Goal: Contribute content

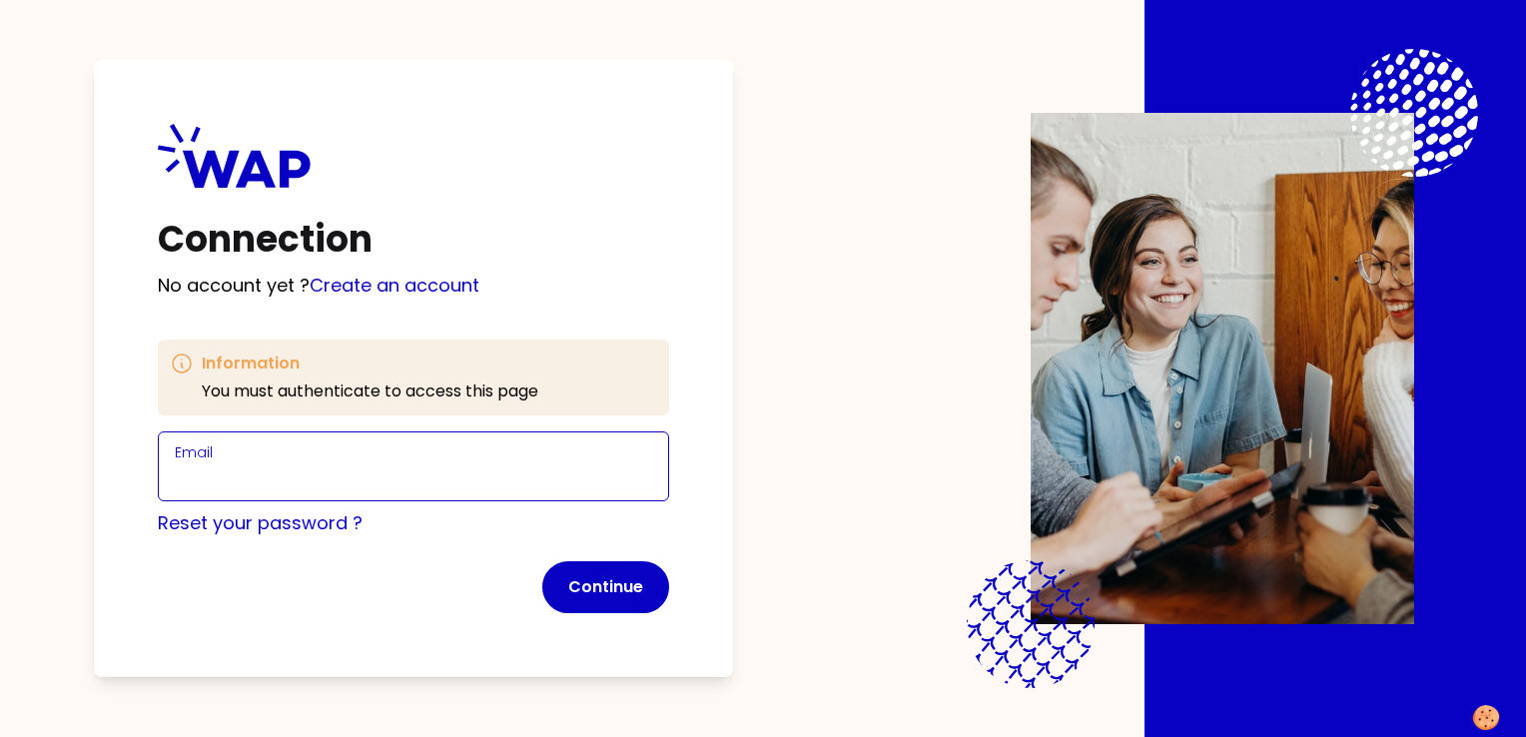
click at [305, 470] on input "Email" at bounding box center [413, 478] width 477 height 28
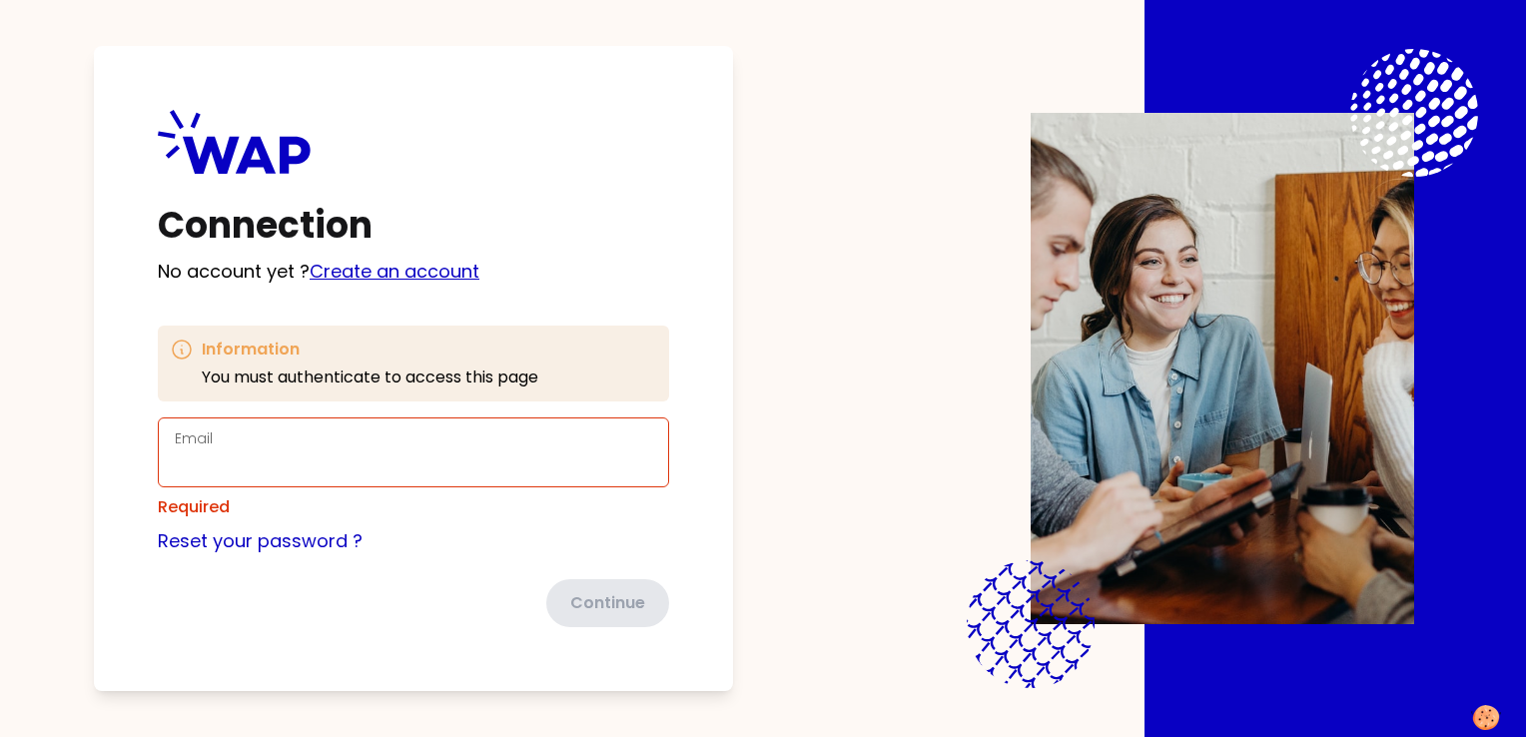
click at [385, 278] on link "Create an account" at bounding box center [395, 271] width 170 height 25
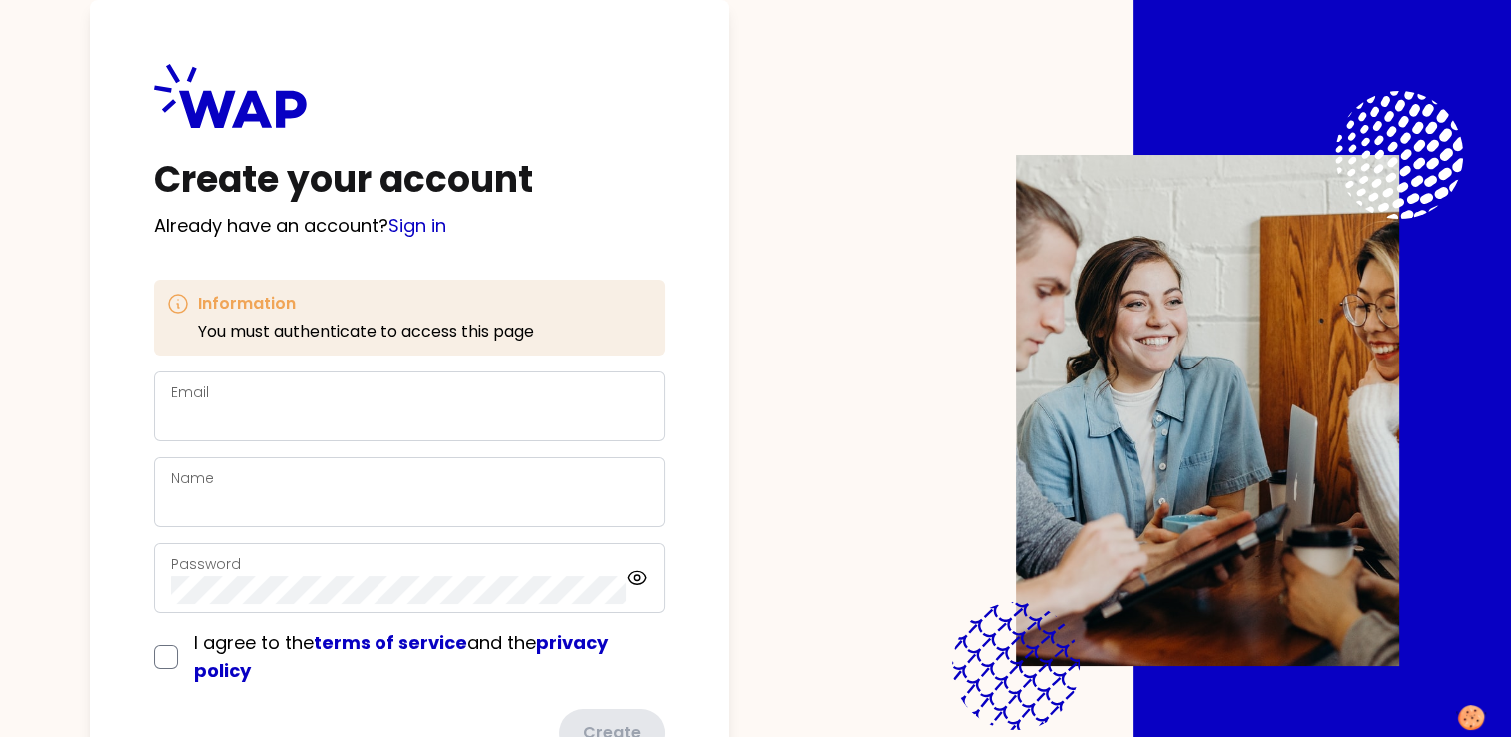
click at [312, 389] on div "Email" at bounding box center [409, 406] width 477 height 52
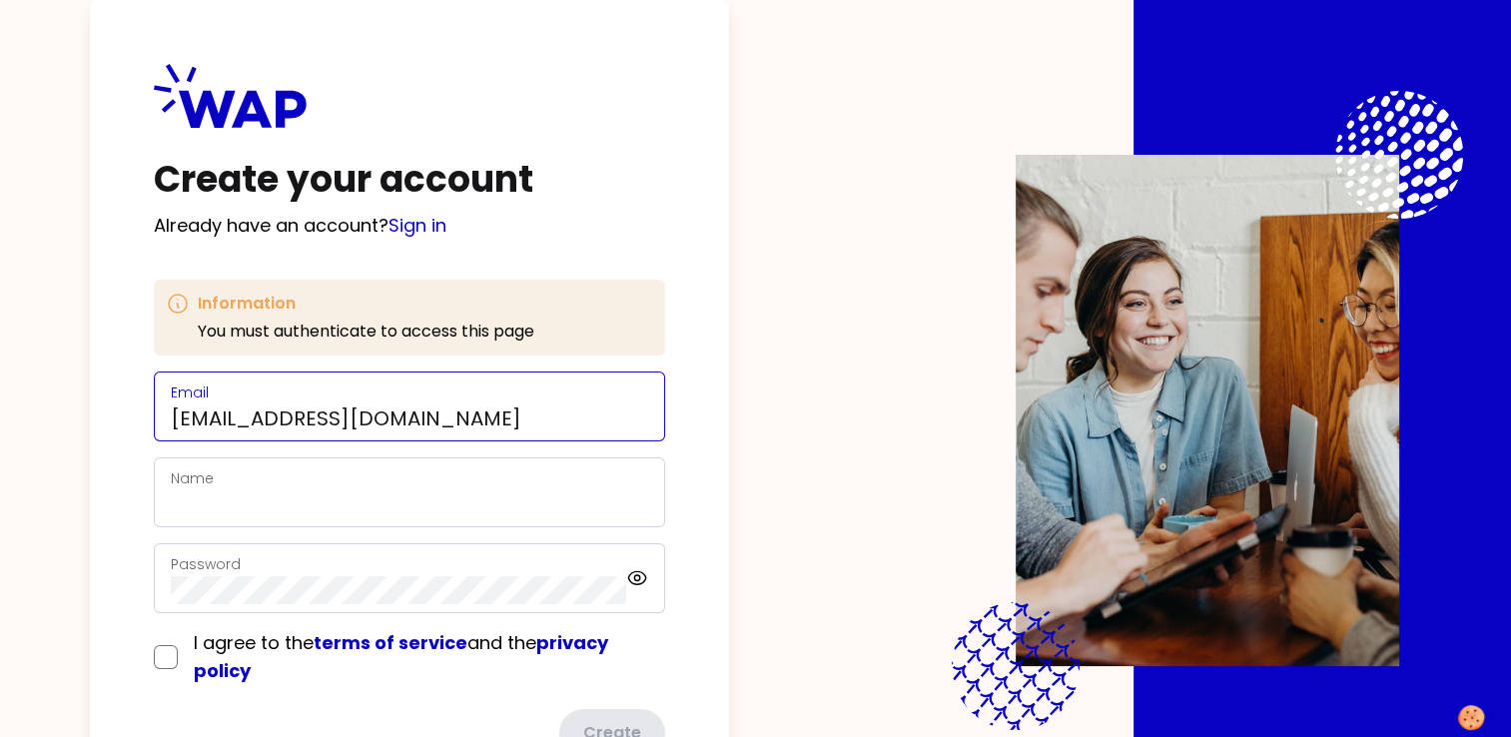
type input "ihssane.lhaoud@dell.com"
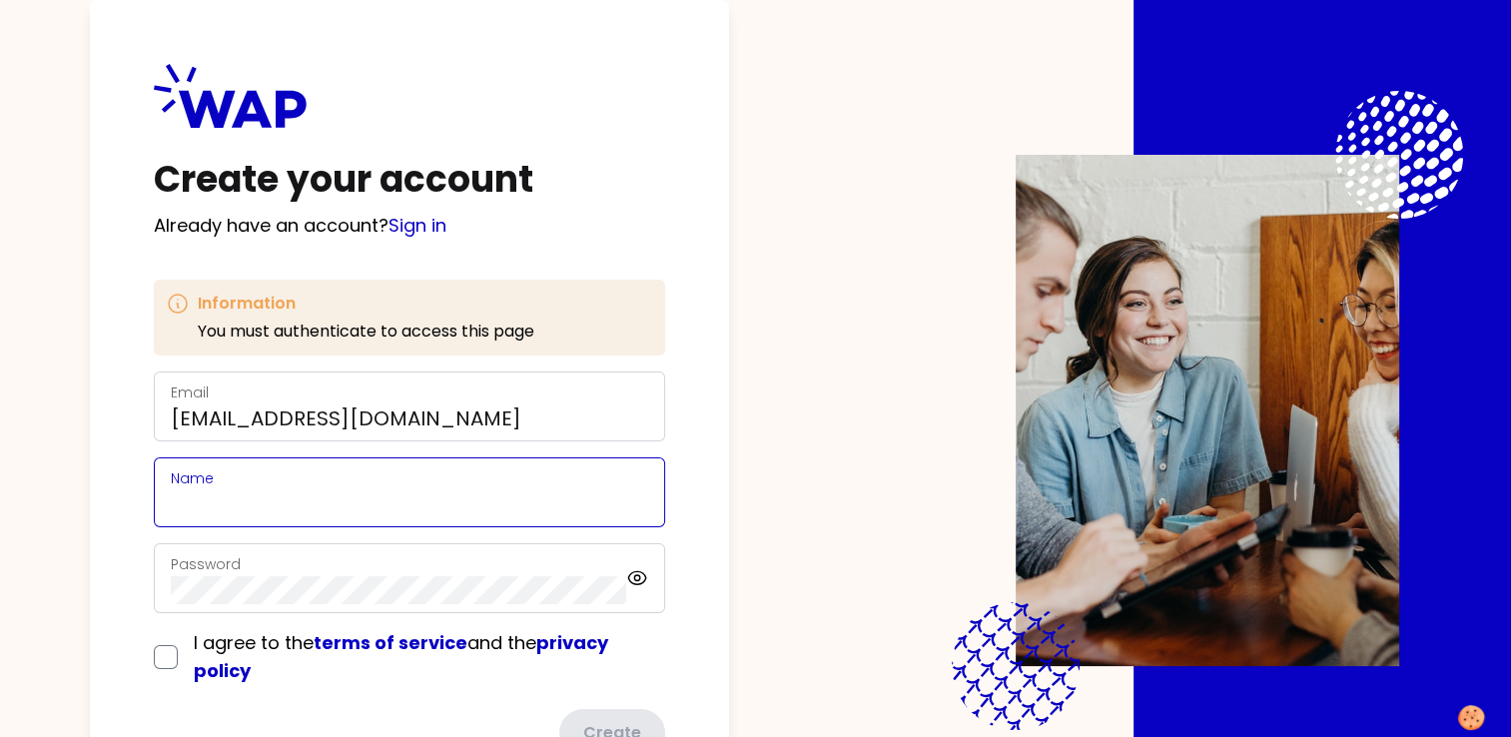
click at [277, 490] on input "Name" at bounding box center [409, 504] width 477 height 28
type input "Ihssane Lhaoud"
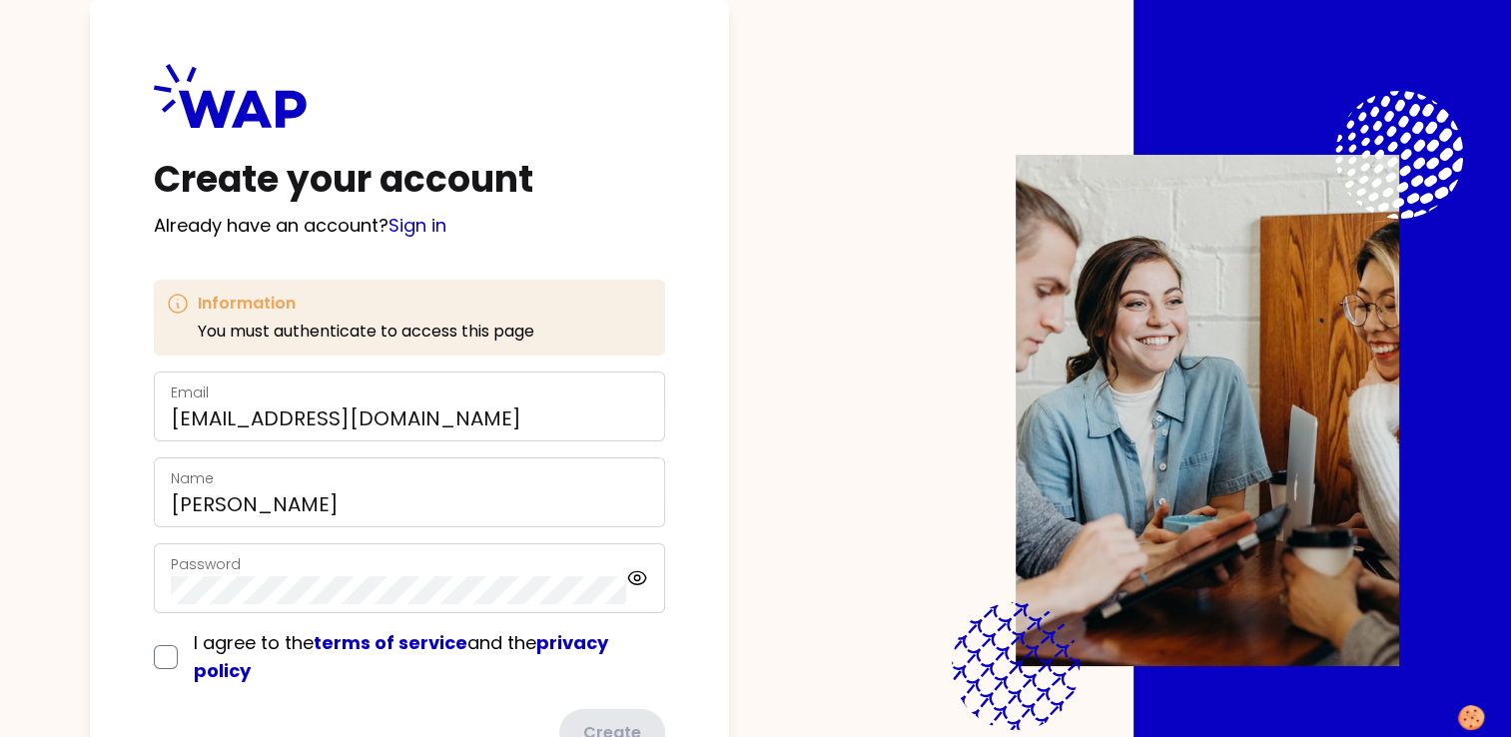
click at [346, 568] on div "Password" at bounding box center [398, 578] width 455 height 52
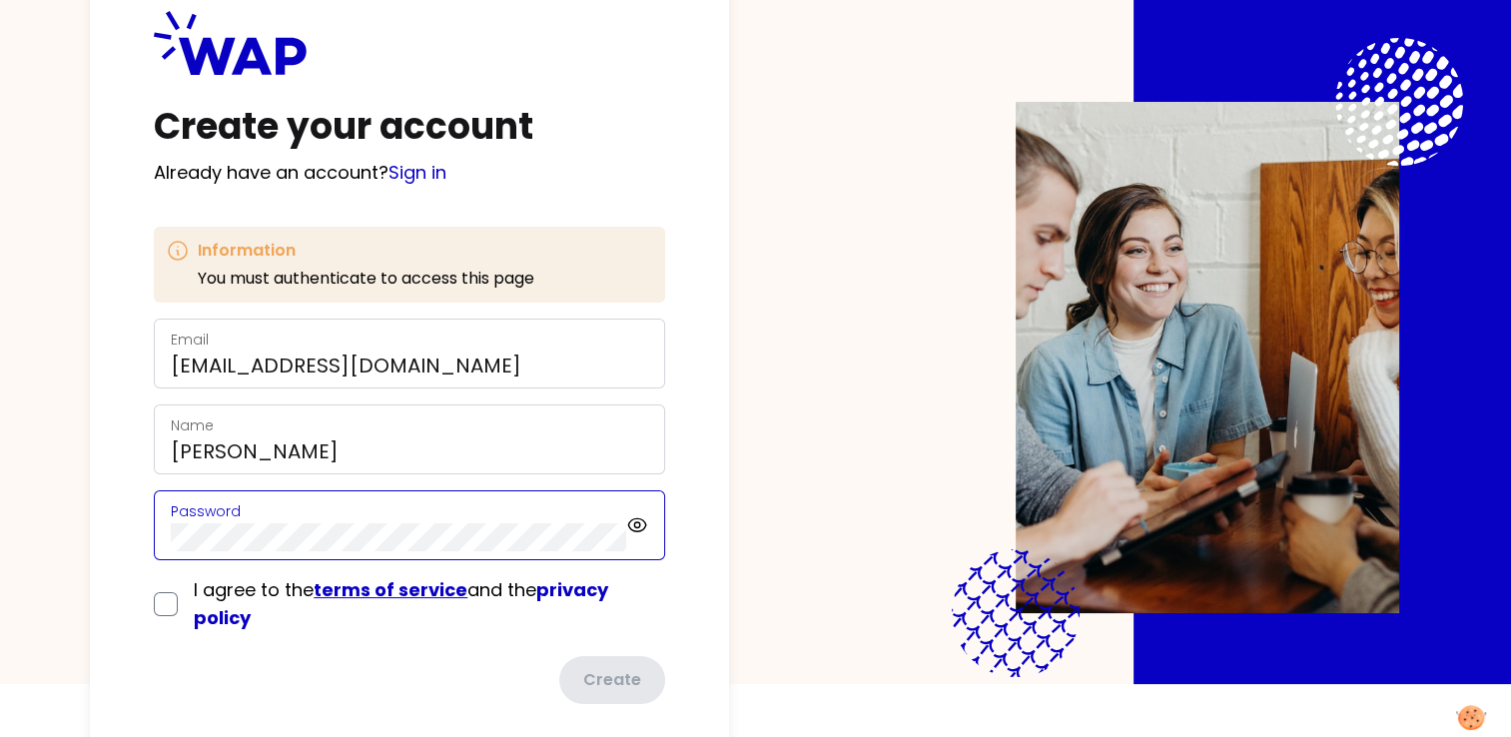
scroll to position [82, 0]
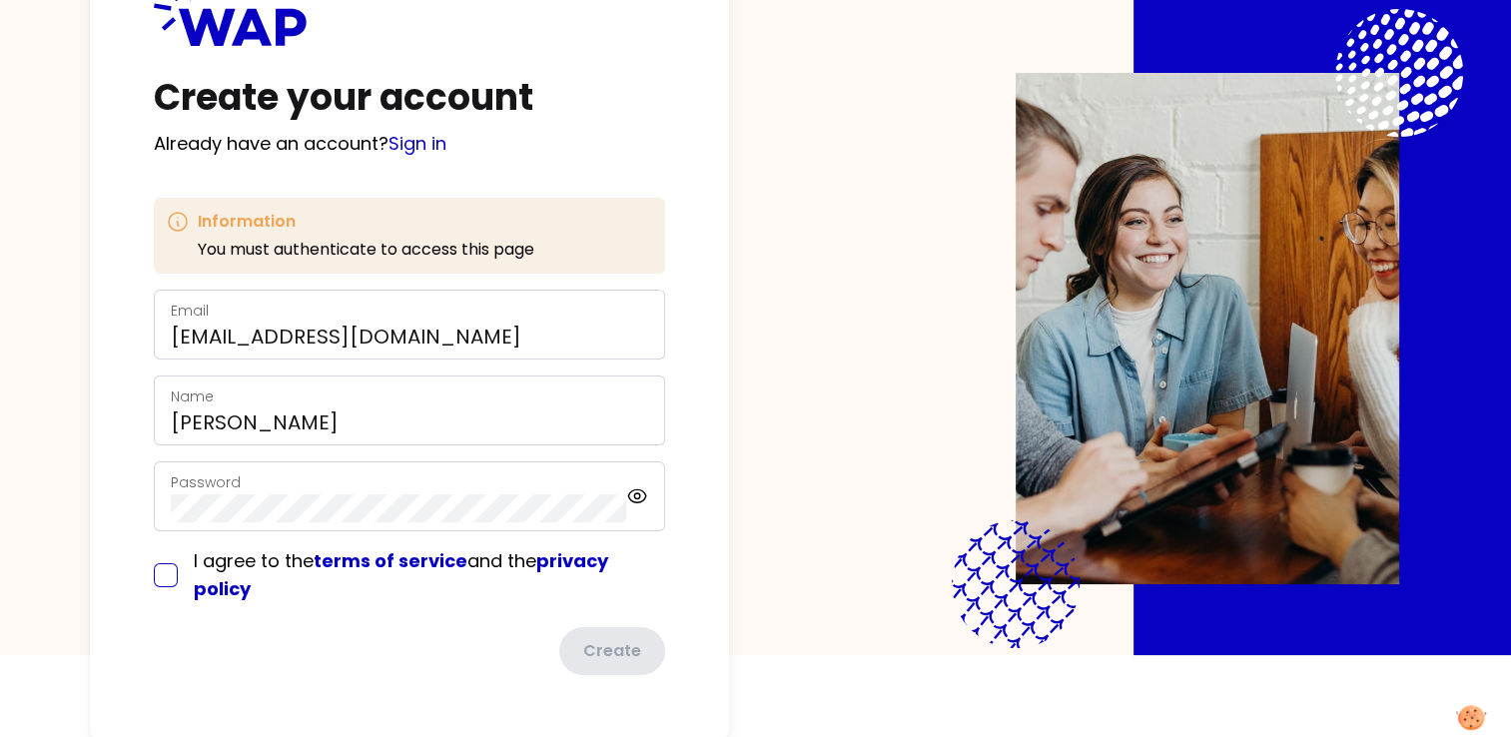
click at [158, 580] on input "checkbox" at bounding box center [166, 575] width 24 height 24
checkbox input "true"
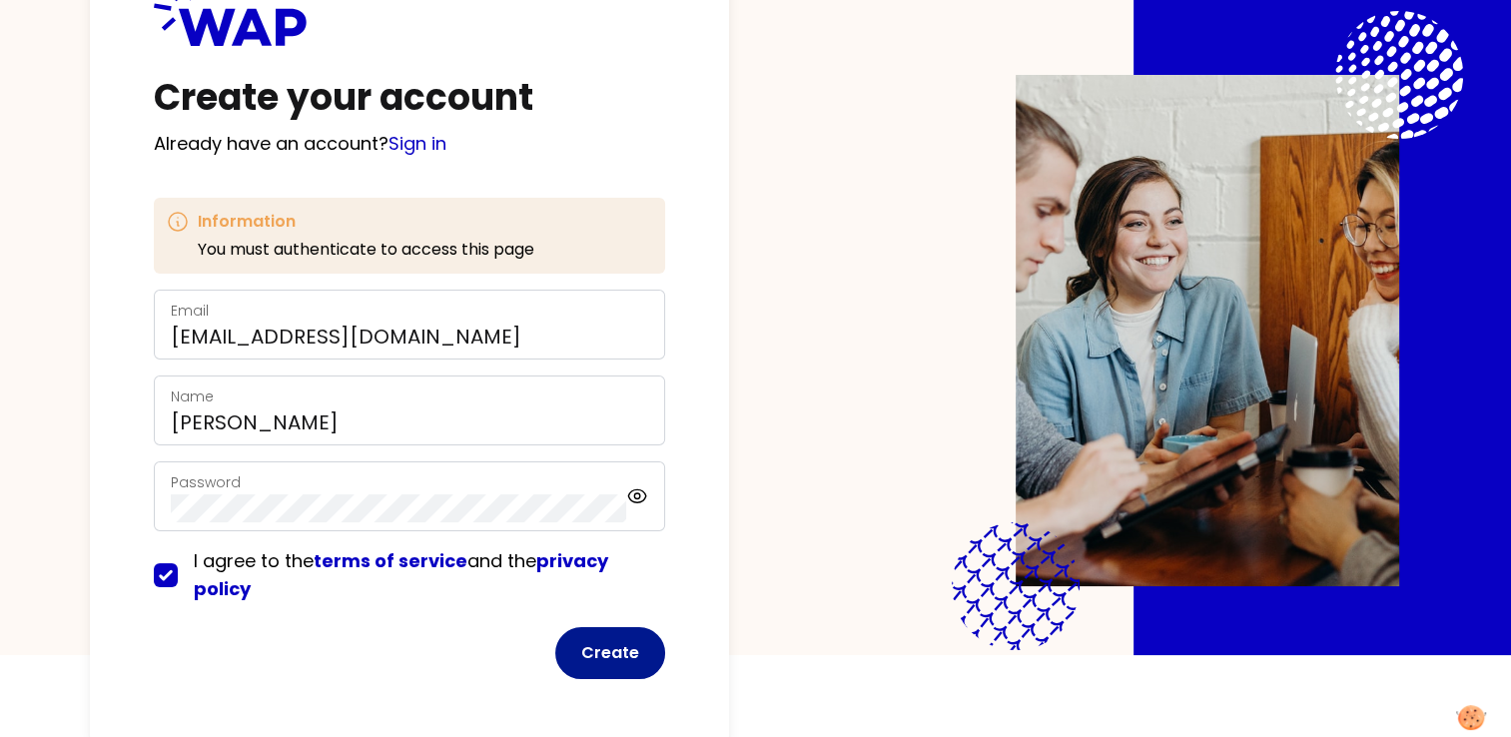
click at [599, 651] on button "Create" at bounding box center [610, 653] width 110 height 52
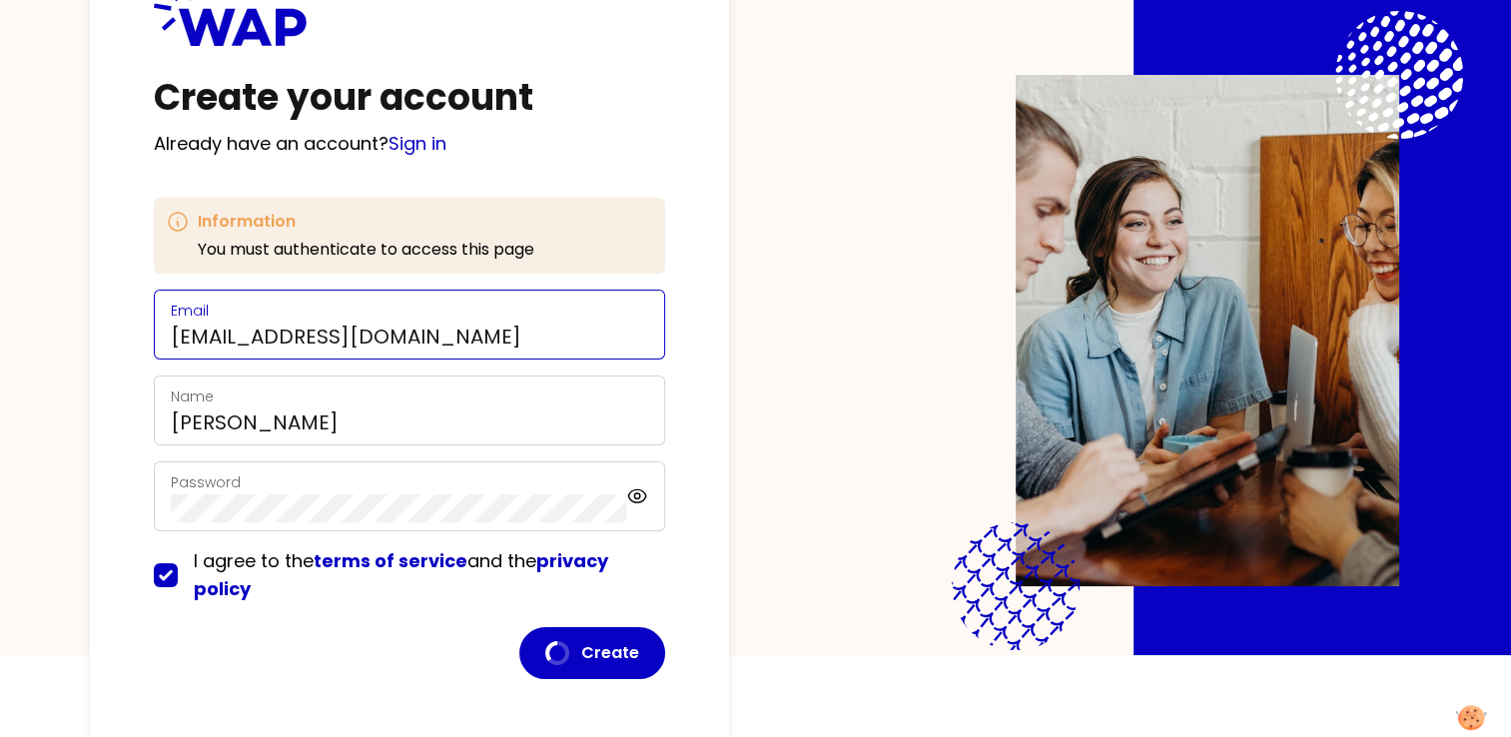
click at [378, 335] on input "ihssane.lhaoud@dell.com" at bounding box center [409, 336] width 477 height 28
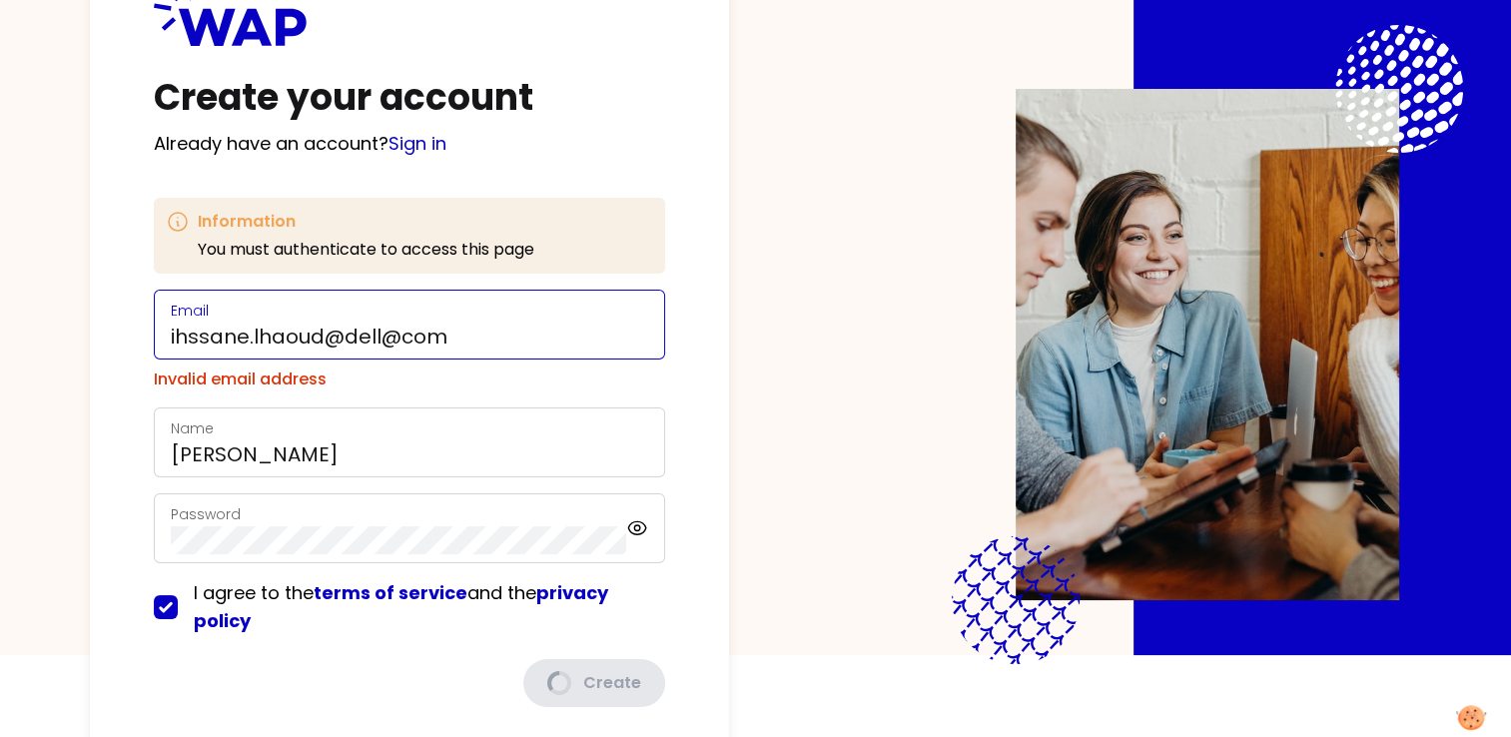
type input "ihssane.lhaoud@dell@com"
click at [757, 609] on div "Create your account Already have an account? Sign in Information You must authe…" at bounding box center [755, 286] width 1383 height 737
drag, startPoint x: 486, startPoint y: 331, endPoint x: 134, endPoint y: 337, distance: 352.5
click at [134, 337] on div "Create your account Already have an account? Sign in Information You must authe…" at bounding box center [409, 344] width 639 height 853
click at [392, 341] on input "ihssane.lhaoud@dell@com" at bounding box center [409, 336] width 477 height 28
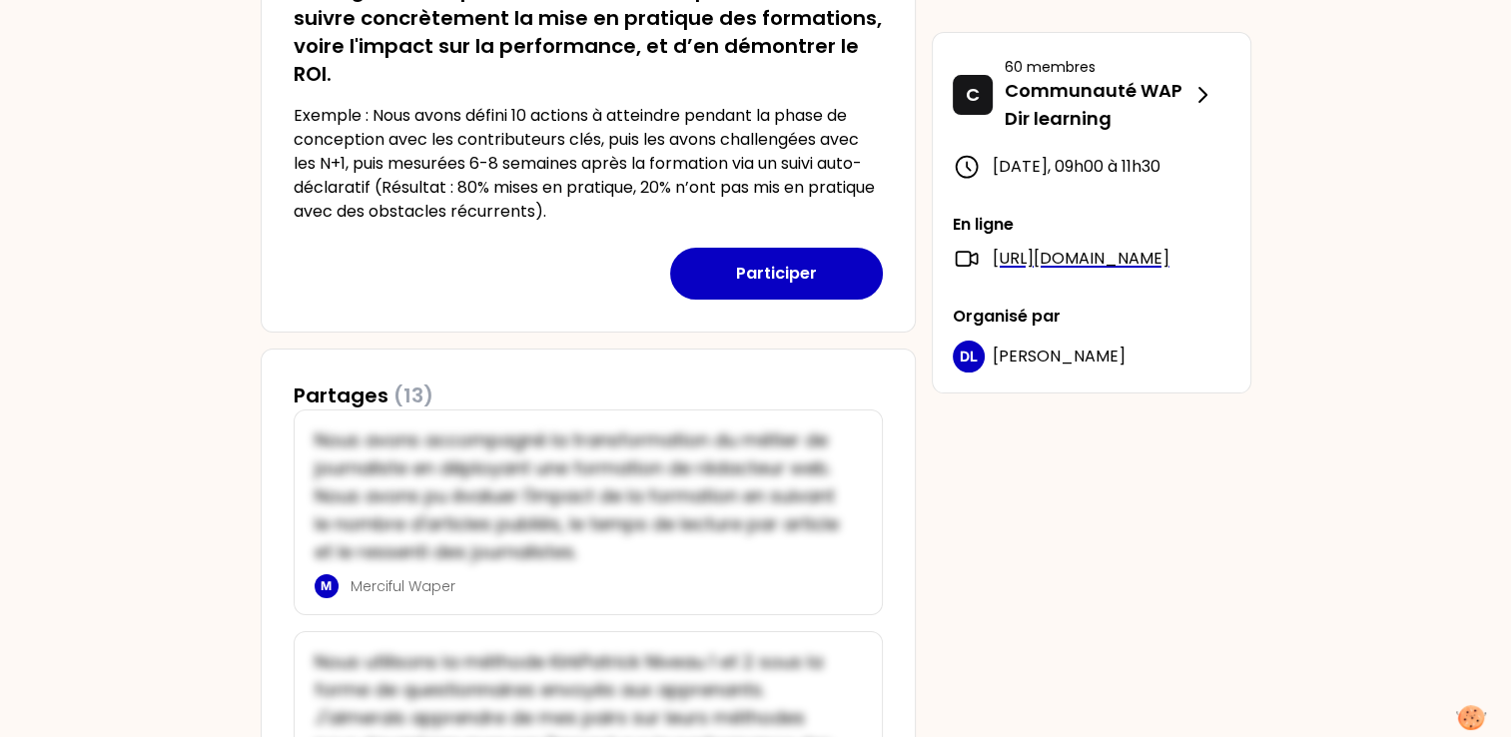
scroll to position [699, 0]
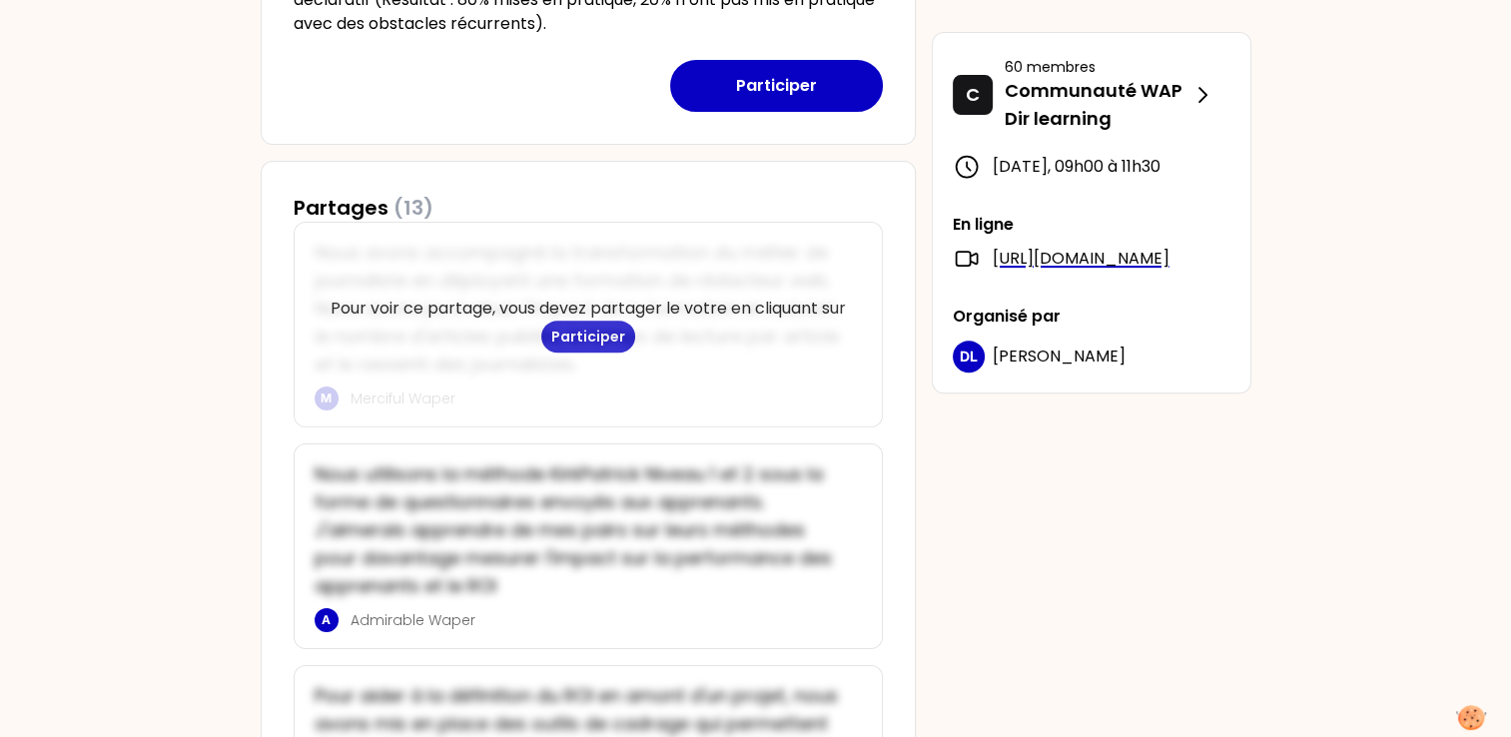
drag, startPoint x: 613, startPoint y: 337, endPoint x: 687, endPoint y: 342, distance: 74.1
click at [687, 342] on p "Pour voir ce partage, vous devez partager le votre en cliquant sur Participer" at bounding box center [588, 325] width 571 height 56
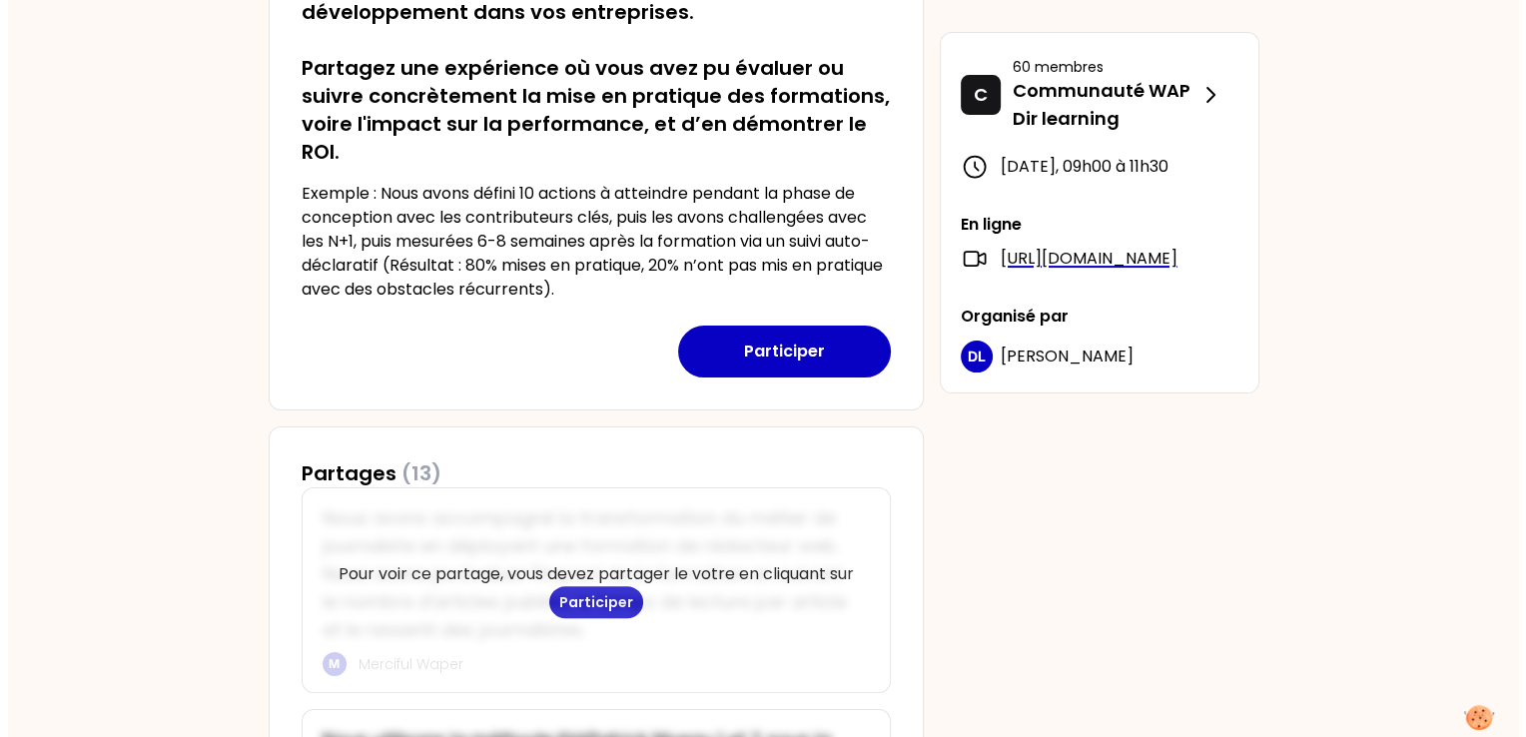
scroll to position [499, 0]
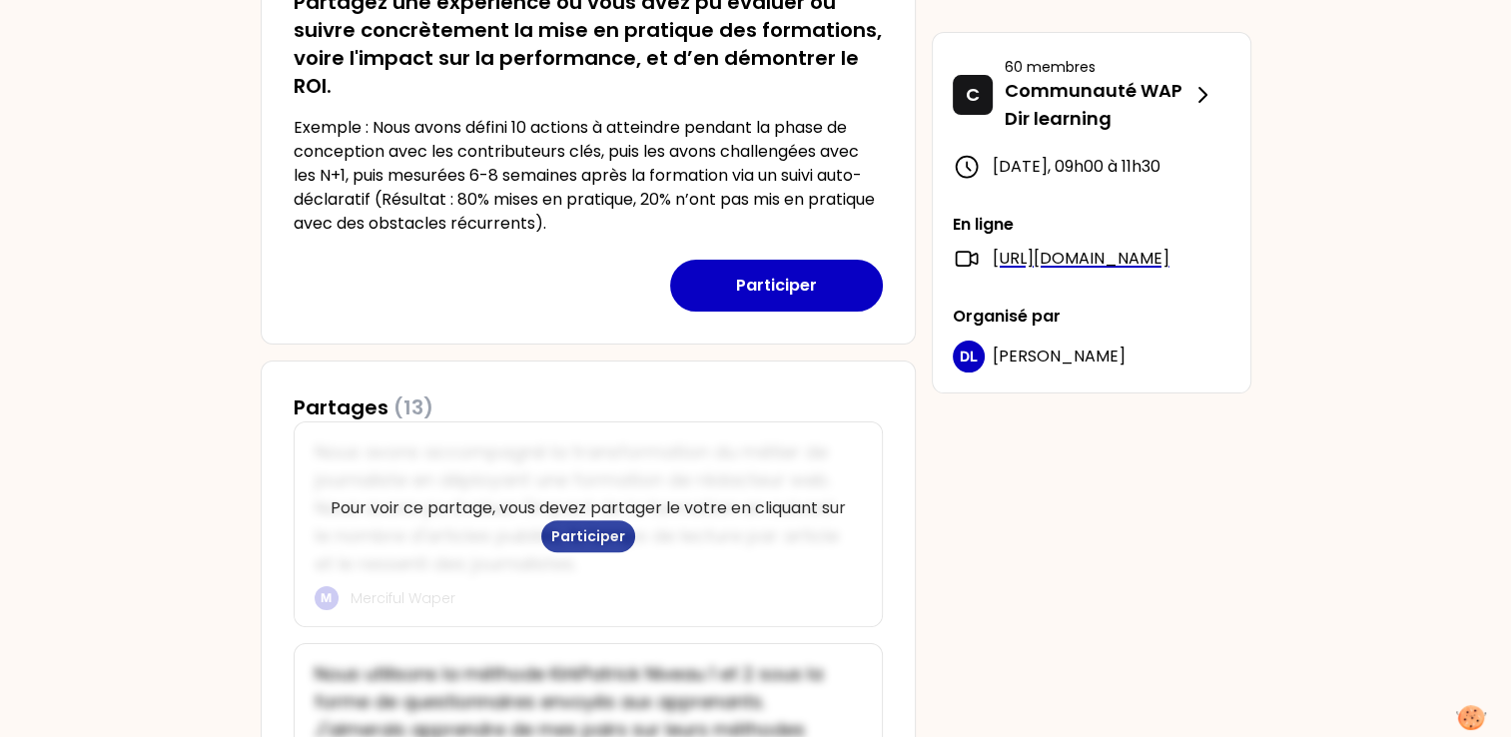
click at [603, 531] on button "Participer" at bounding box center [588, 536] width 94 height 32
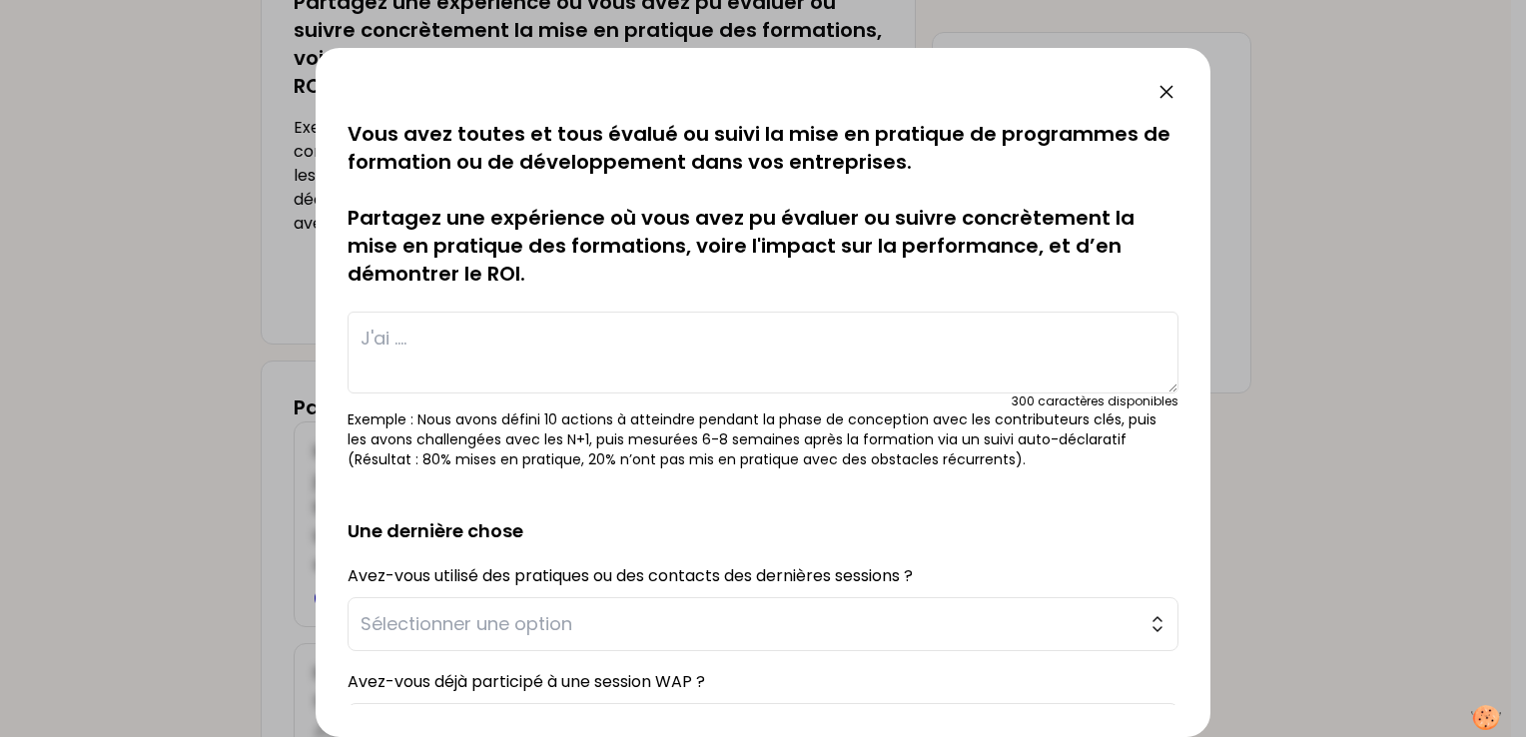
click at [569, 343] on textarea at bounding box center [762, 353] width 831 height 82
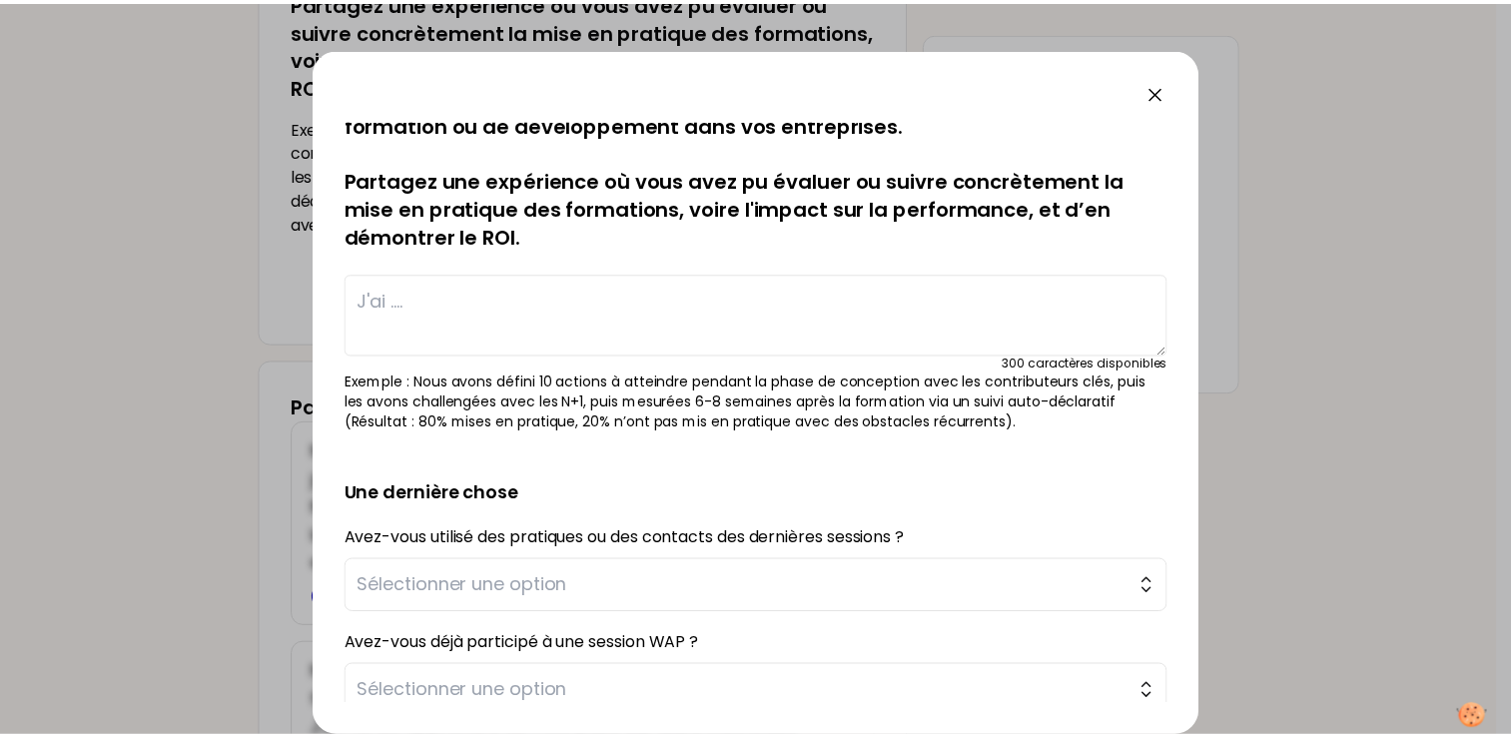
scroll to position [0, 0]
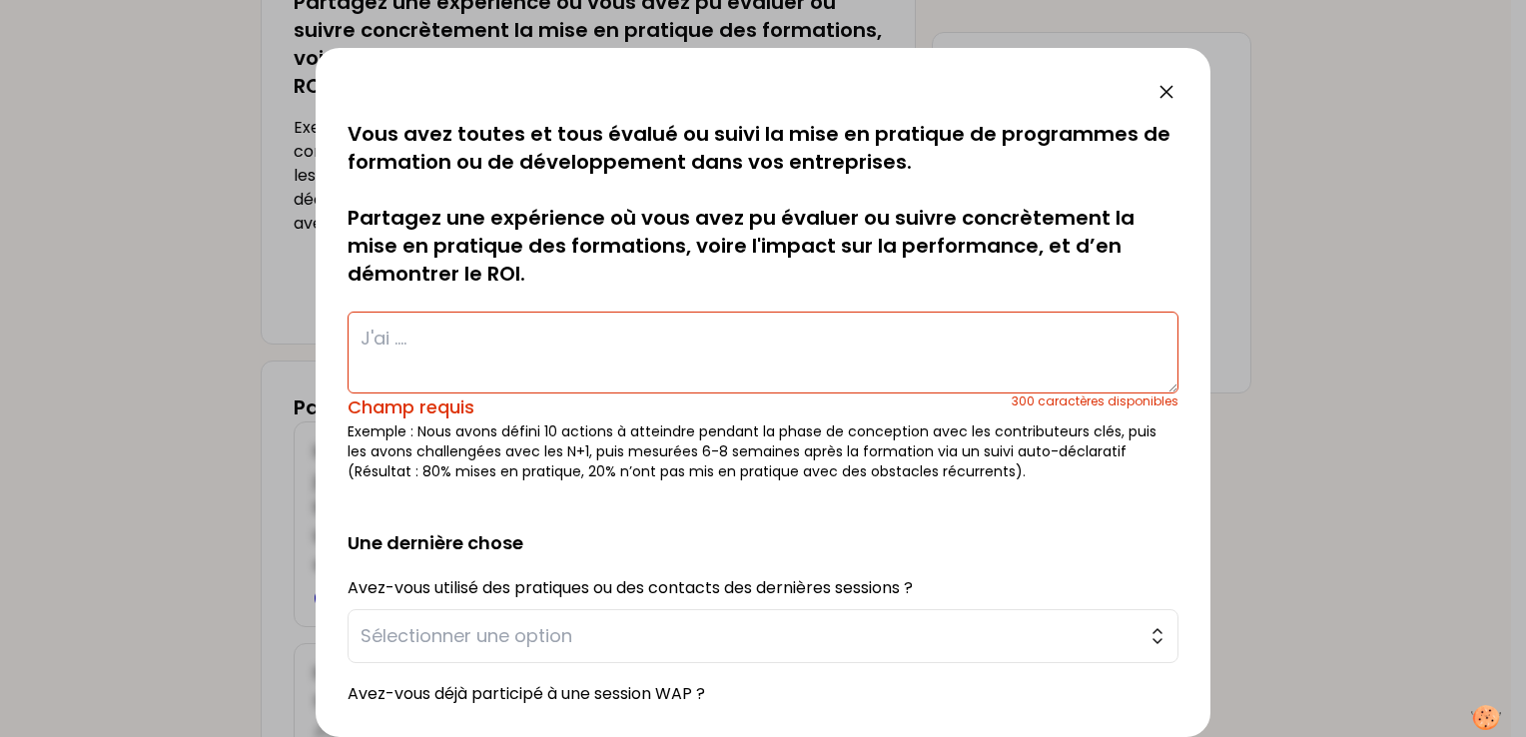
click at [1164, 93] on icon at bounding box center [1166, 92] width 12 height 12
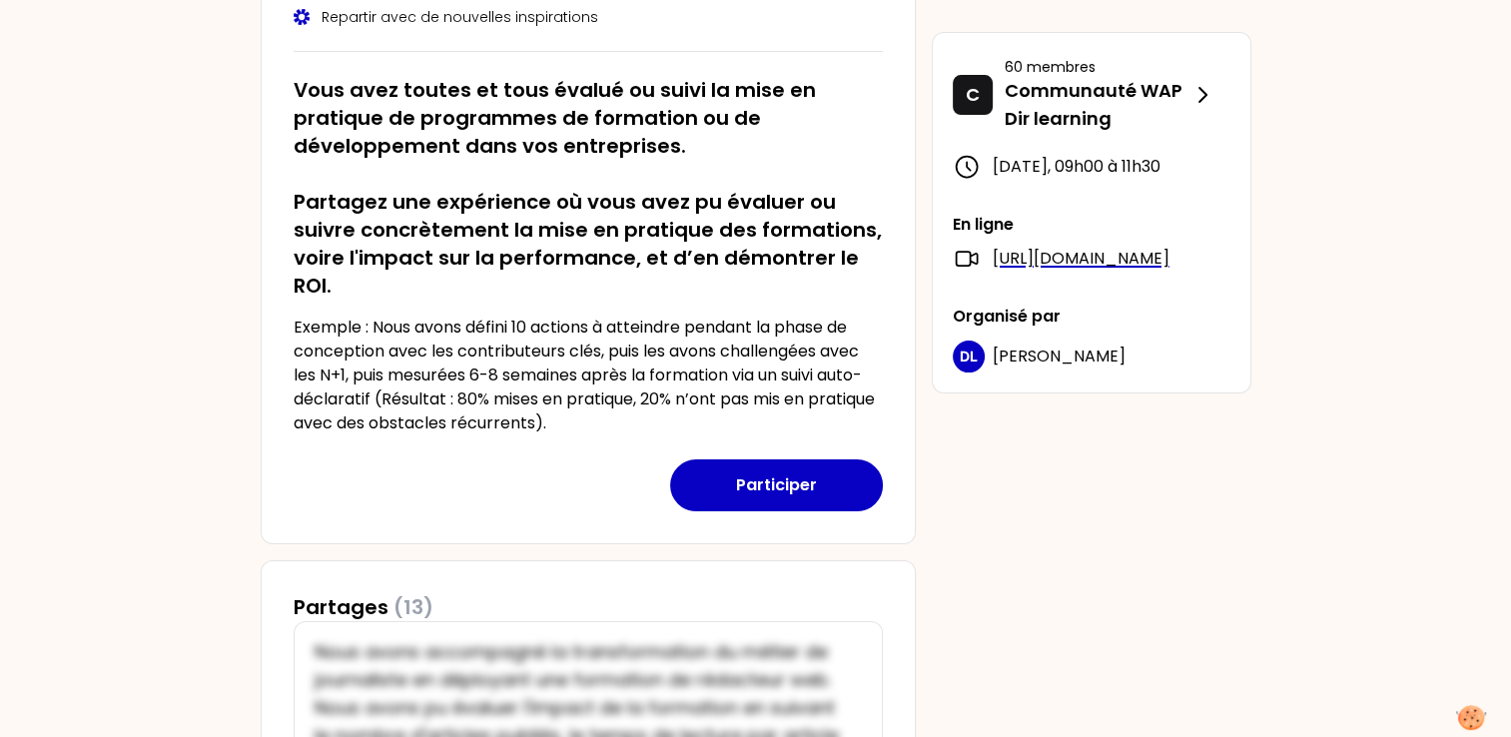
scroll to position [100, 0]
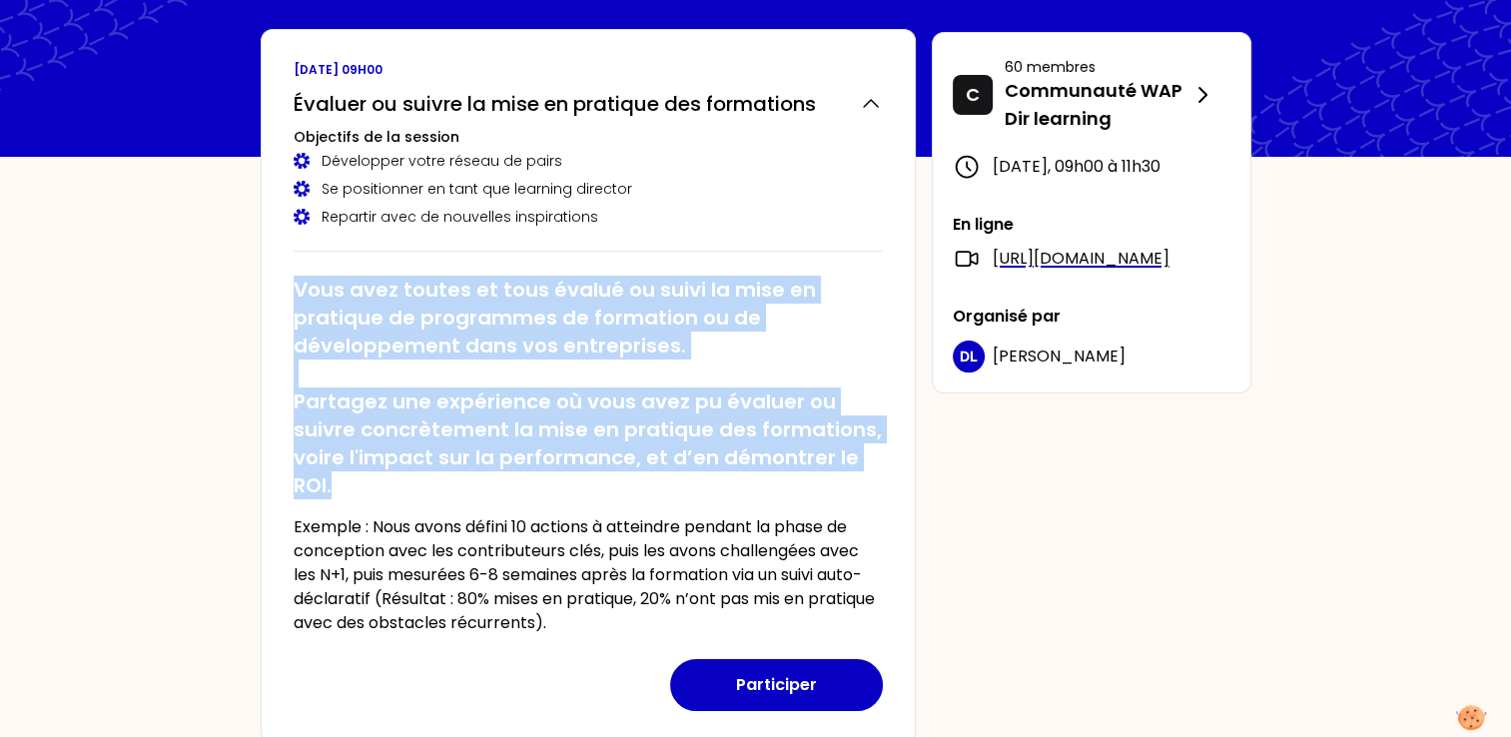
drag, startPoint x: 297, startPoint y: 286, endPoint x: 365, endPoint y: 482, distance: 208.4
click at [365, 482] on h2 "Vous avez toutes et tous évalué ou suivi la mise en pratique de programmes de f…" at bounding box center [588, 388] width 589 height 224
drag, startPoint x: 365, startPoint y: 482, endPoint x: 361, endPoint y: 436, distance: 46.1
copy h2 "Vous avez toutes et tous évalué ou suivi la mise en pratique de programmes de f…"
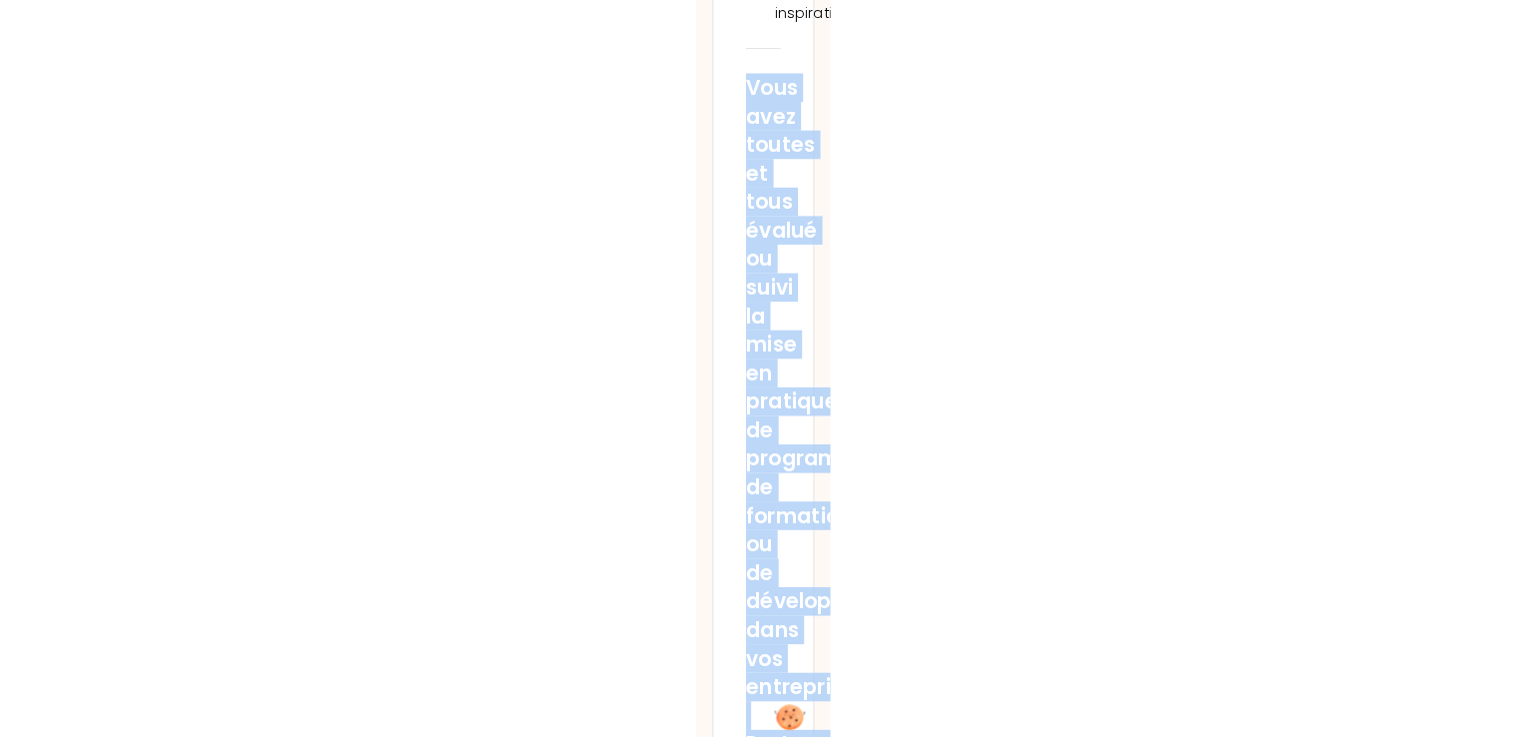
scroll to position [300, 0]
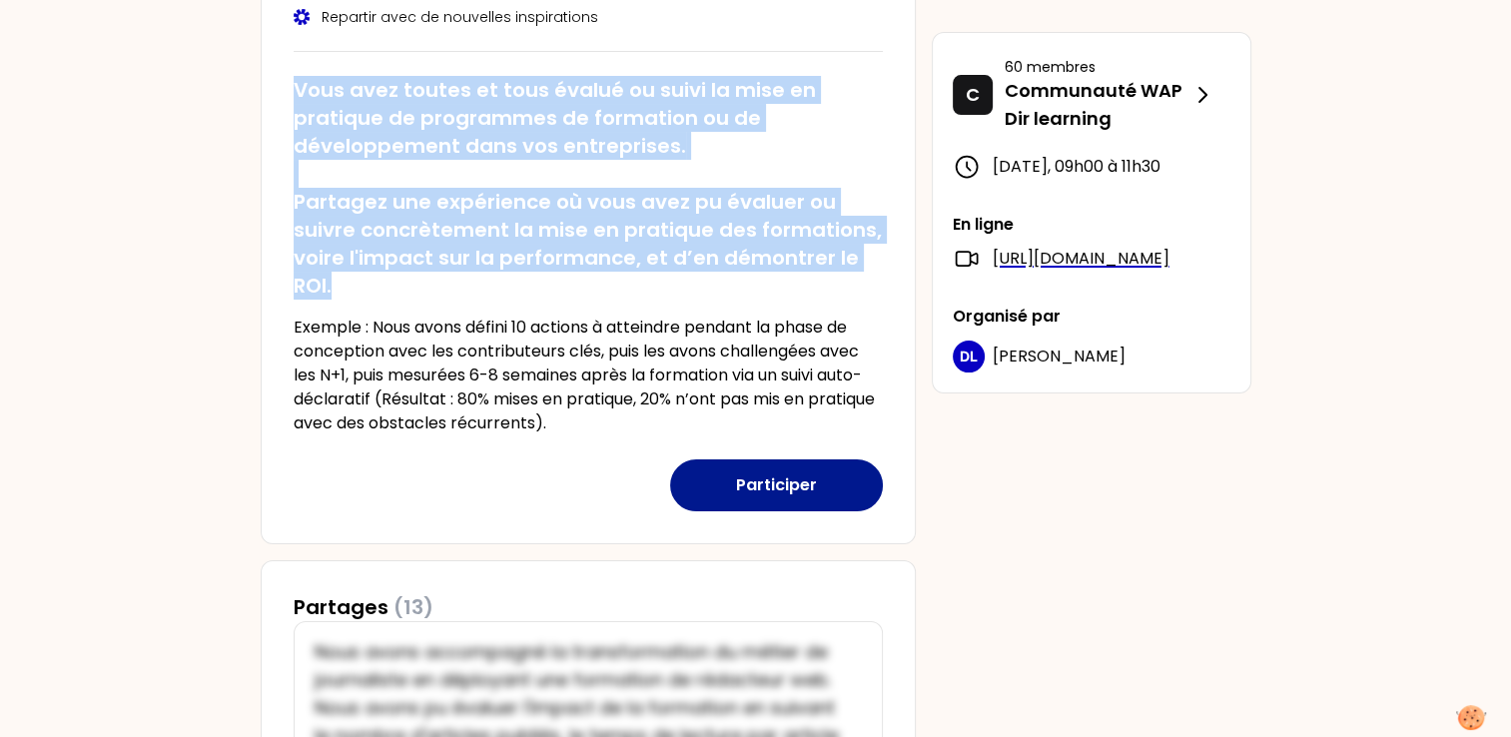
click at [761, 483] on button "Participer" at bounding box center [776, 485] width 213 height 52
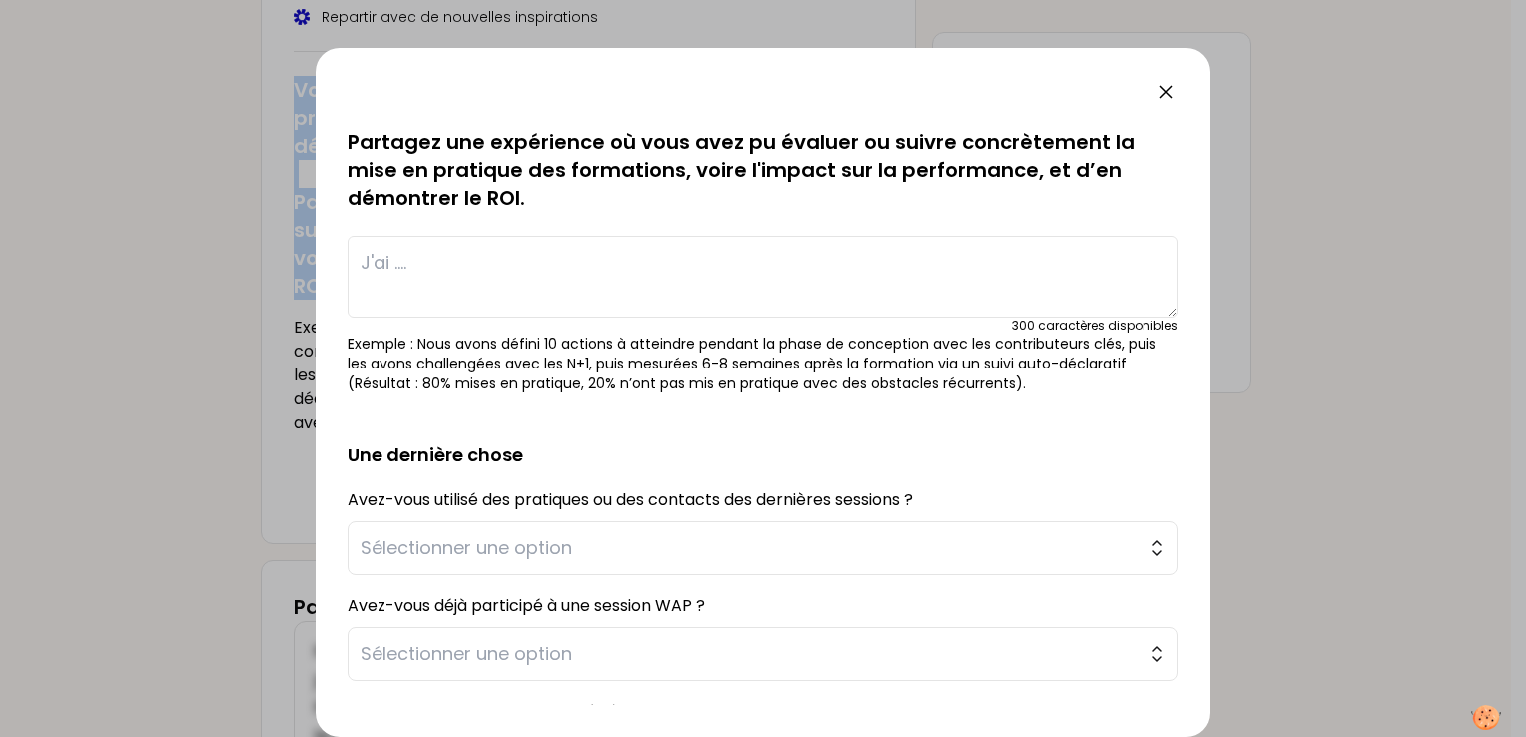
scroll to position [60, 0]
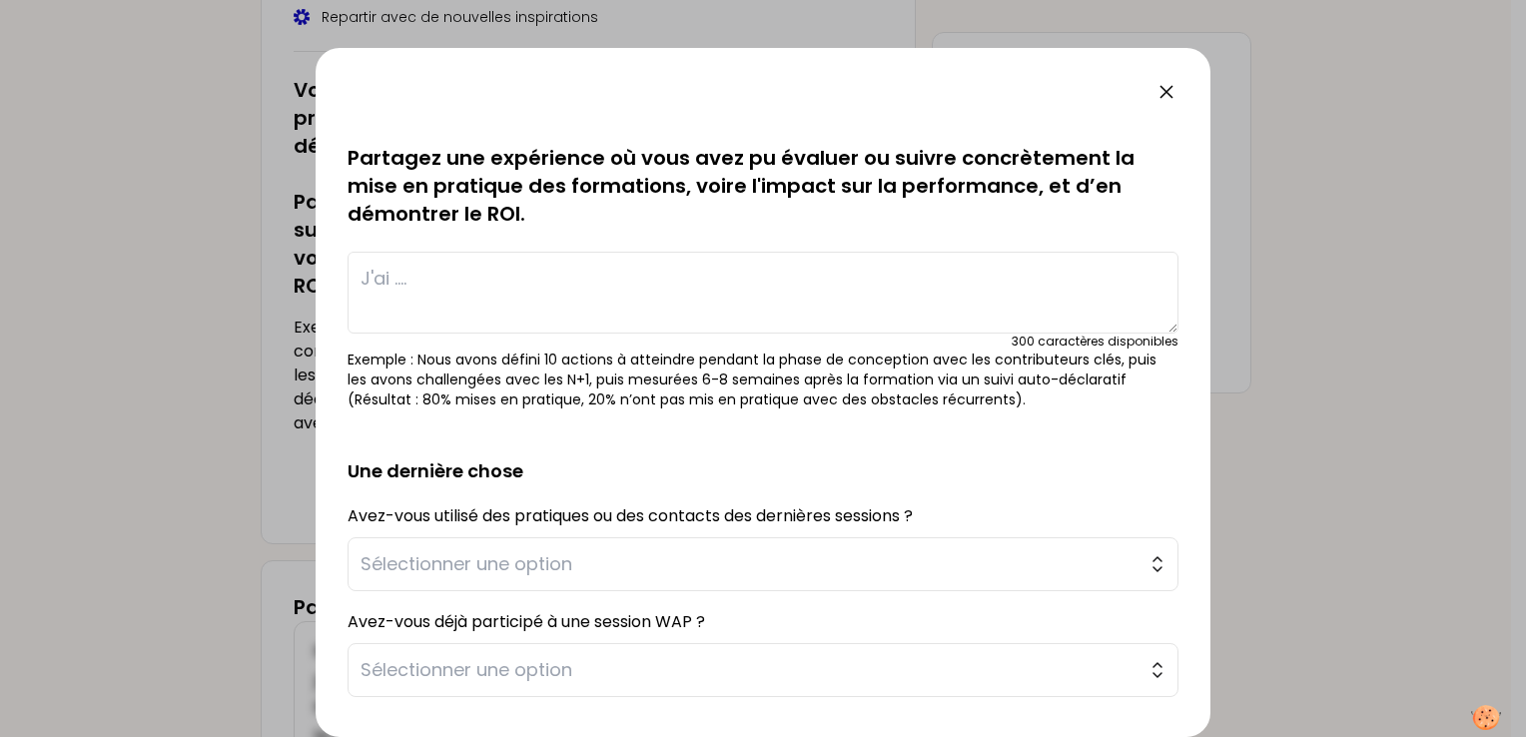
click at [401, 279] on textarea at bounding box center [762, 293] width 831 height 82
paste textarea "À travers mes expériences dans la conduite de programmes de formation déployés …"
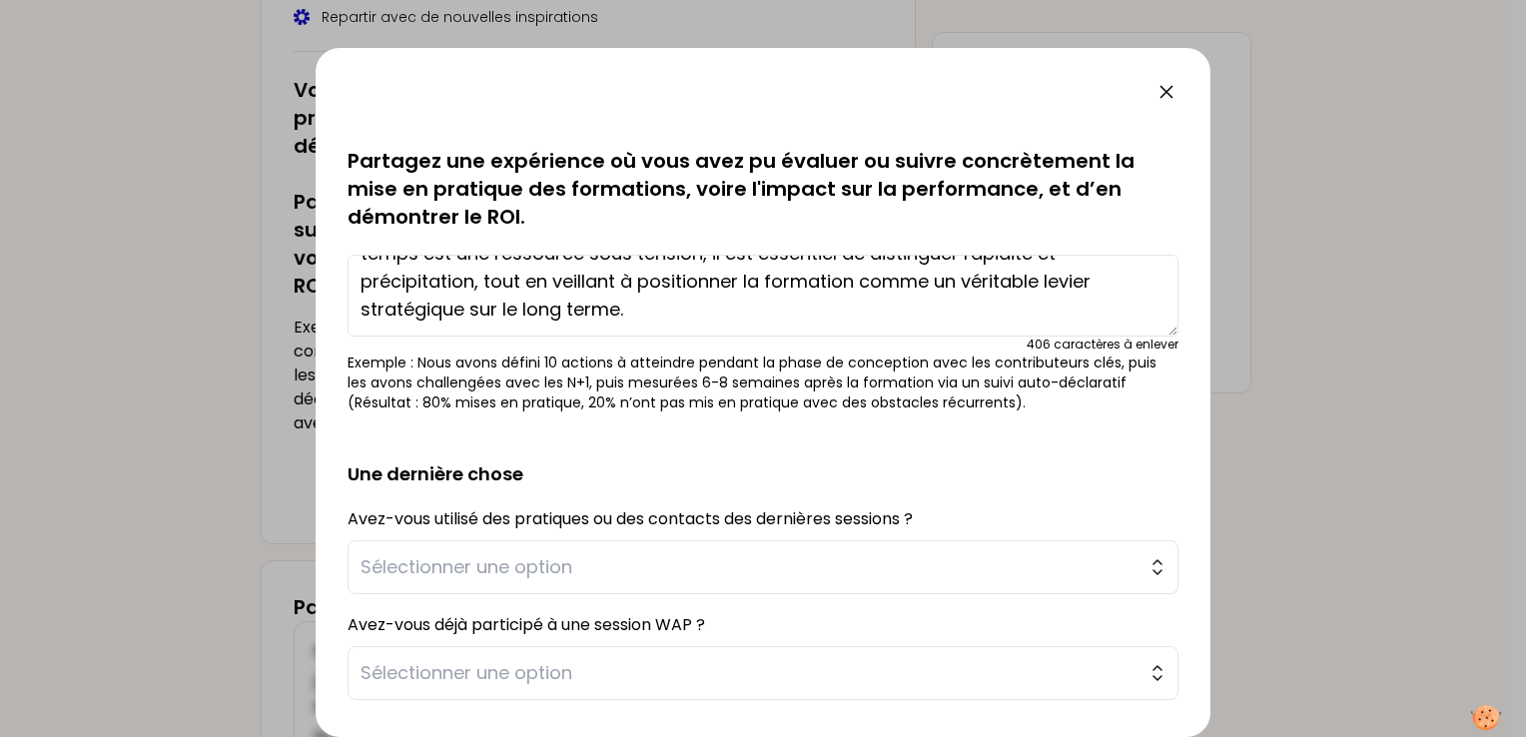
scroll to position [0, 0]
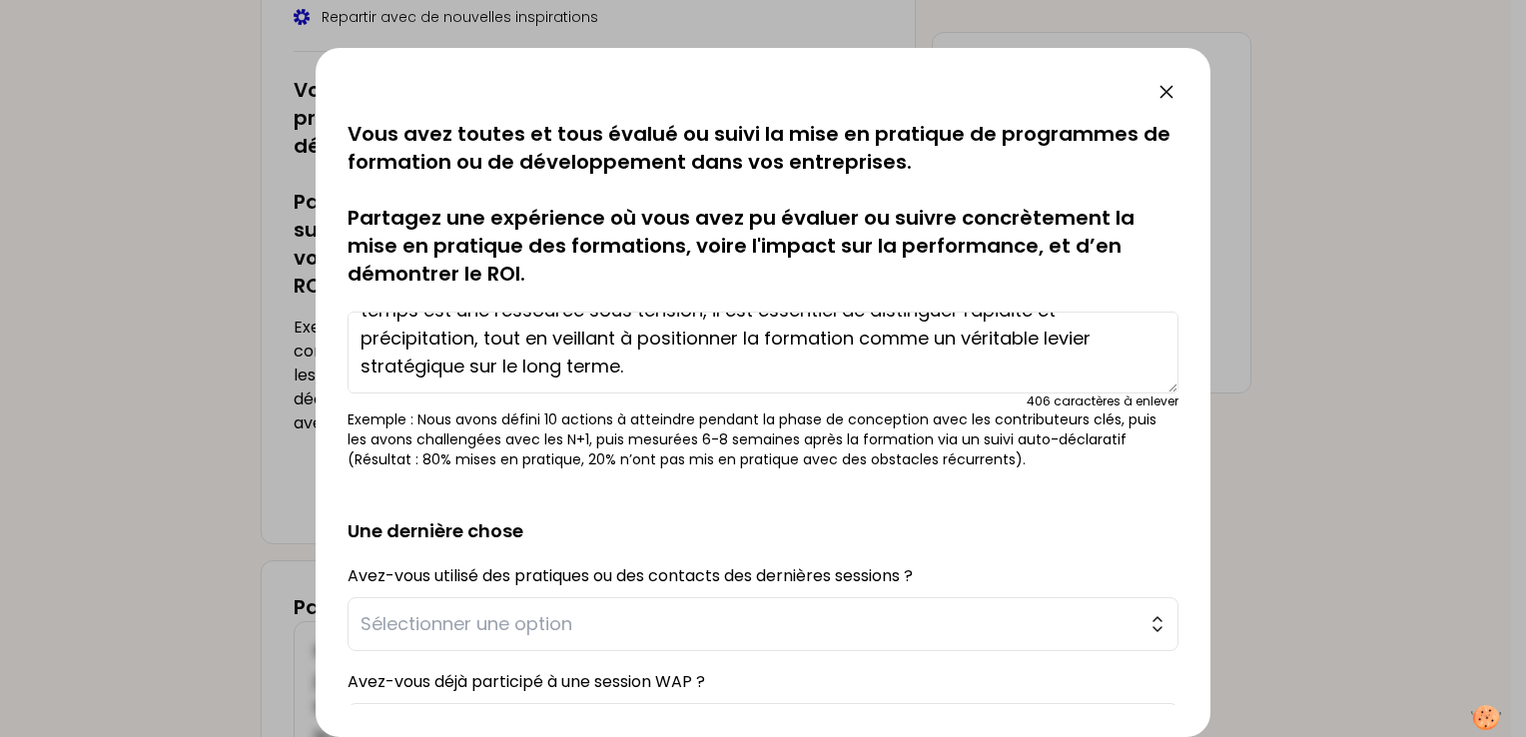
click at [937, 364] on textarea "À travers mes expériences dans la conduite de programmes de formation déployés …" at bounding box center [762, 353] width 831 height 82
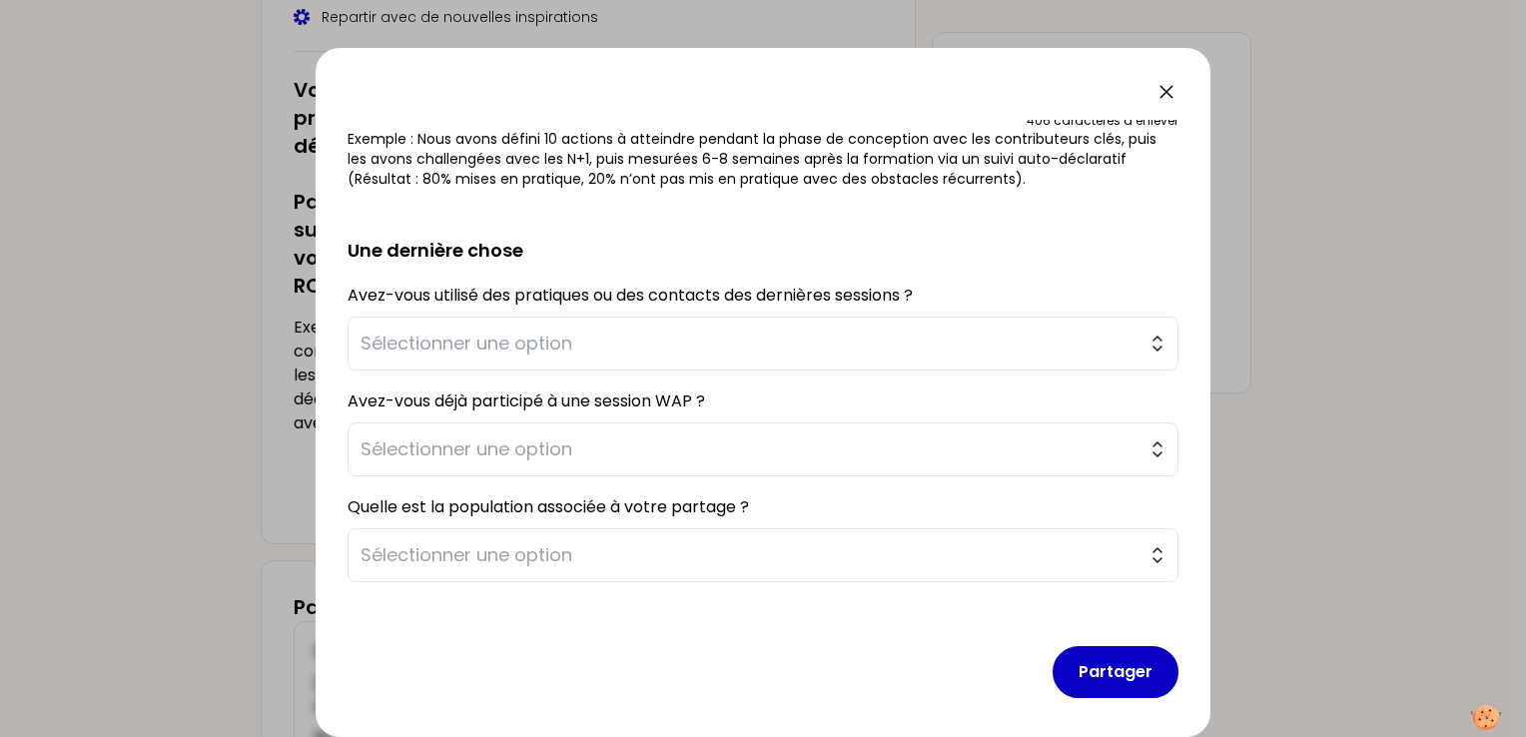
scroll to position [287, 0]
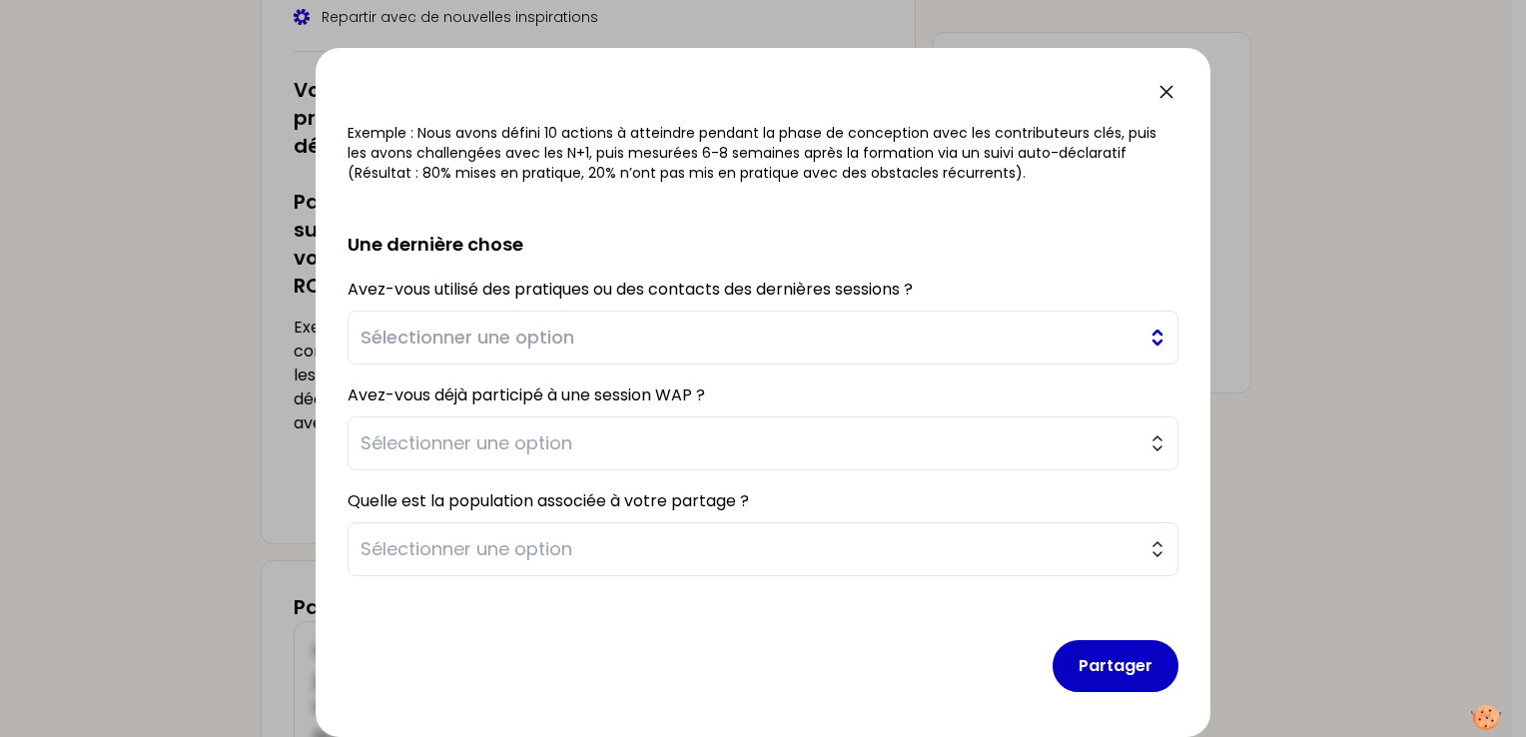
type textarea "À travers mes expériences dans la conduite de programmes de formation déployés …"
click at [564, 336] on span "Sélectionner une option" at bounding box center [748, 337] width 777 height 28
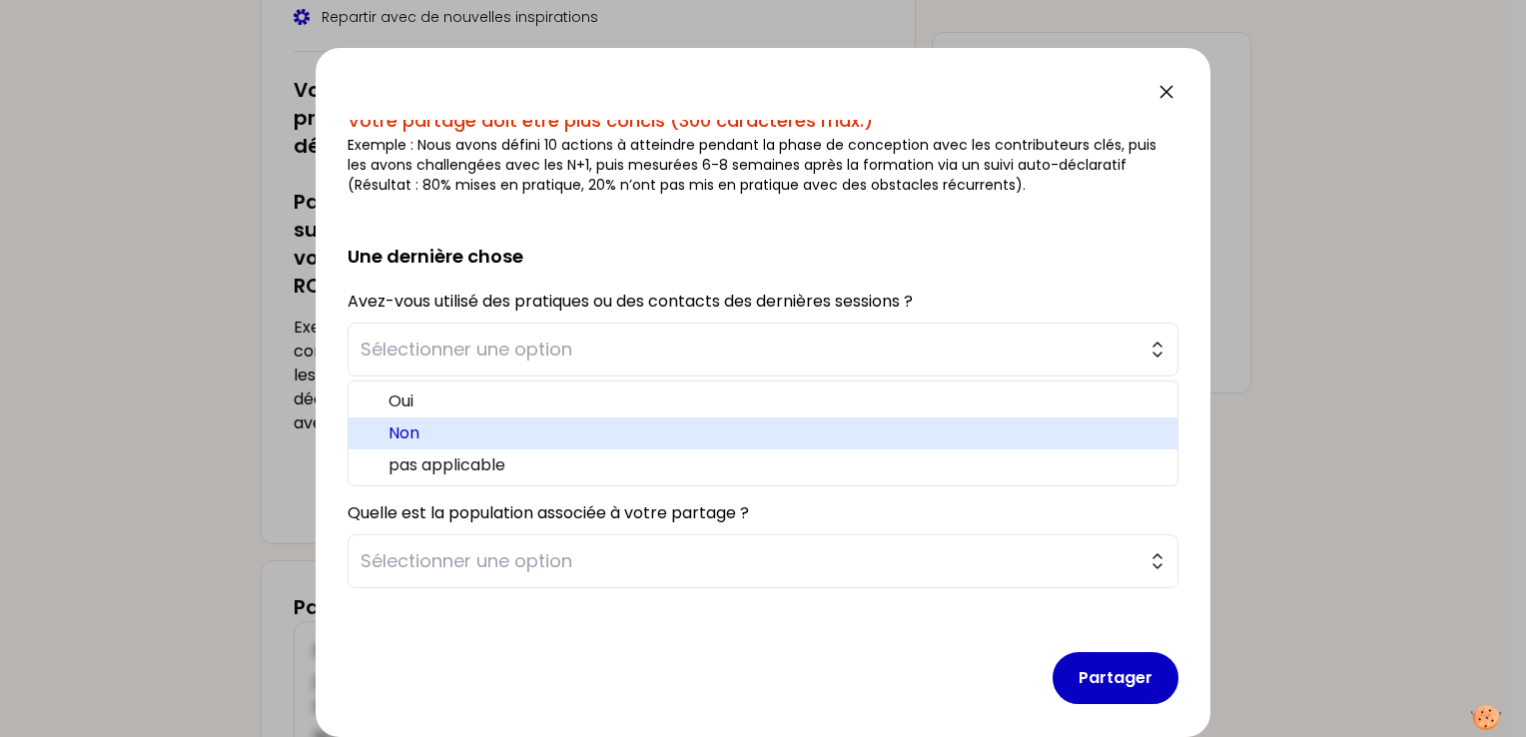
click at [420, 421] on span "Non" at bounding box center [774, 433] width 773 height 24
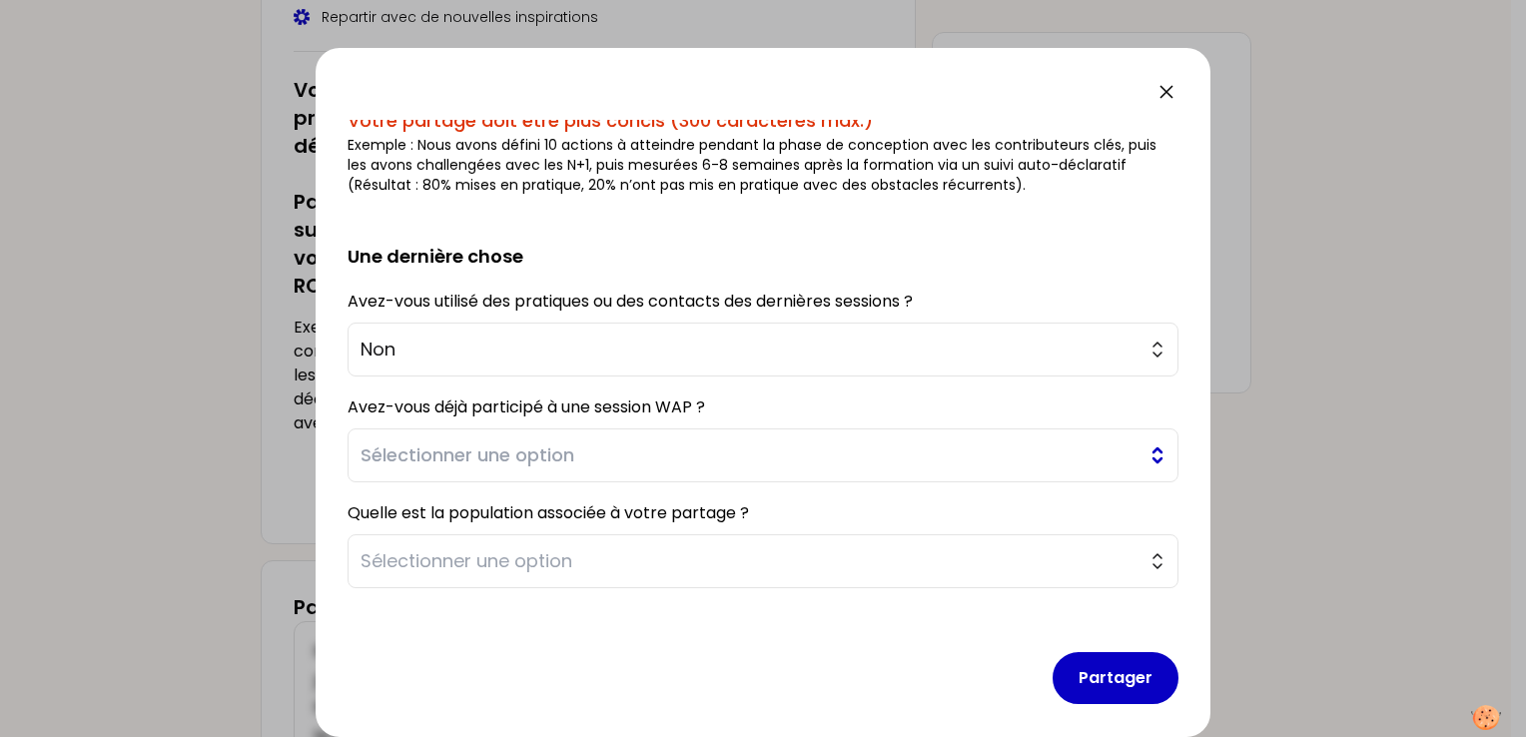
click at [447, 458] on span "Sélectionner une option" at bounding box center [748, 455] width 777 height 28
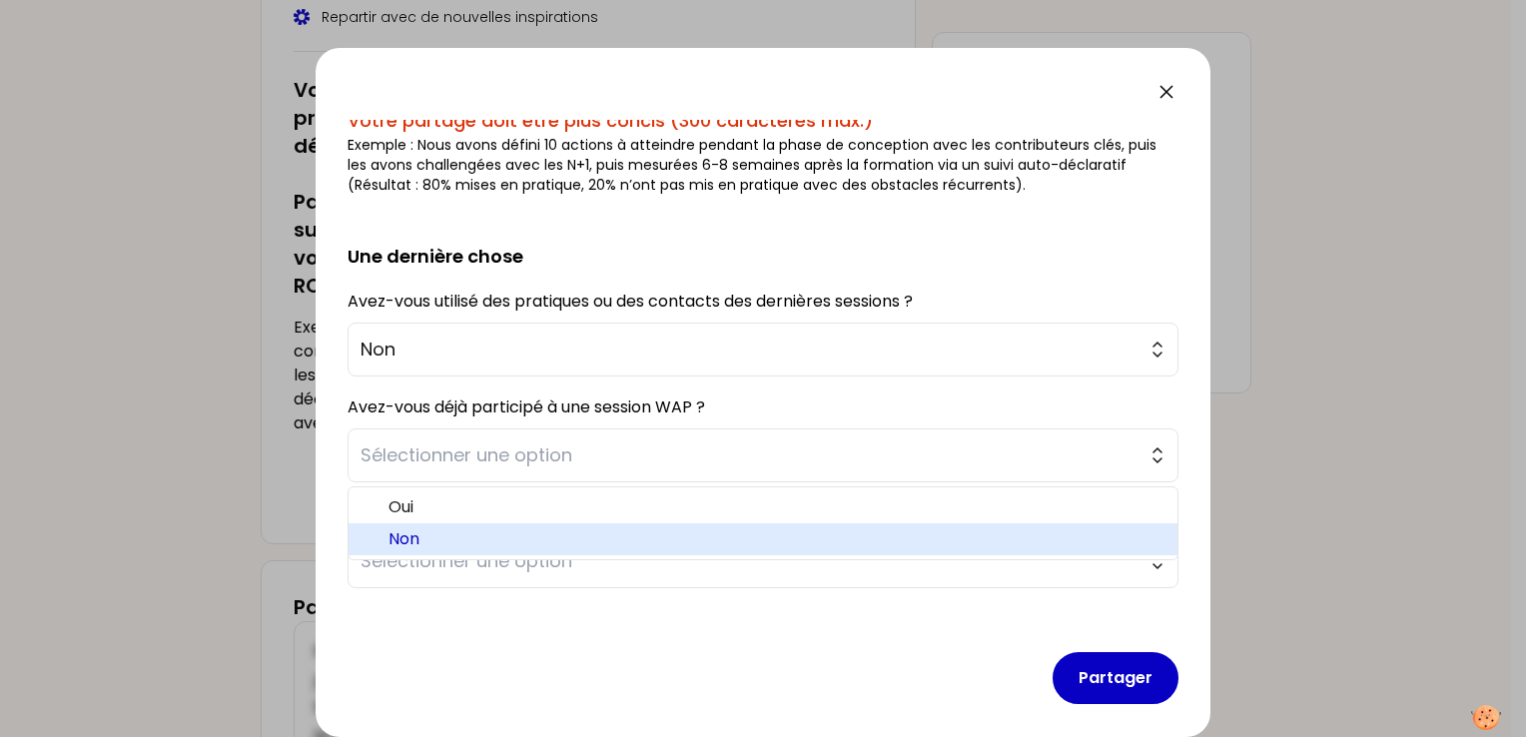
click at [427, 533] on span "Non" at bounding box center [774, 539] width 773 height 24
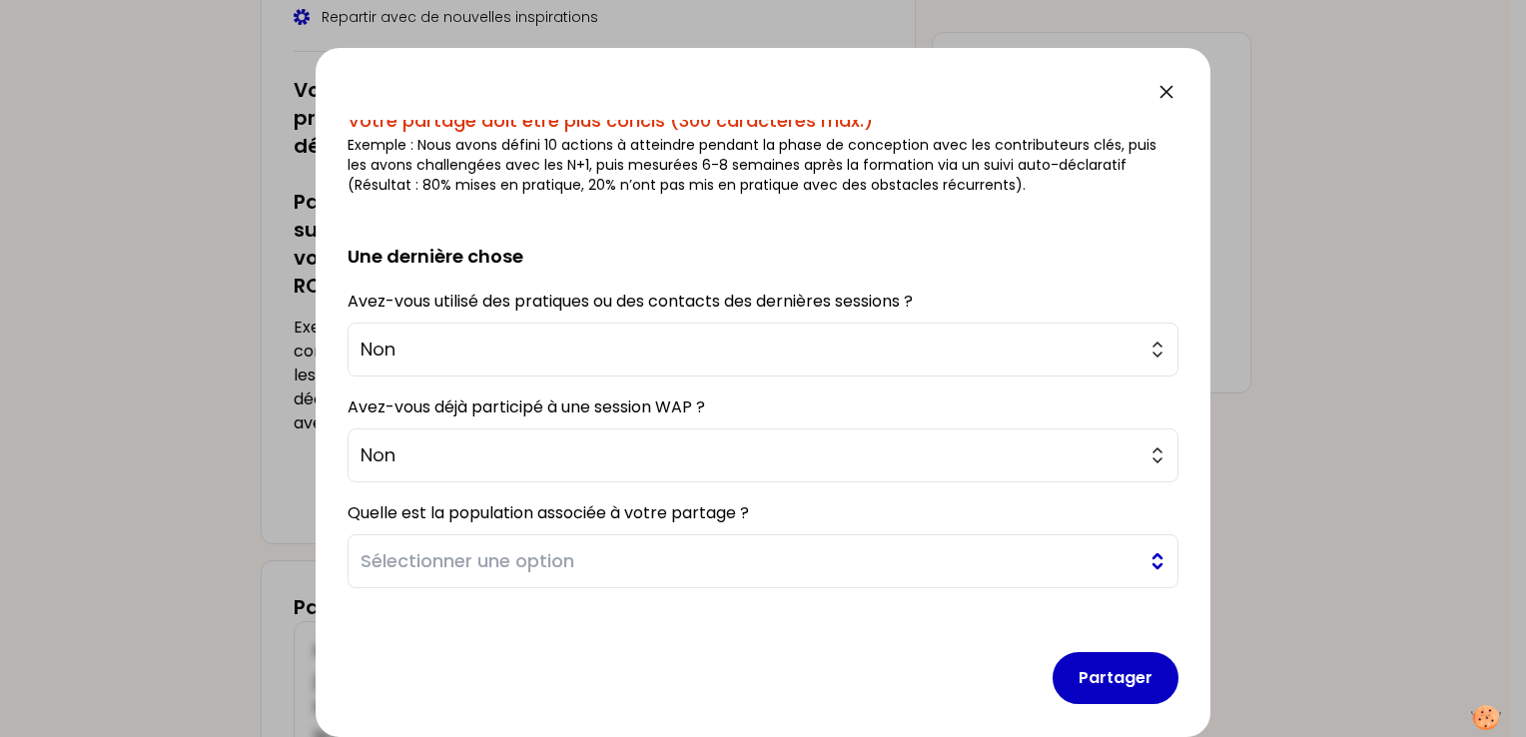
click at [578, 561] on span "Sélectionner une option" at bounding box center [748, 561] width 777 height 28
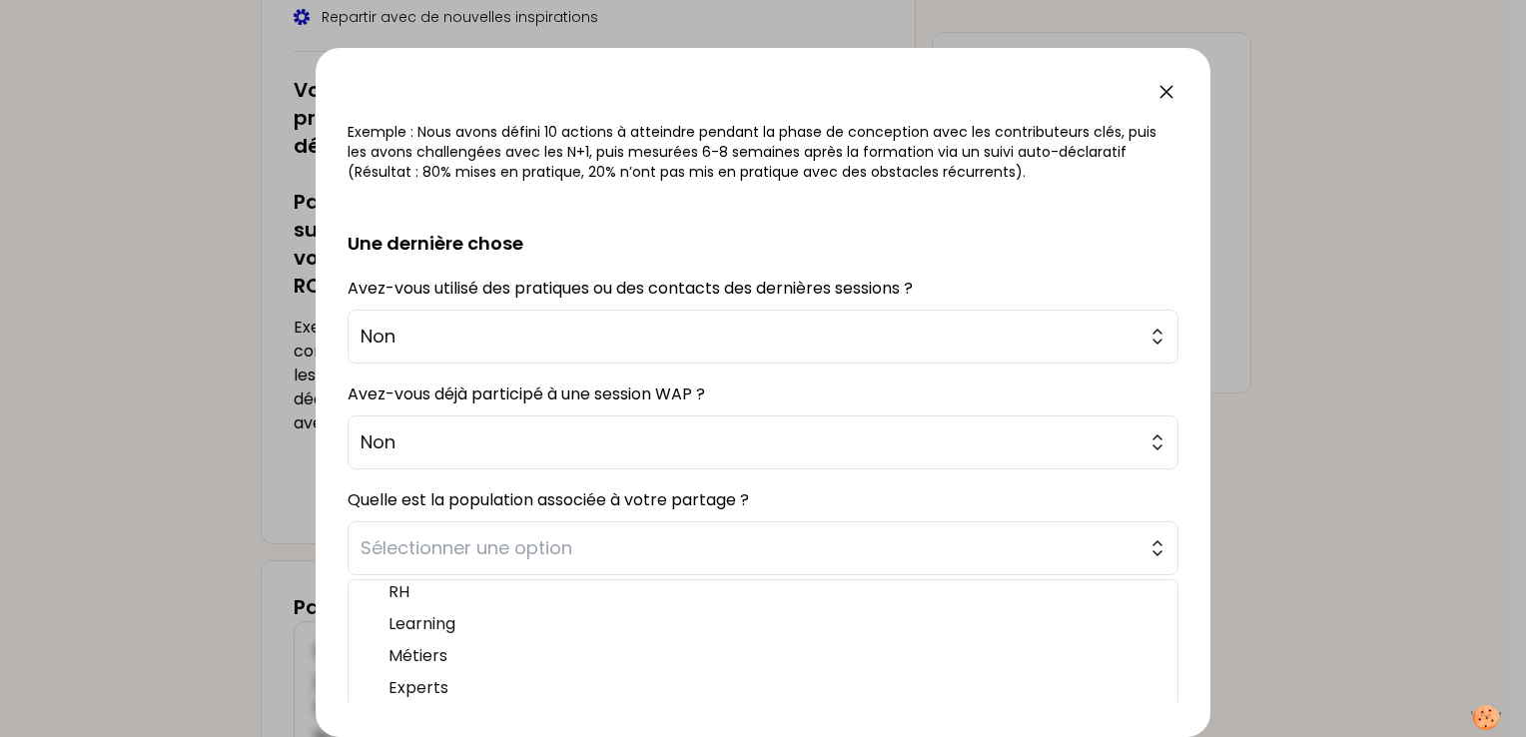
scroll to position [41, 0]
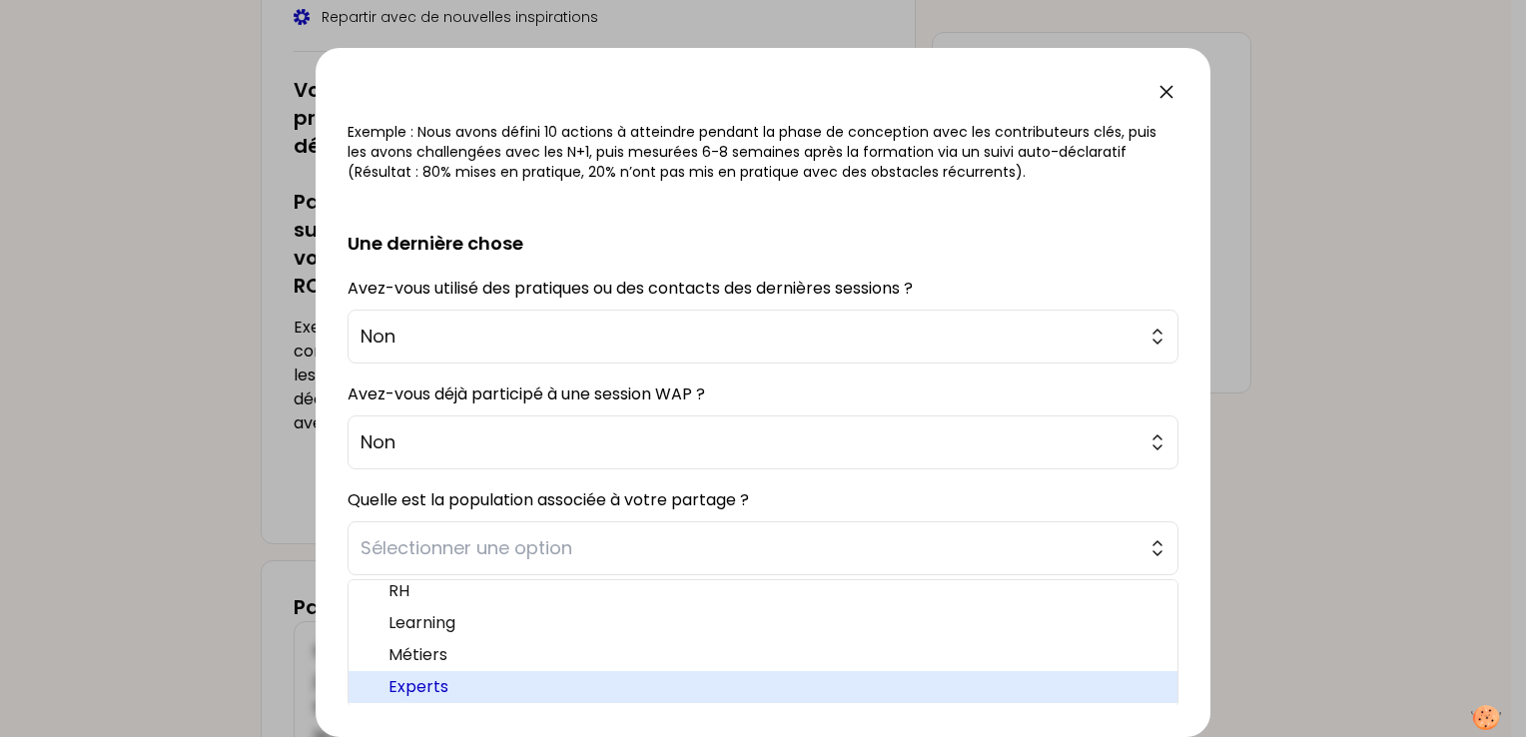
click at [502, 682] on span "Experts" at bounding box center [774, 687] width 773 height 24
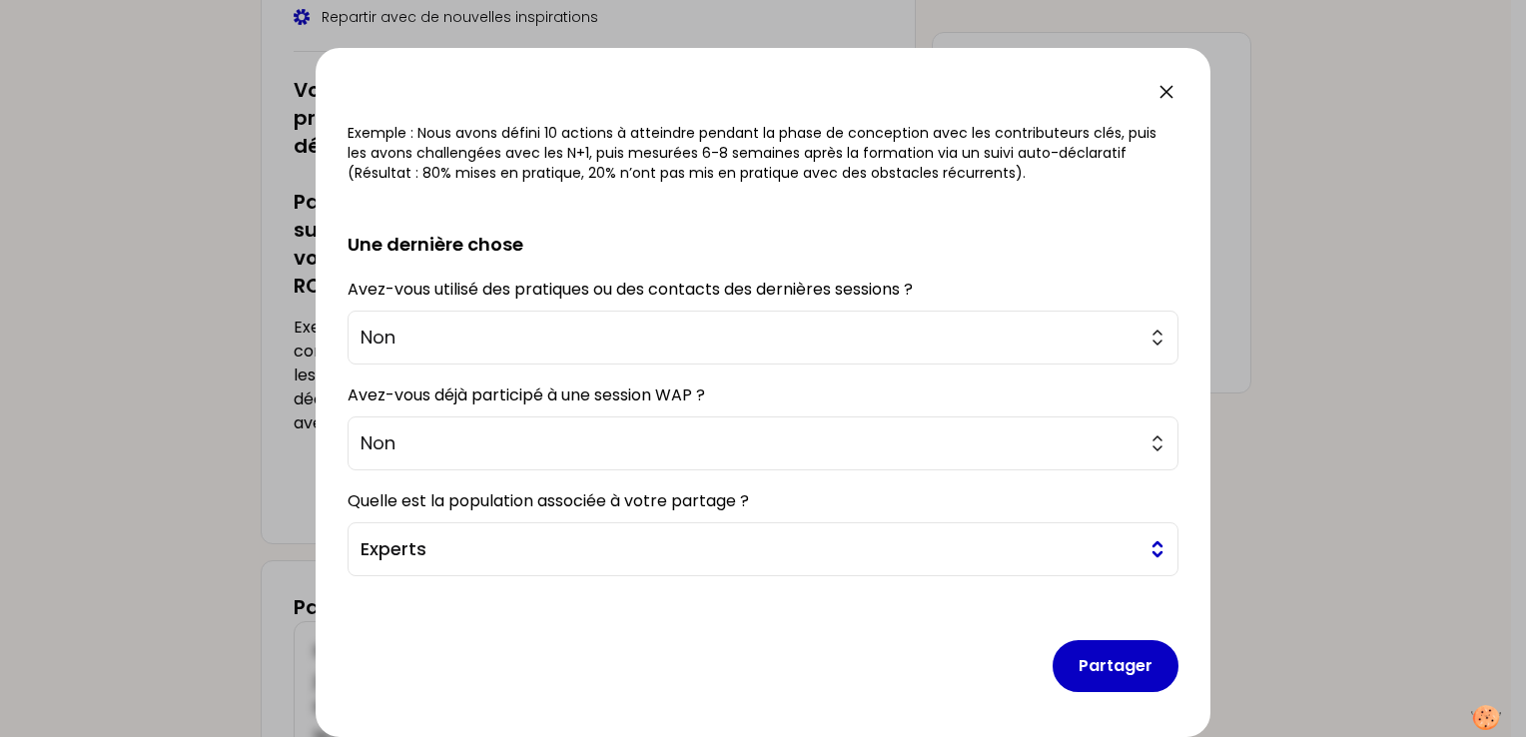
click at [1125, 551] on button "Experts" at bounding box center [762, 549] width 831 height 54
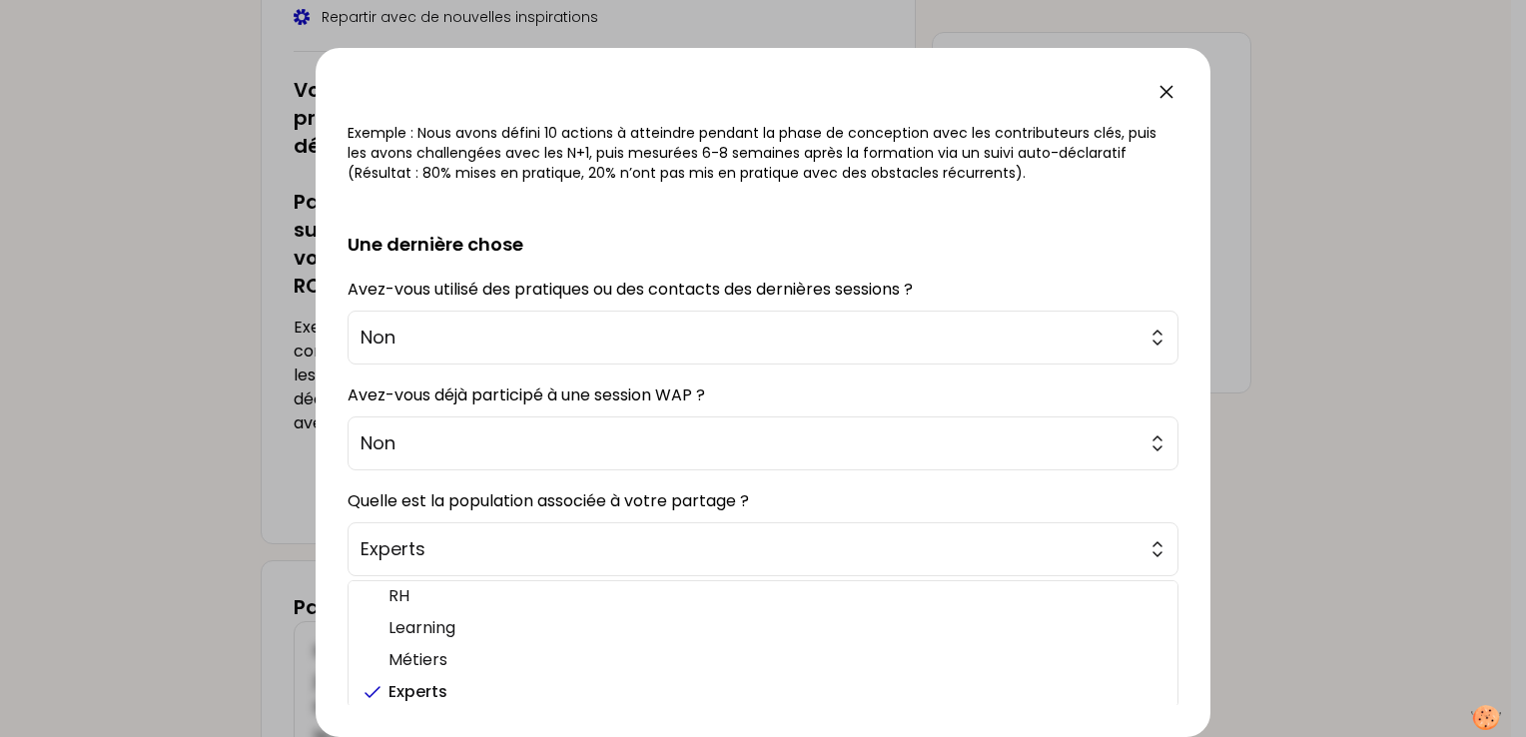
scroll to position [41, 0]
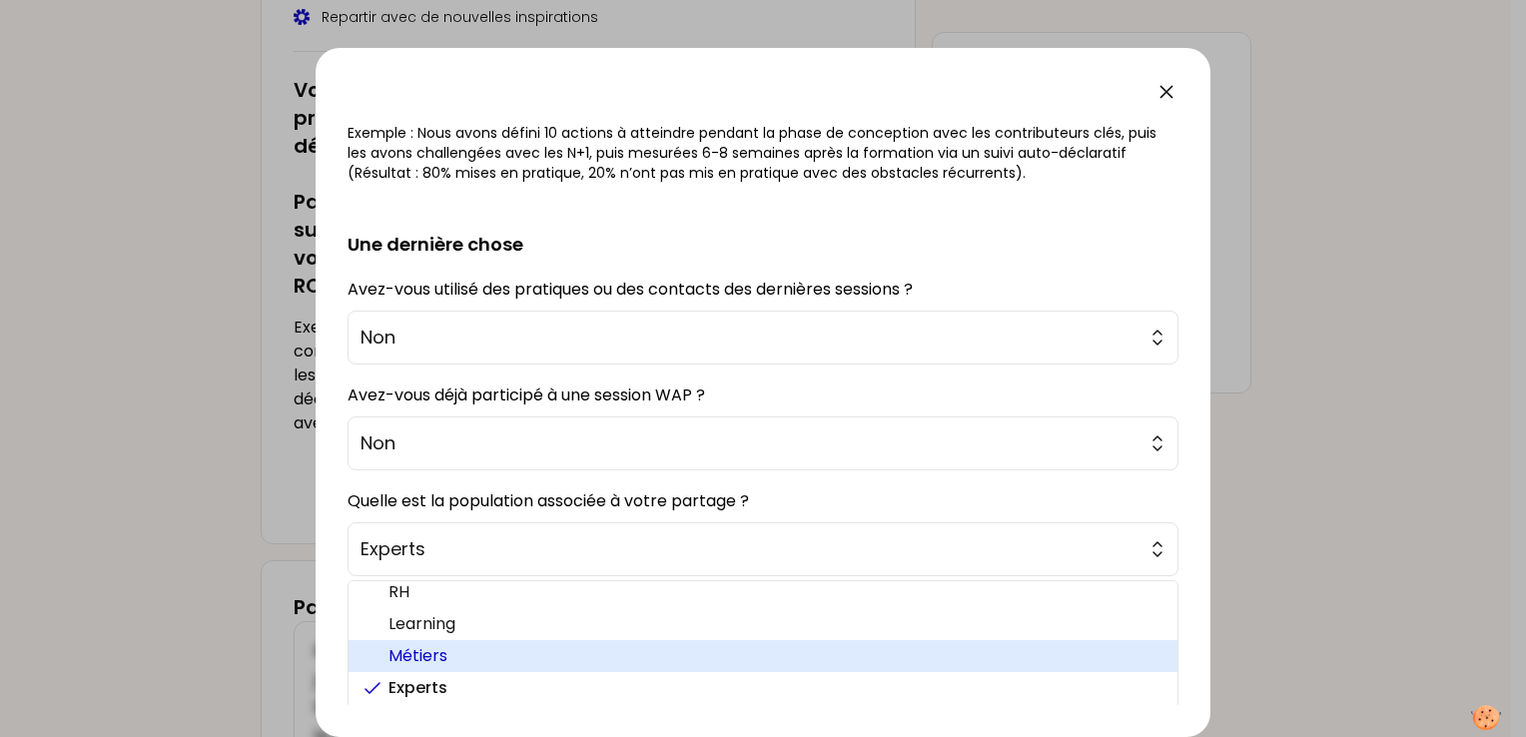
click at [422, 660] on span "Métiers" at bounding box center [774, 656] width 773 height 24
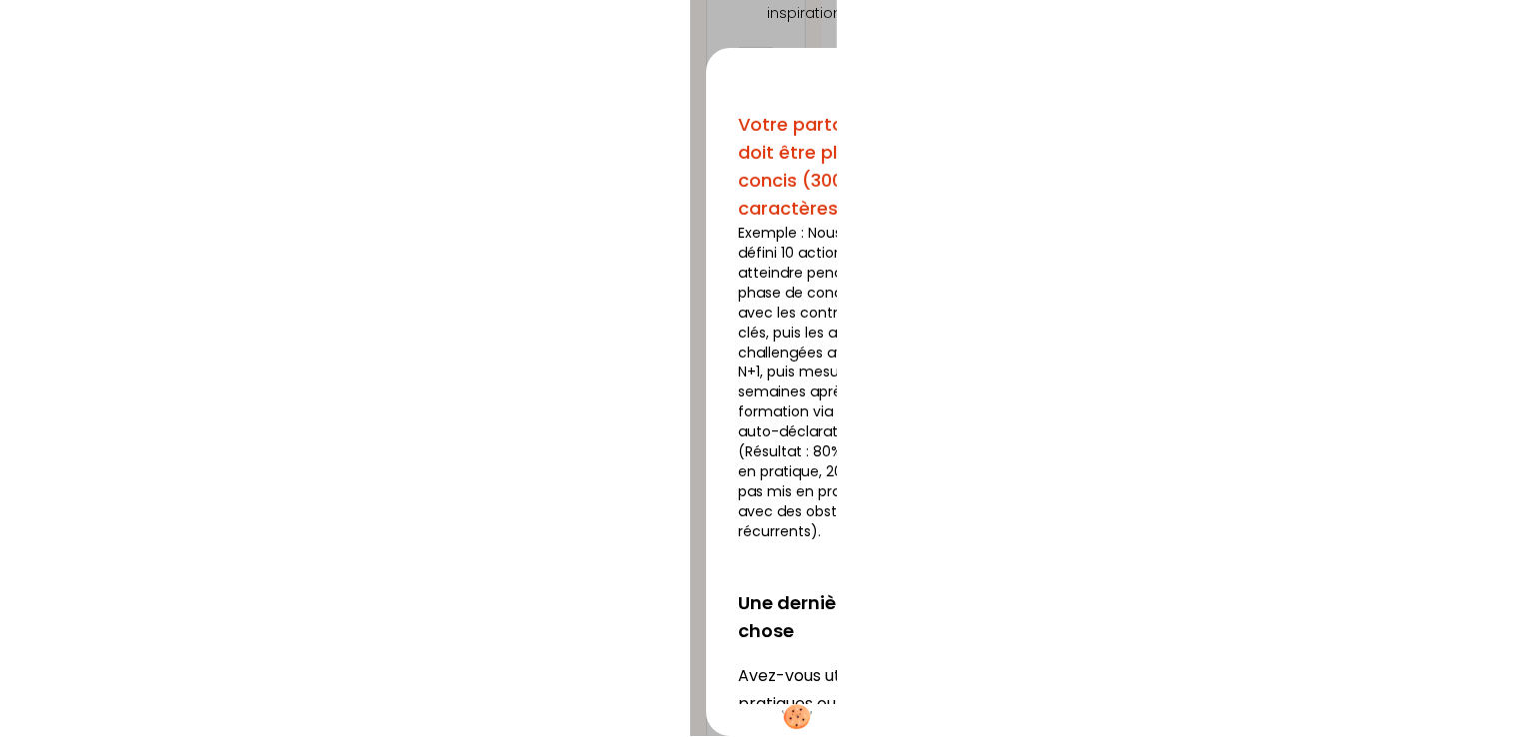
scroll to position [299, 0]
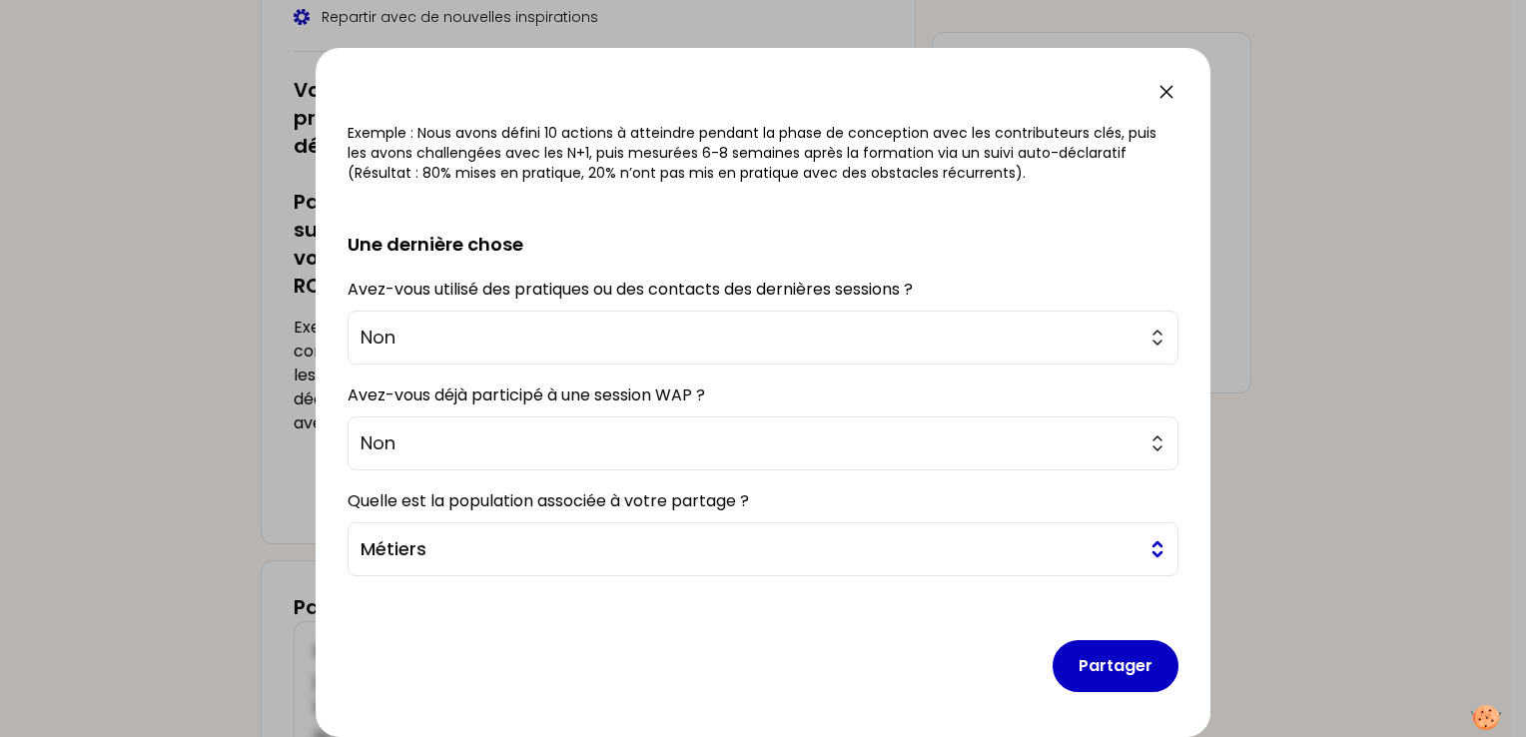
click at [1144, 551] on button "Métiers" at bounding box center [762, 549] width 831 height 54
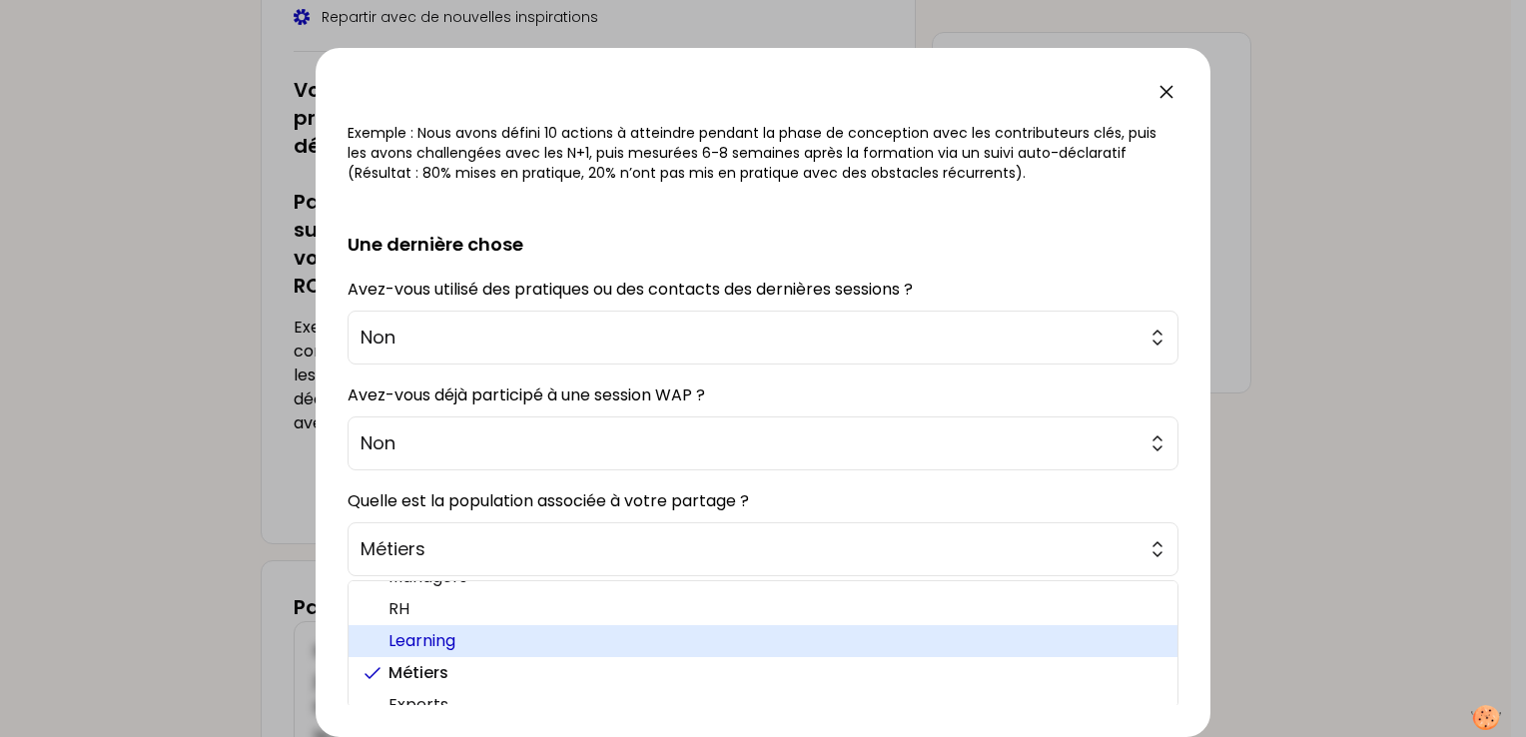
scroll to position [41, 0]
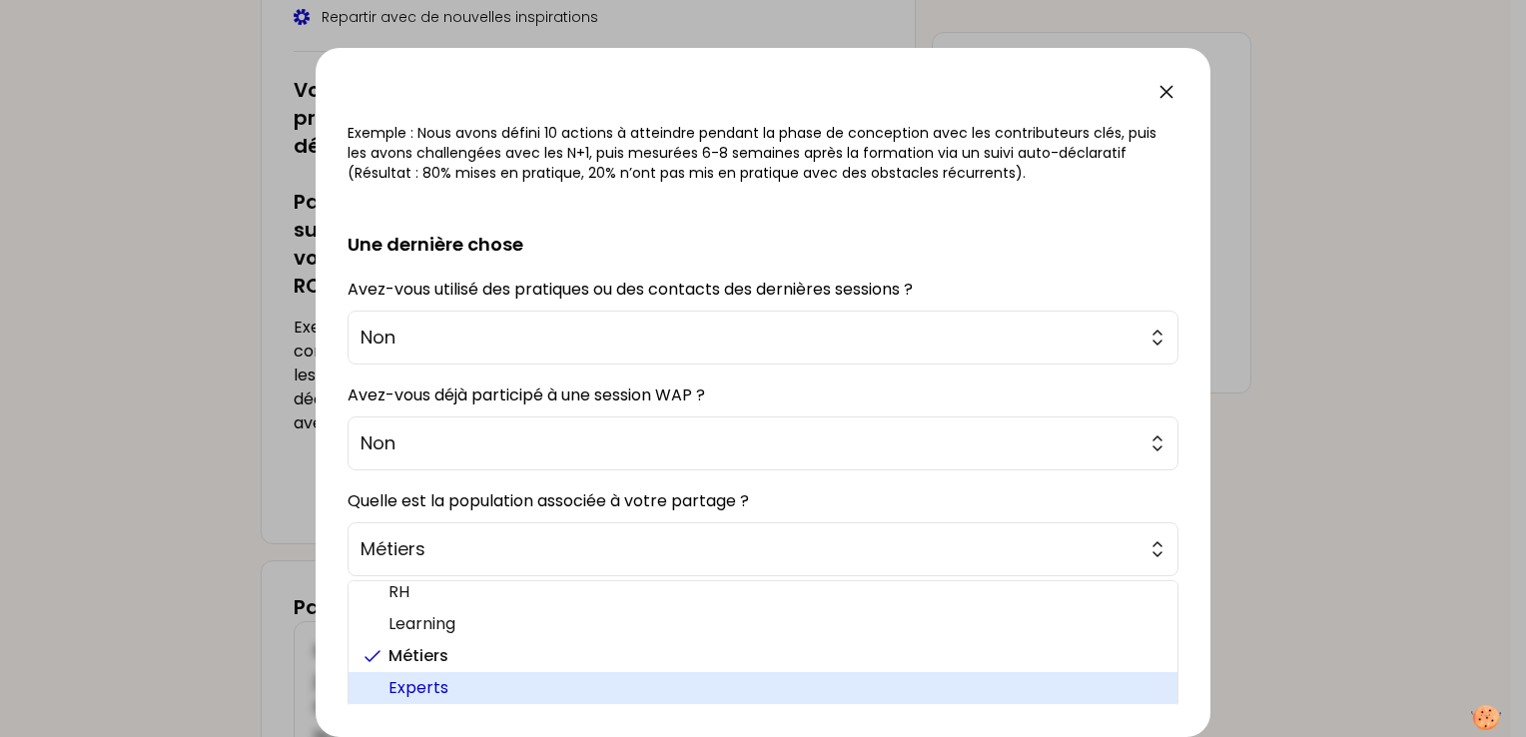
click at [453, 688] on span "Experts" at bounding box center [774, 688] width 773 height 24
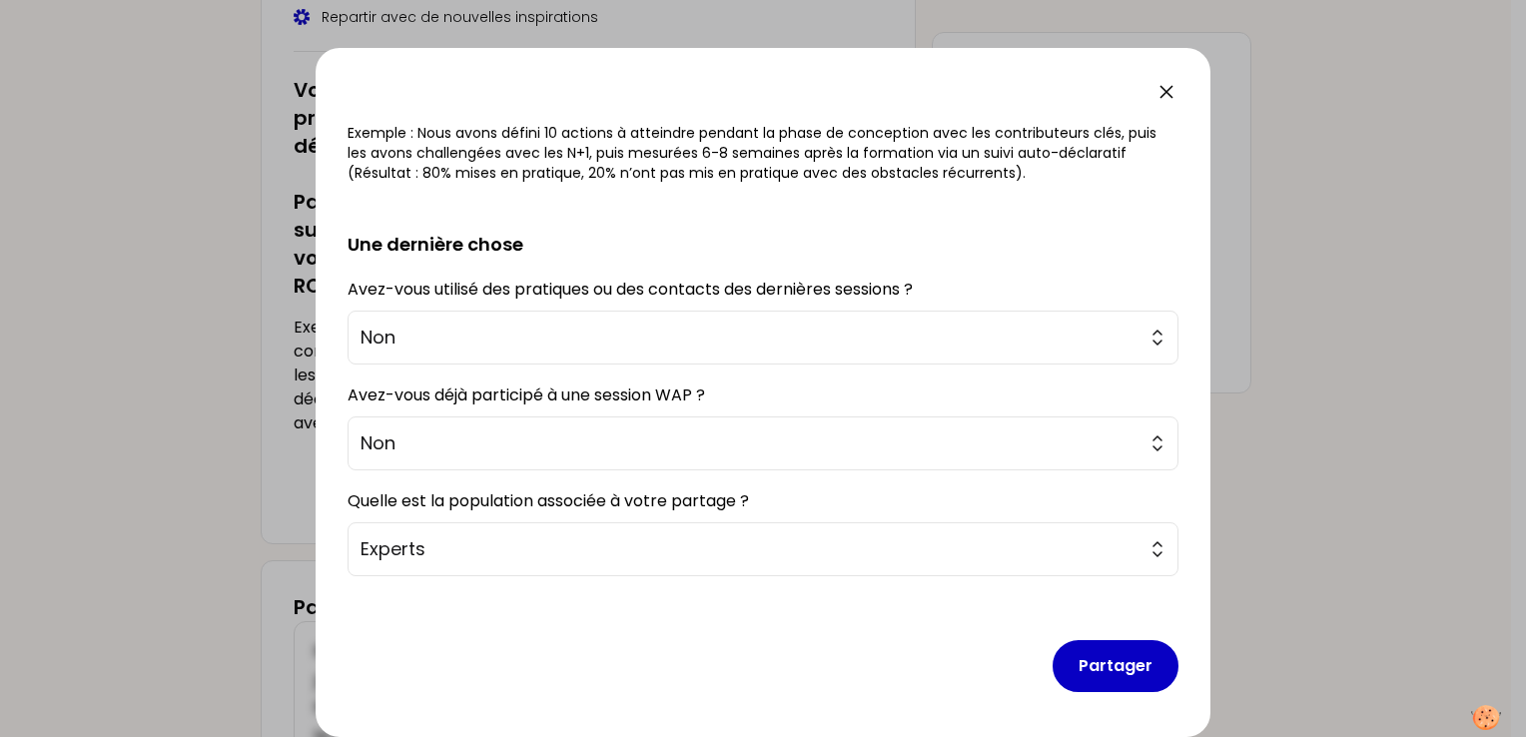
click at [638, 657] on div "Partager" at bounding box center [762, 650] width 831 height 116
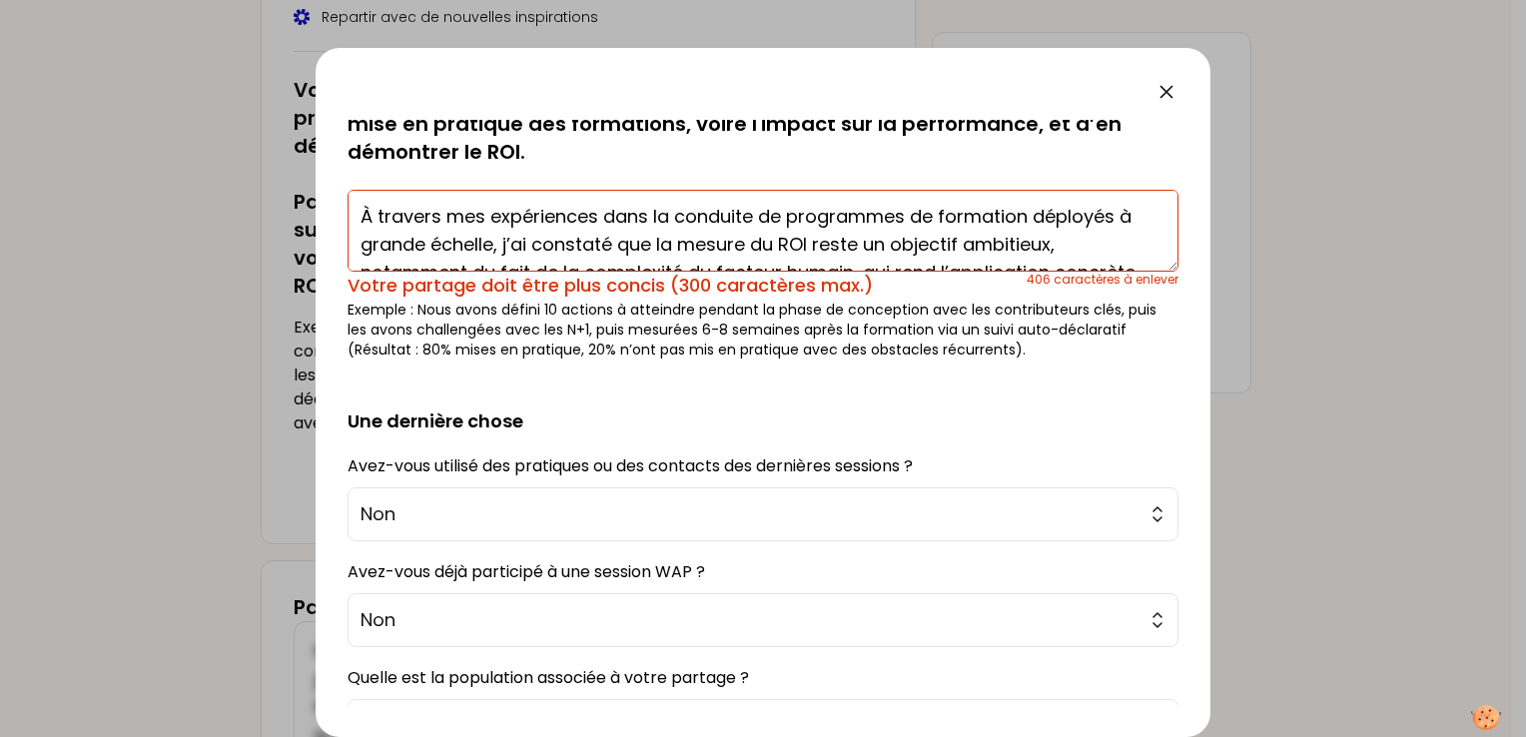
scroll to position [0, 0]
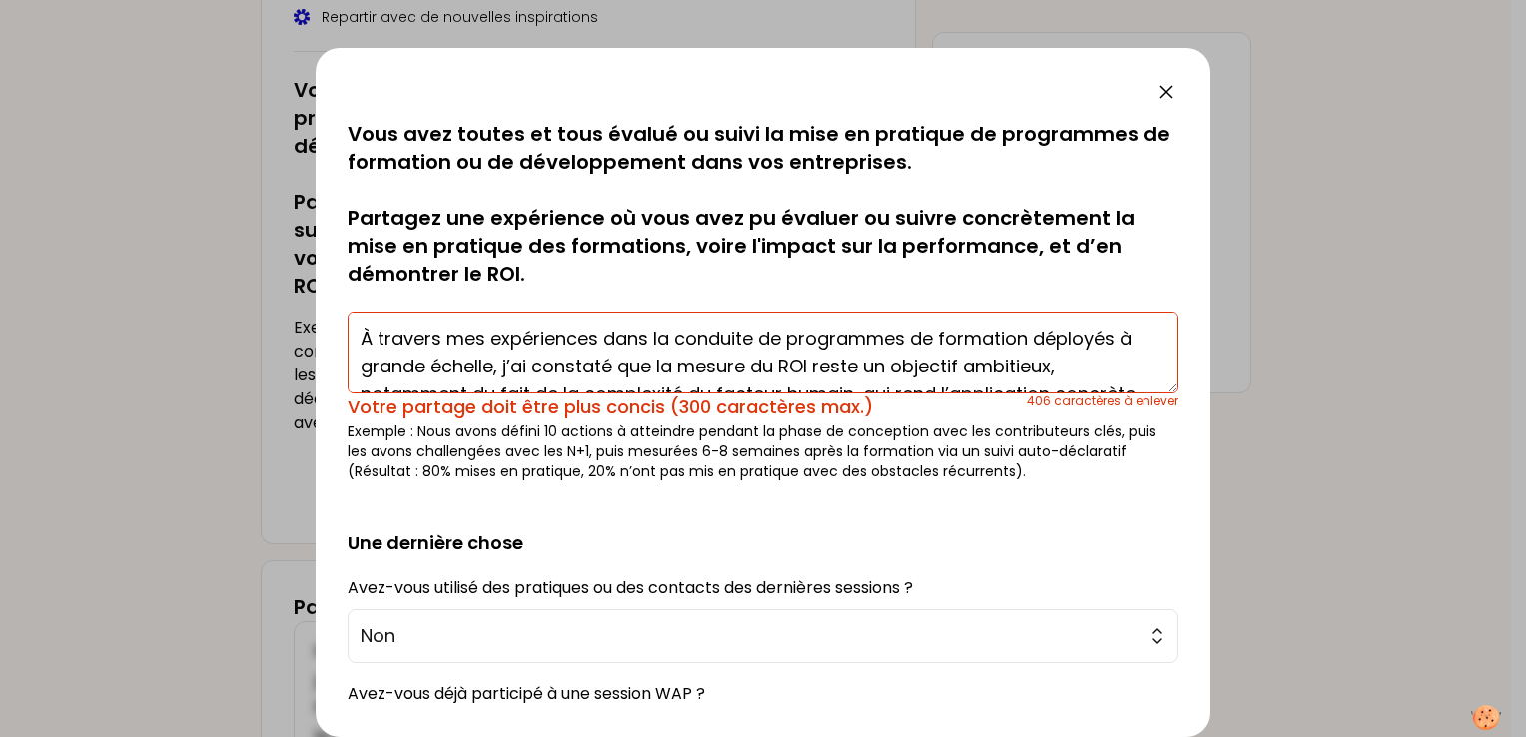
click at [889, 358] on textarea "À travers mes expériences dans la conduite de programmes de formation déployés …" at bounding box center [762, 353] width 831 height 82
click at [779, 353] on textarea "À travers mes expériences dans la conduite de programmes de formation déployés …" at bounding box center [762, 353] width 831 height 82
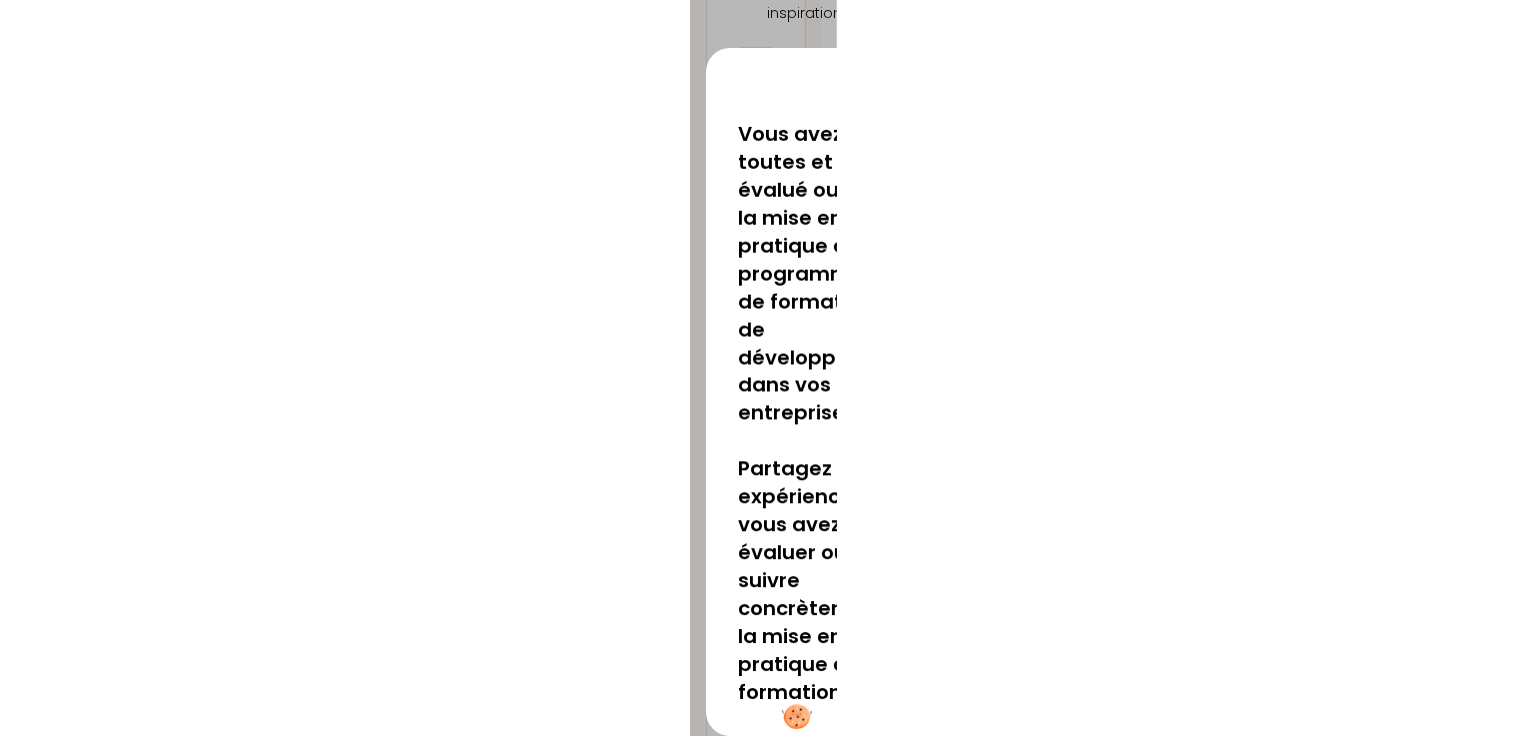
scroll to position [300, 0]
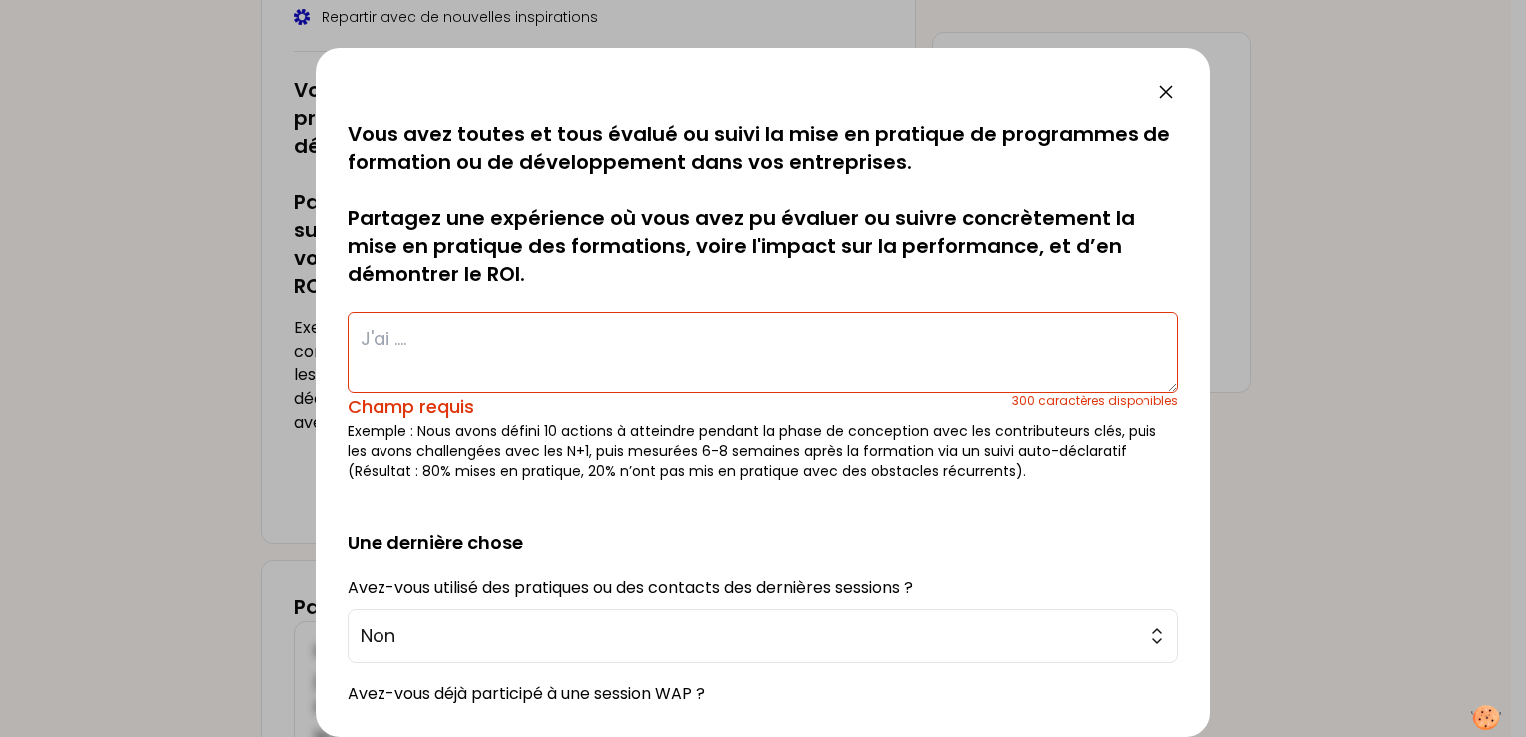
paste textarea "Mes expériences dans le déploiement de formations à grande échelle m'ont montré…"
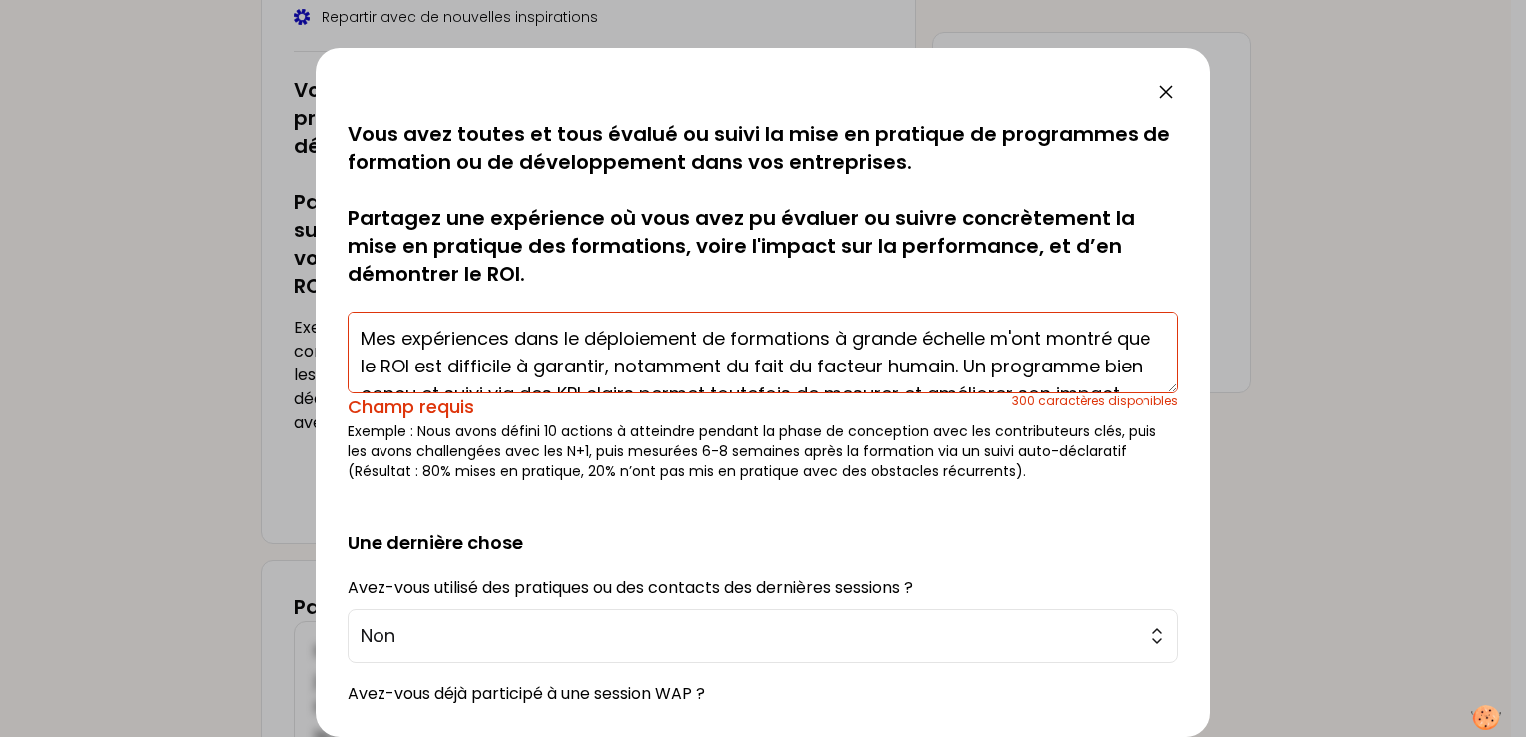
scroll to position [42, 0]
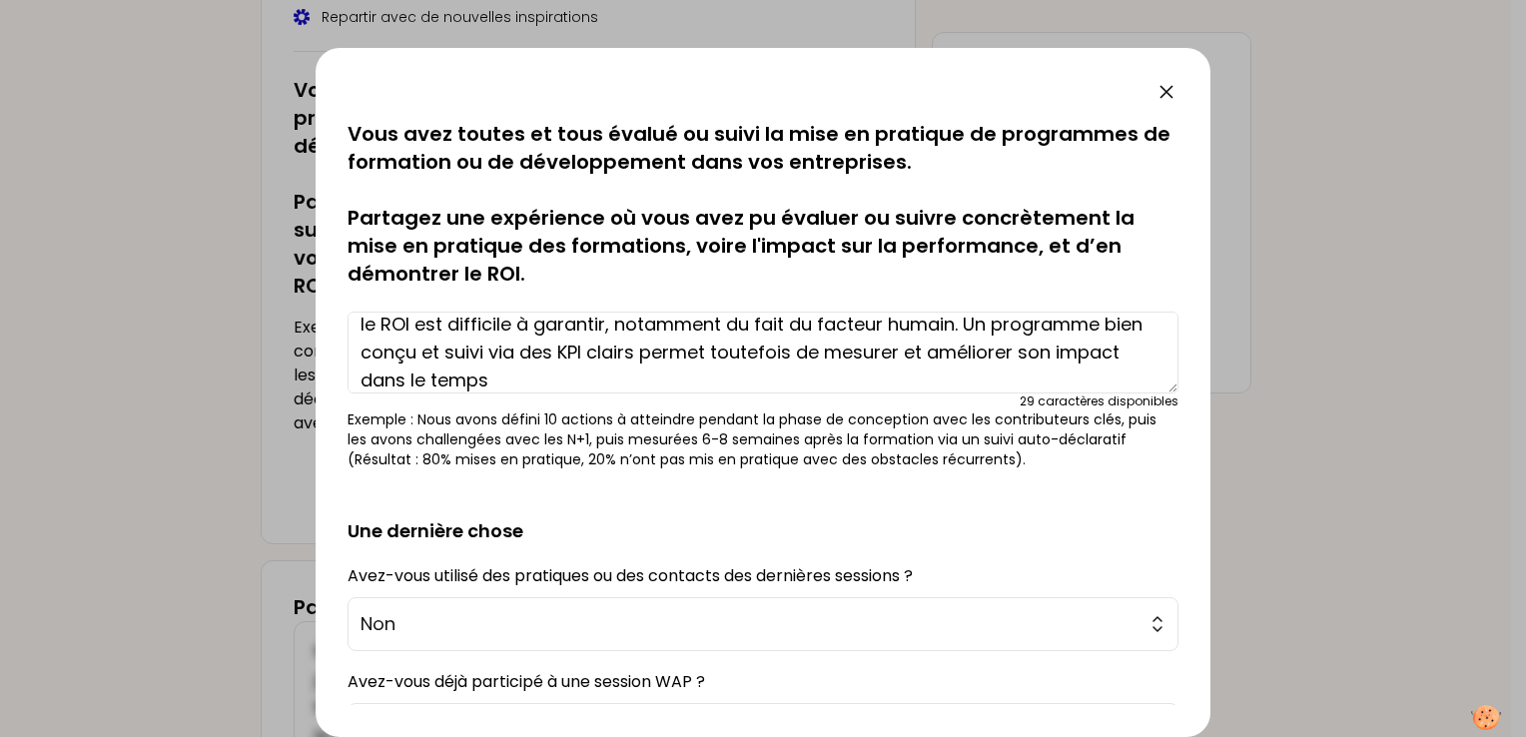
type textarea "Mes expériences dans le déploiement de formations à grande échelle m'ont montré…"
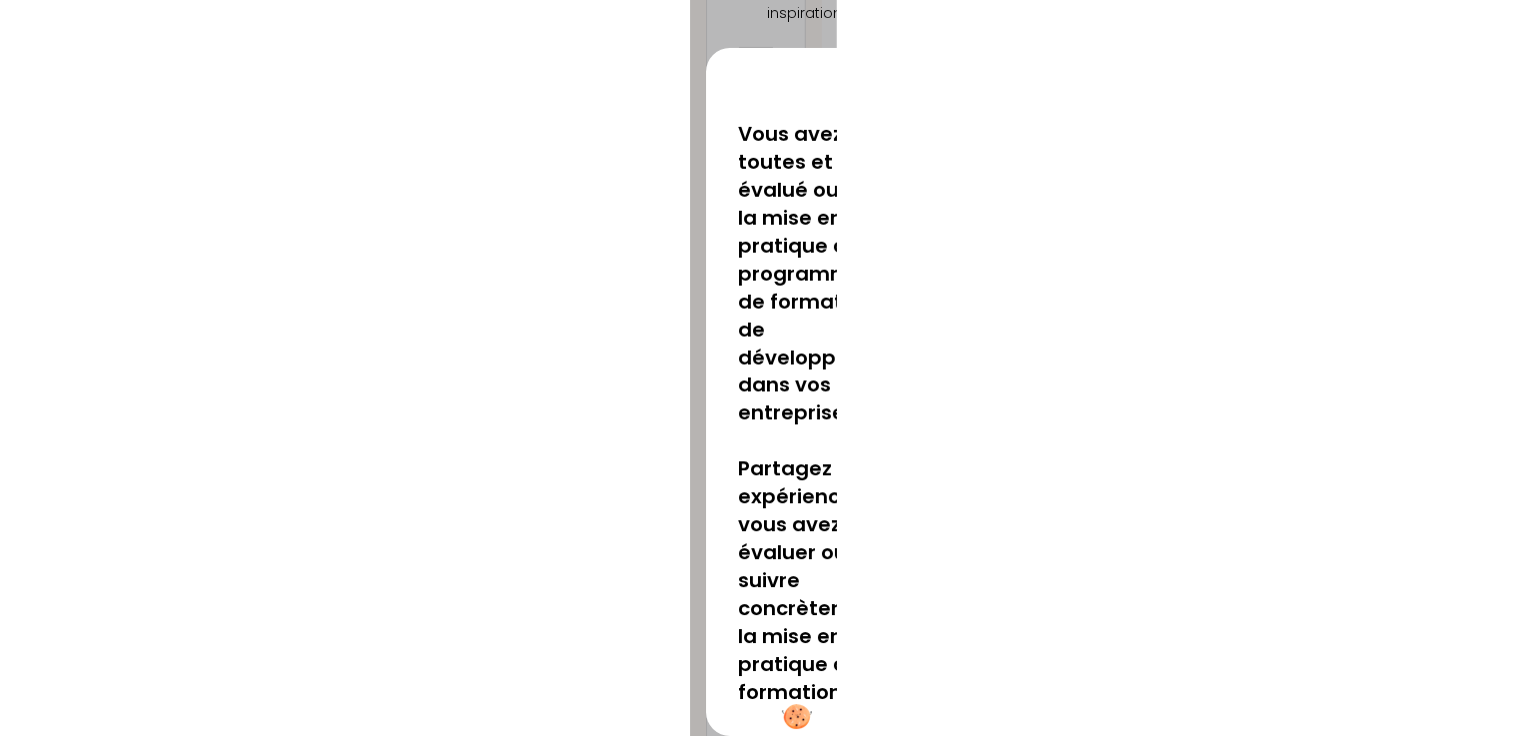
scroll to position [300, 0]
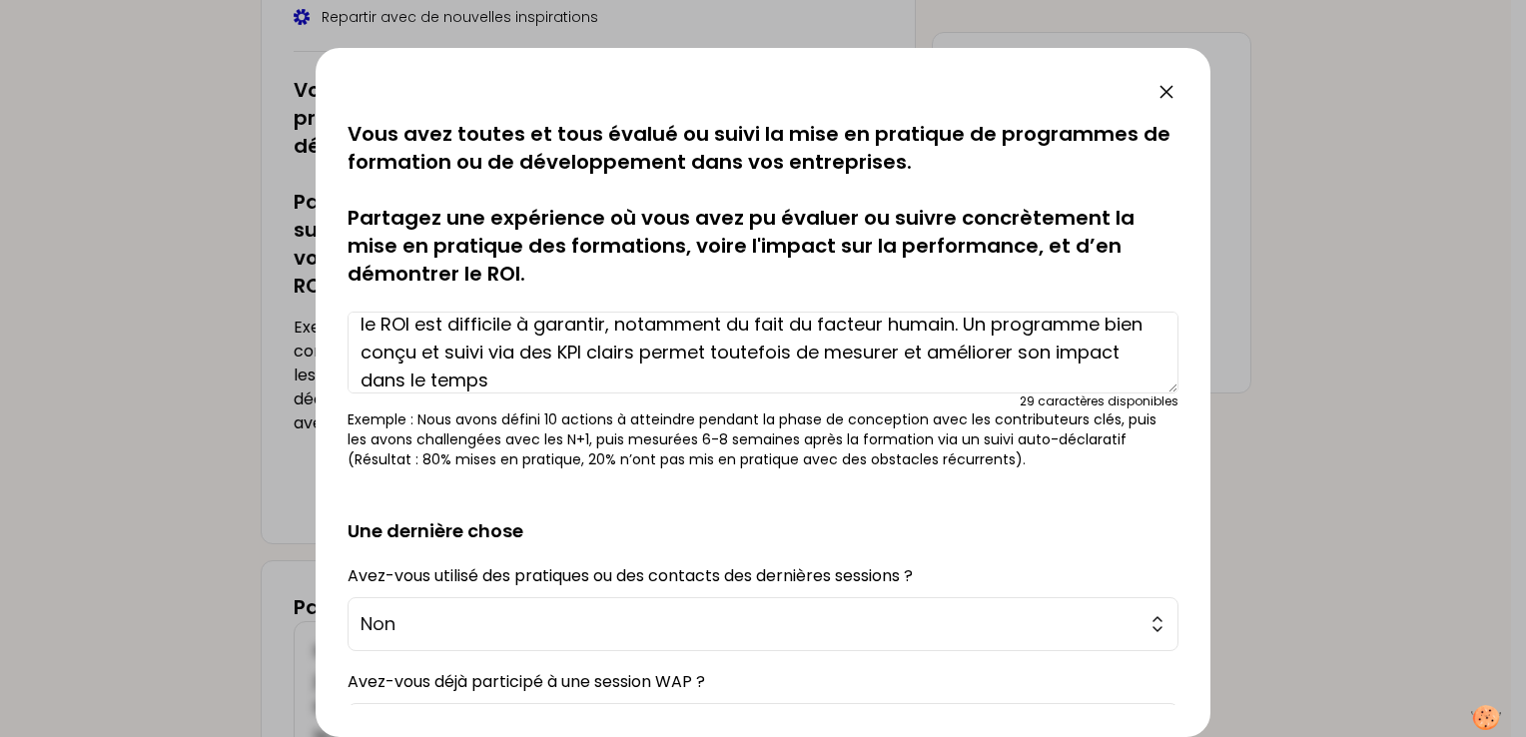
click at [747, 377] on textarea "Mes expériences dans le déploiement de formations à grande échelle m'ont montré…" at bounding box center [762, 353] width 831 height 82
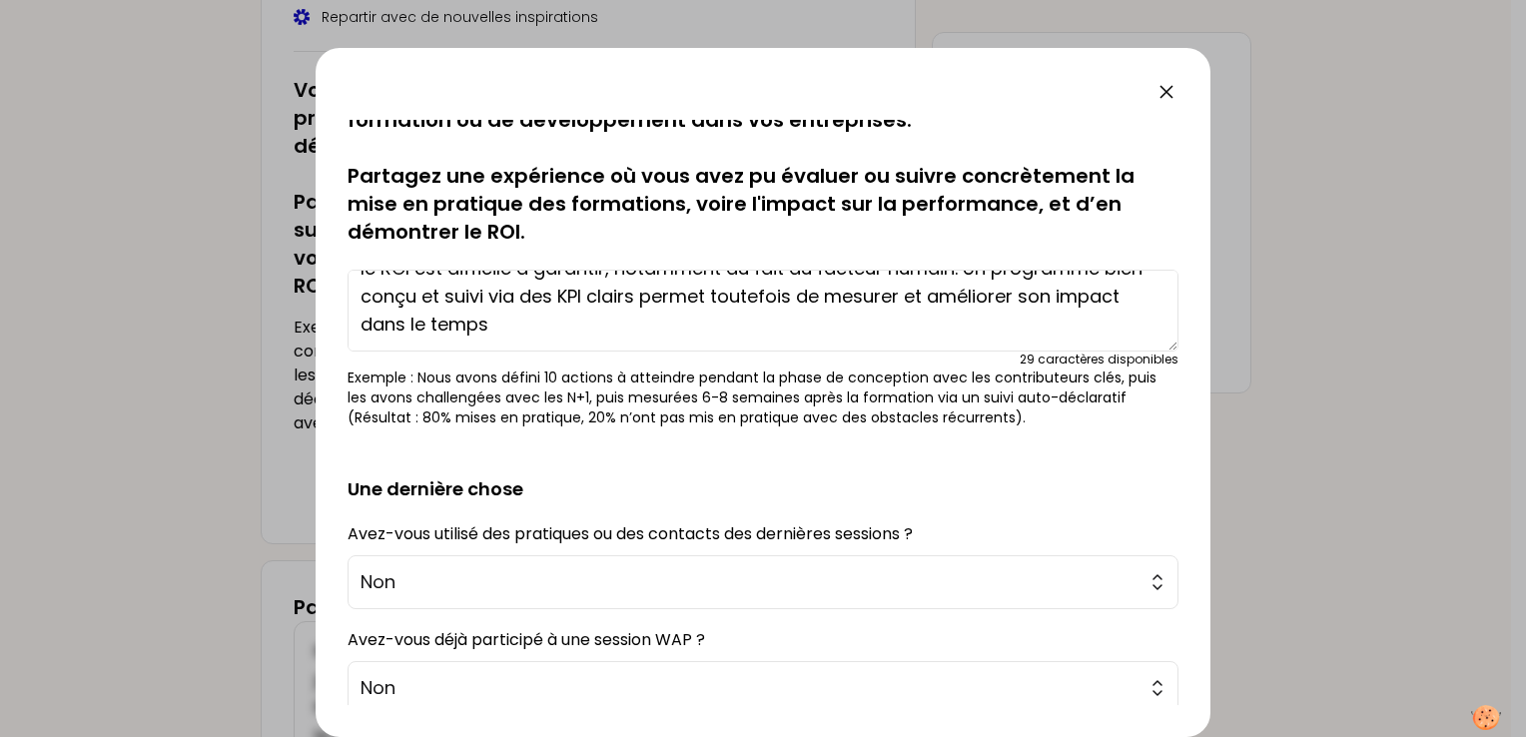
scroll to position [0, 0]
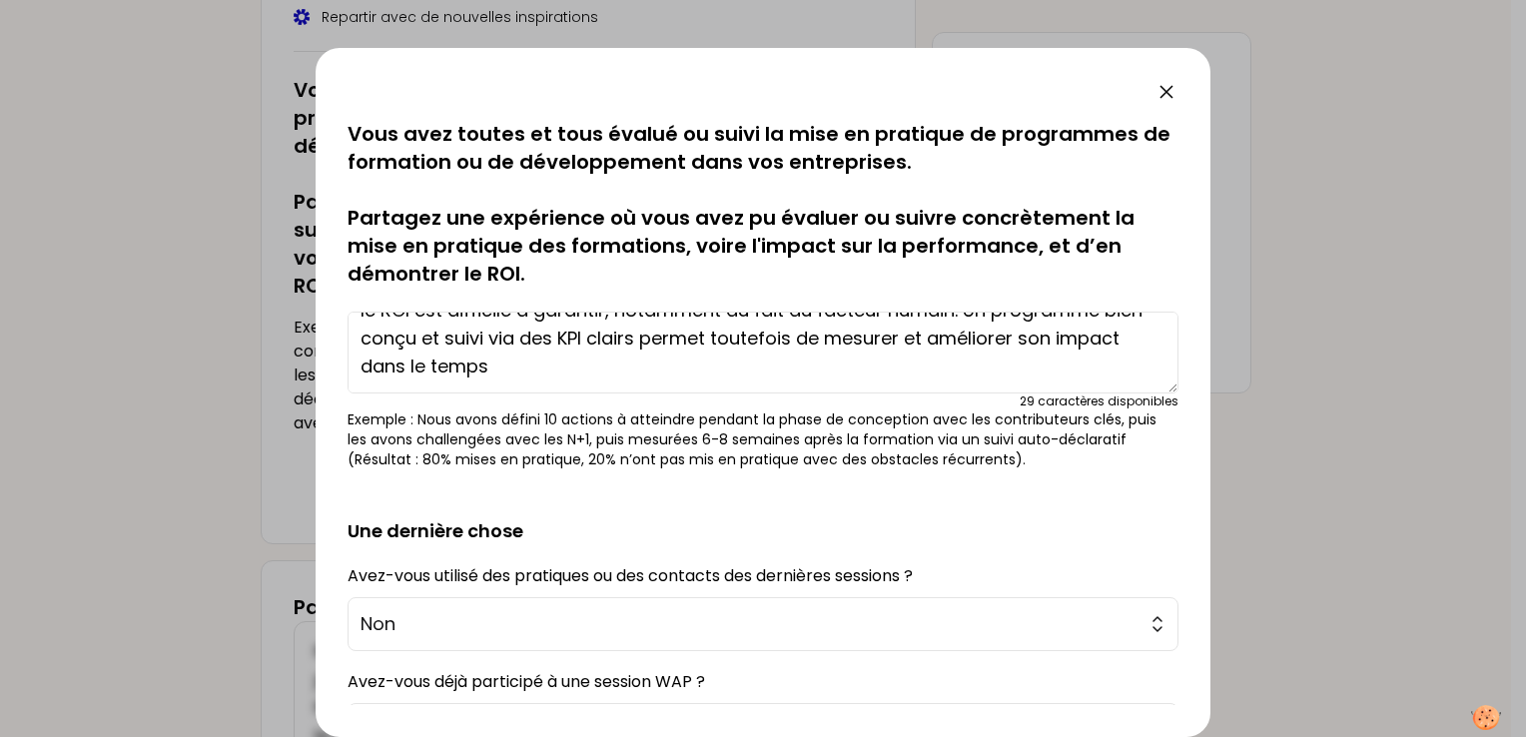
click at [939, 366] on textarea "Mes expériences dans le déploiement de formations à grande échelle m'ont montré…" at bounding box center [762, 353] width 831 height 82
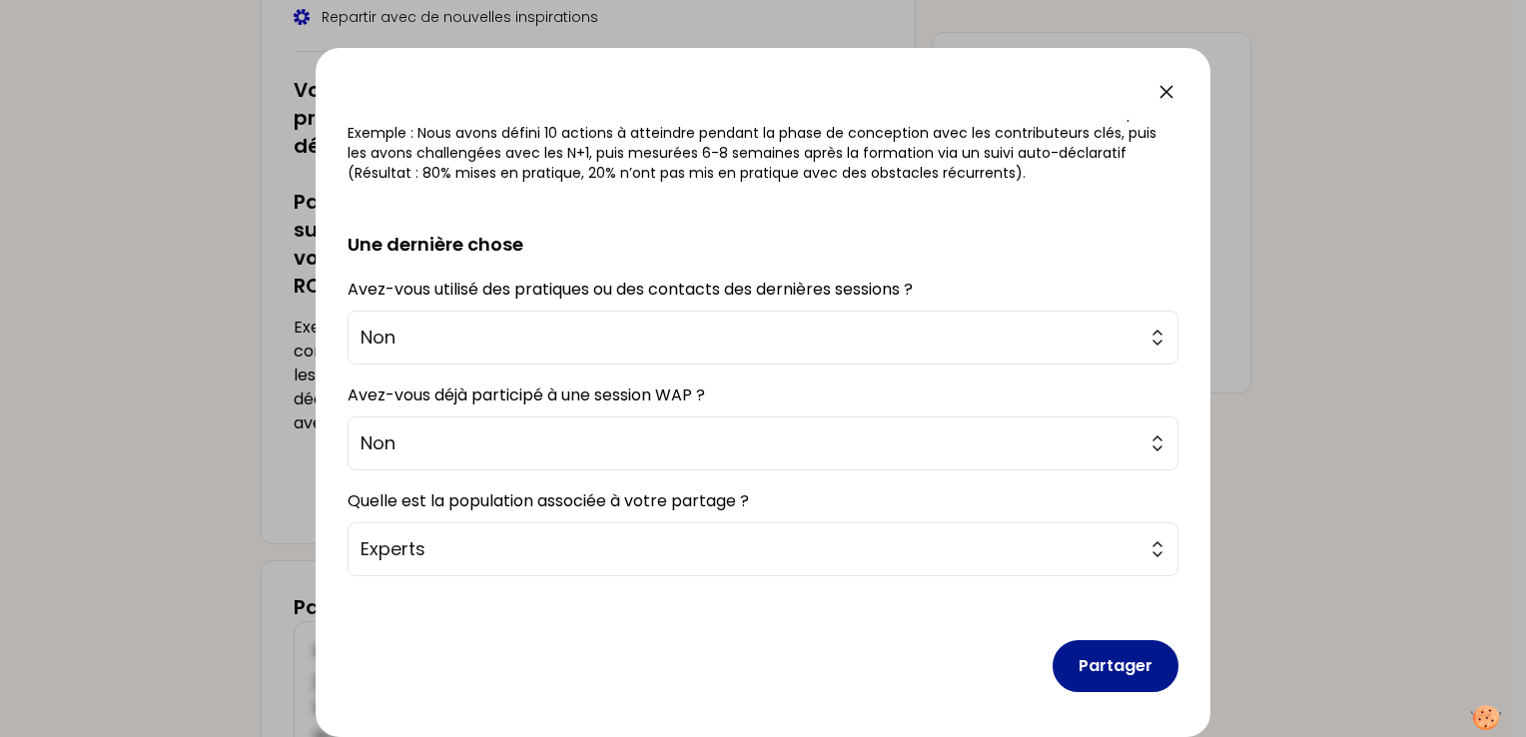
click at [1101, 669] on button "Partager" at bounding box center [1115, 666] width 126 height 52
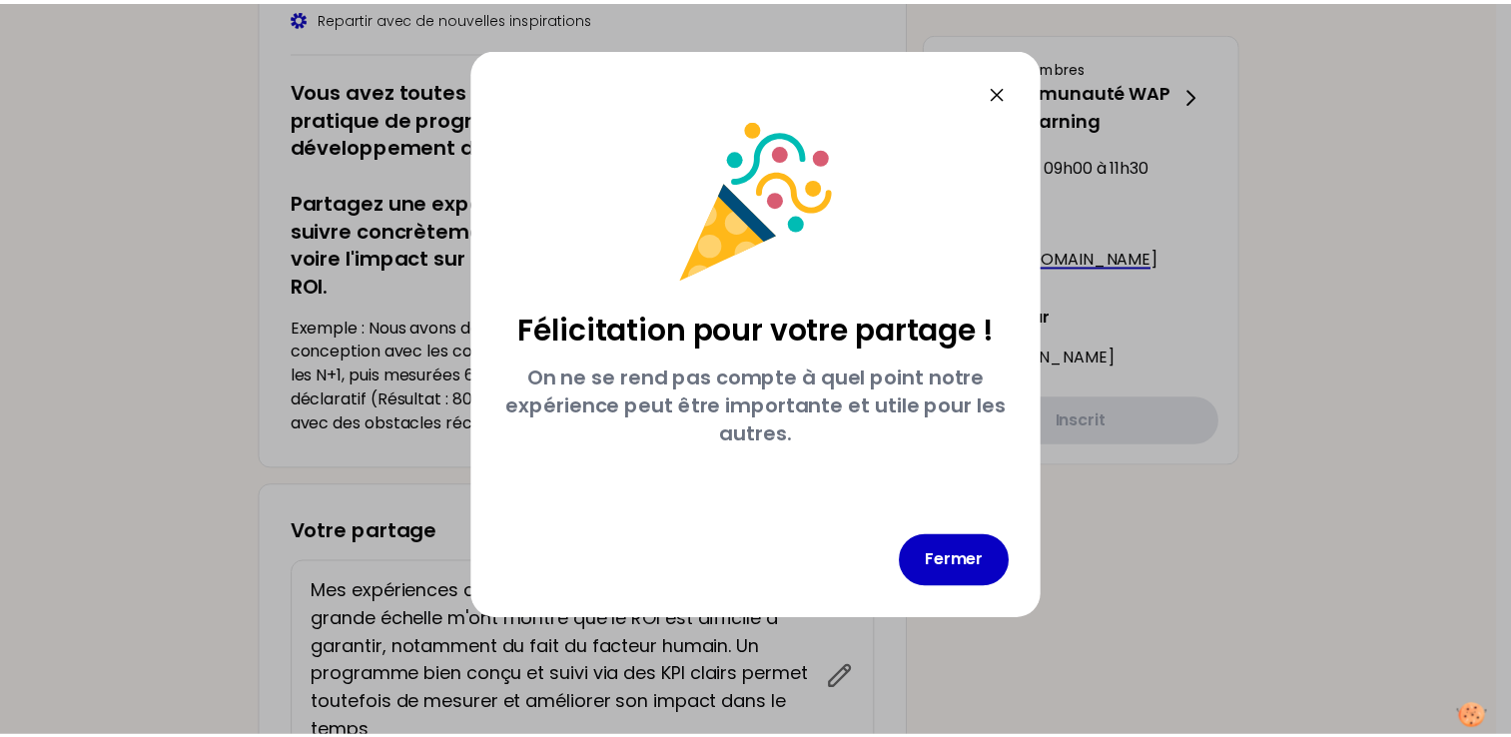
scroll to position [0, 0]
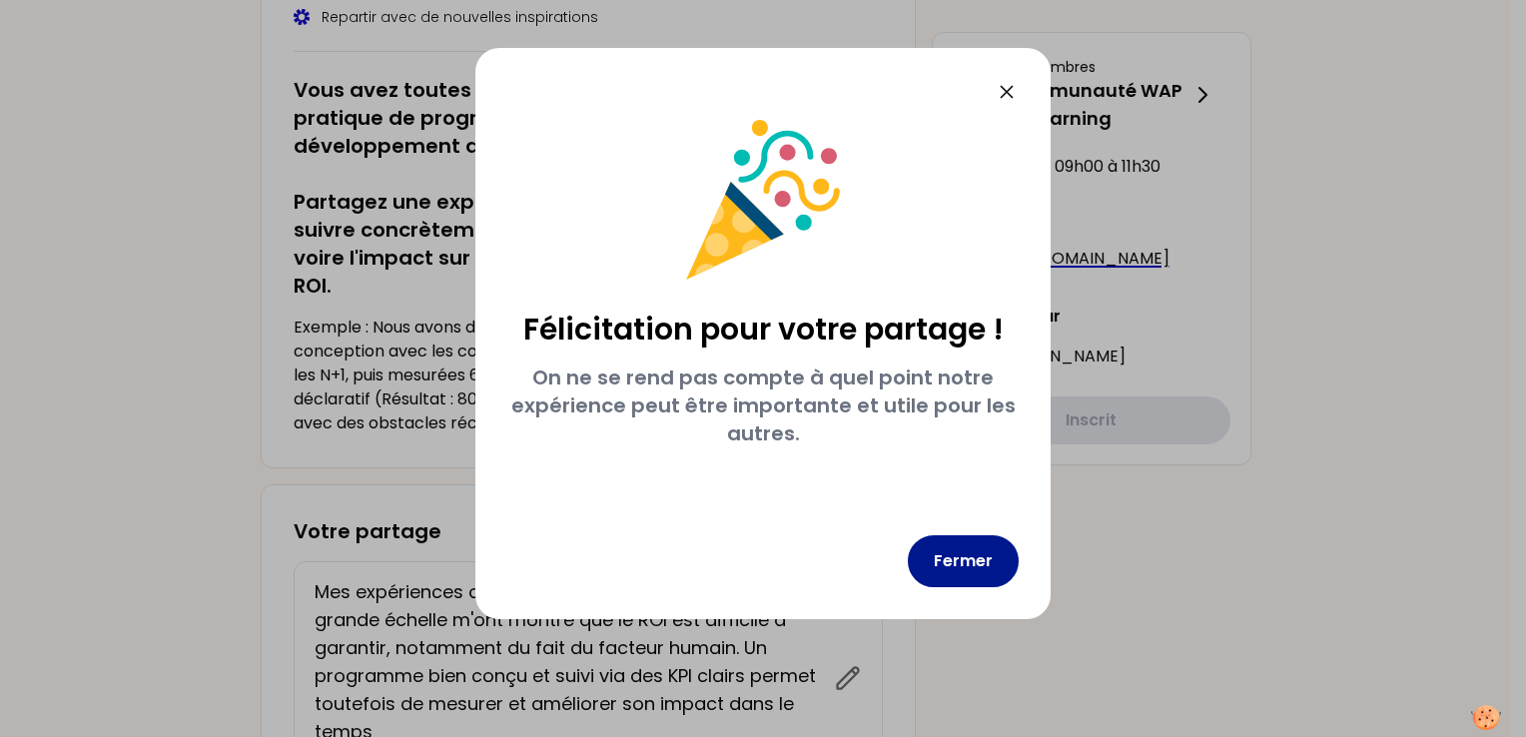
click at [970, 550] on button "Fermer" at bounding box center [963, 561] width 111 height 52
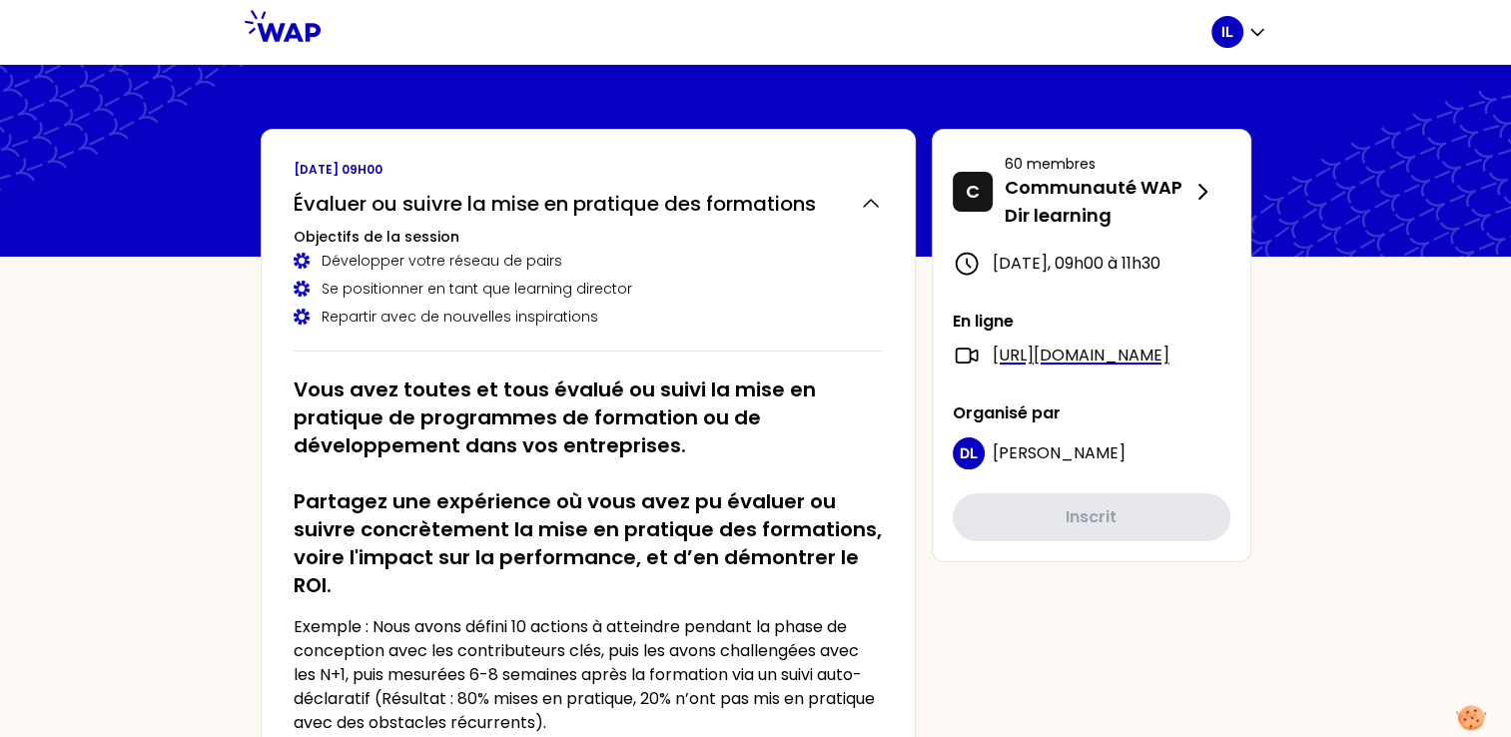
click at [293, 43] on link at bounding box center [283, 32] width 76 height 44
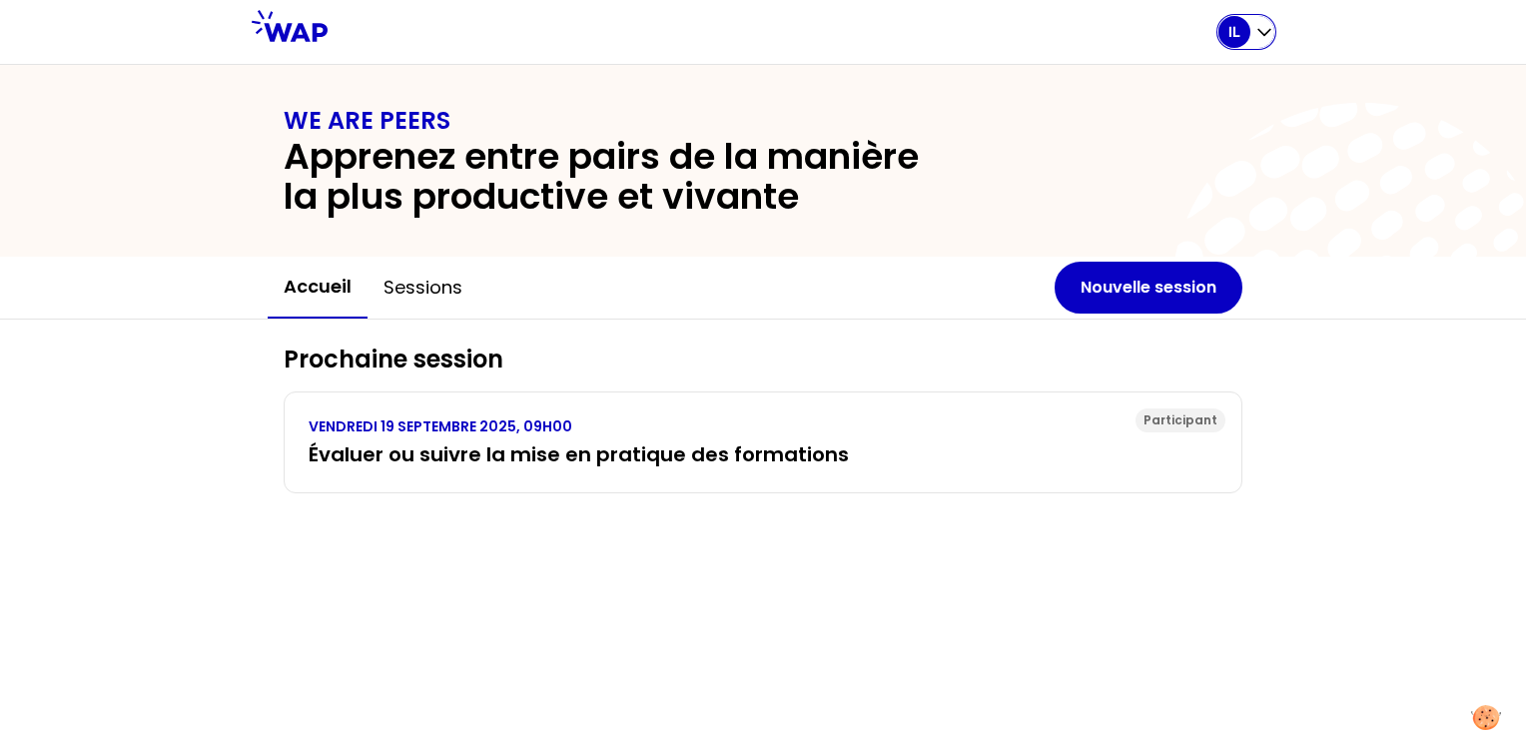
click at [1269, 42] on icon "button" at bounding box center [1264, 32] width 20 height 20
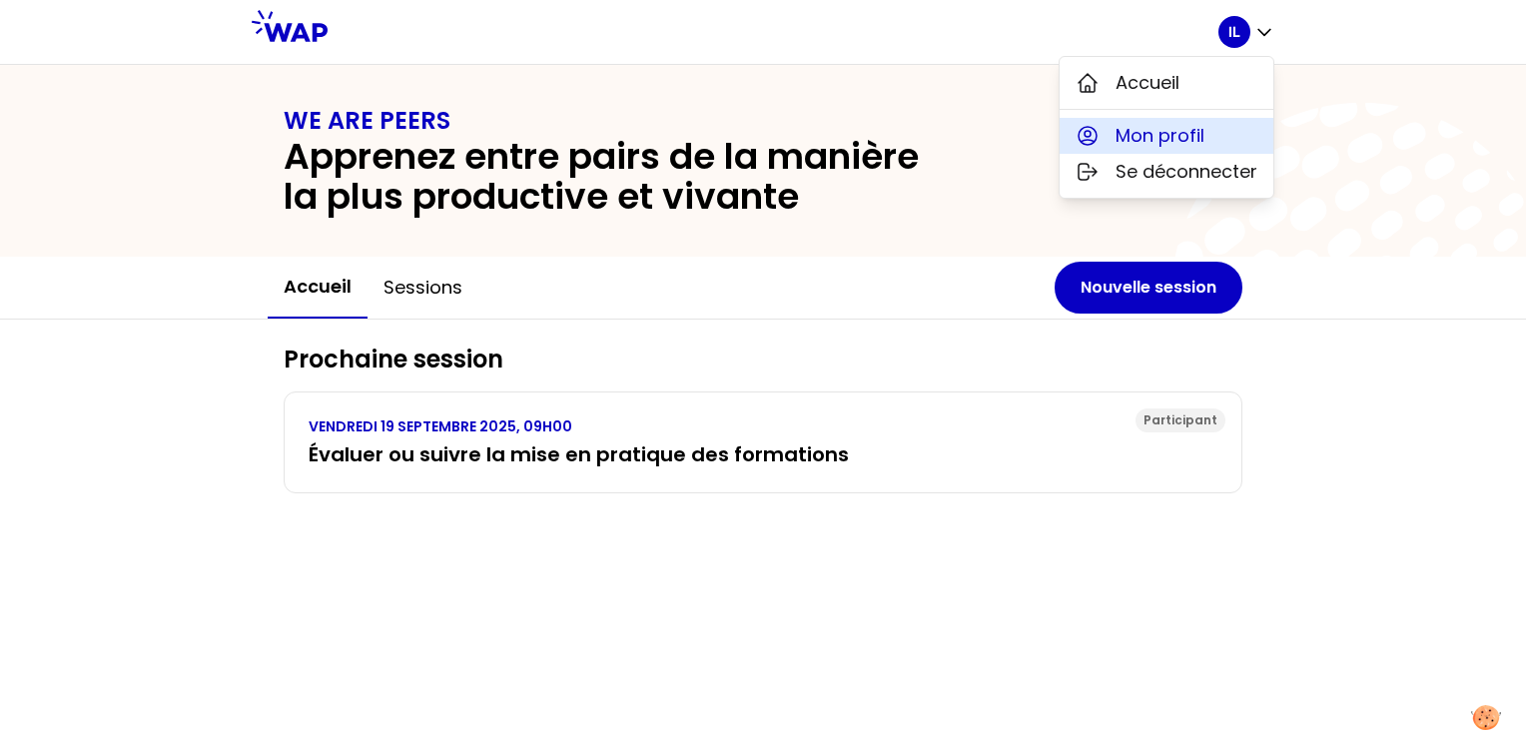
click at [1156, 138] on span "Mon profil" at bounding box center [1159, 136] width 89 height 28
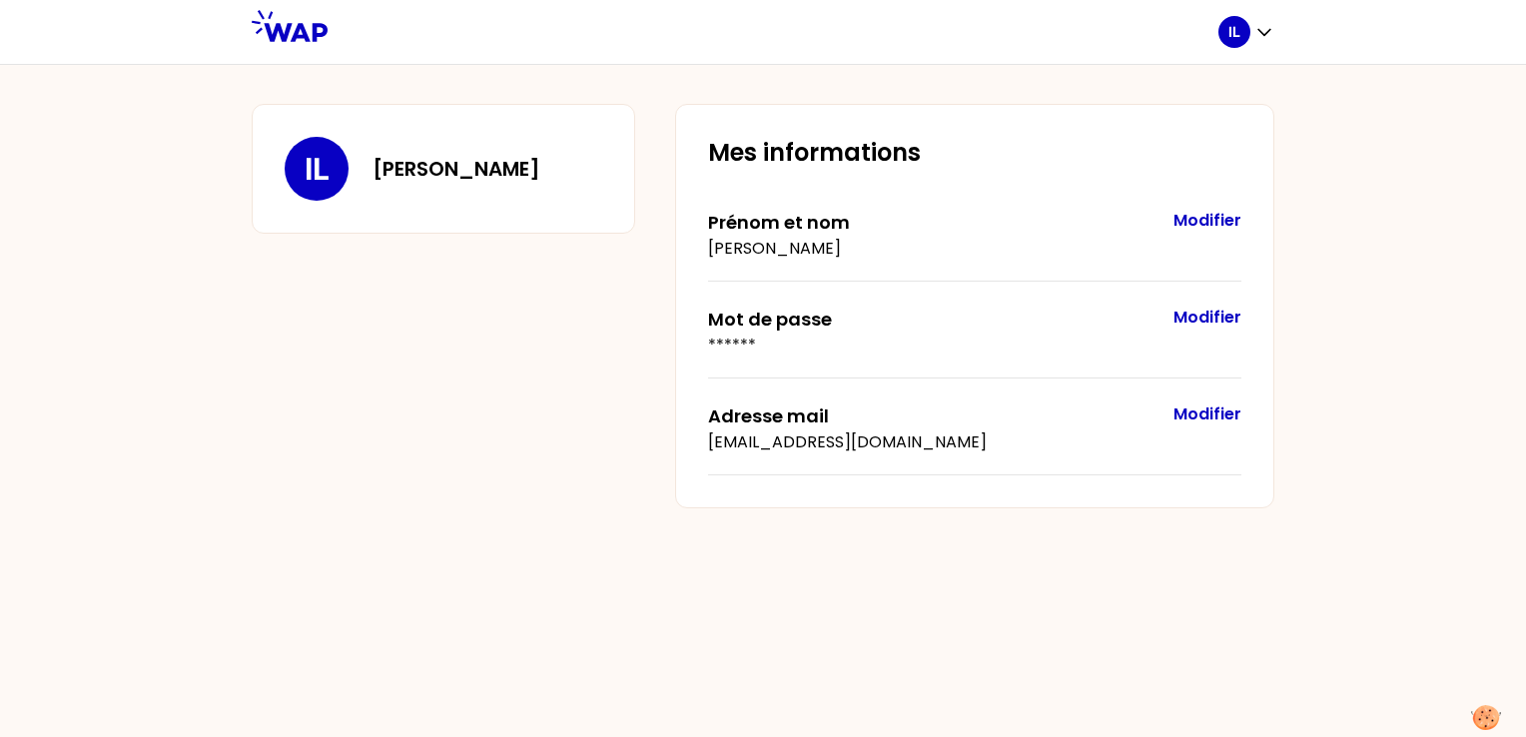
click at [1206, 221] on button "Modifier" at bounding box center [1207, 221] width 68 height 24
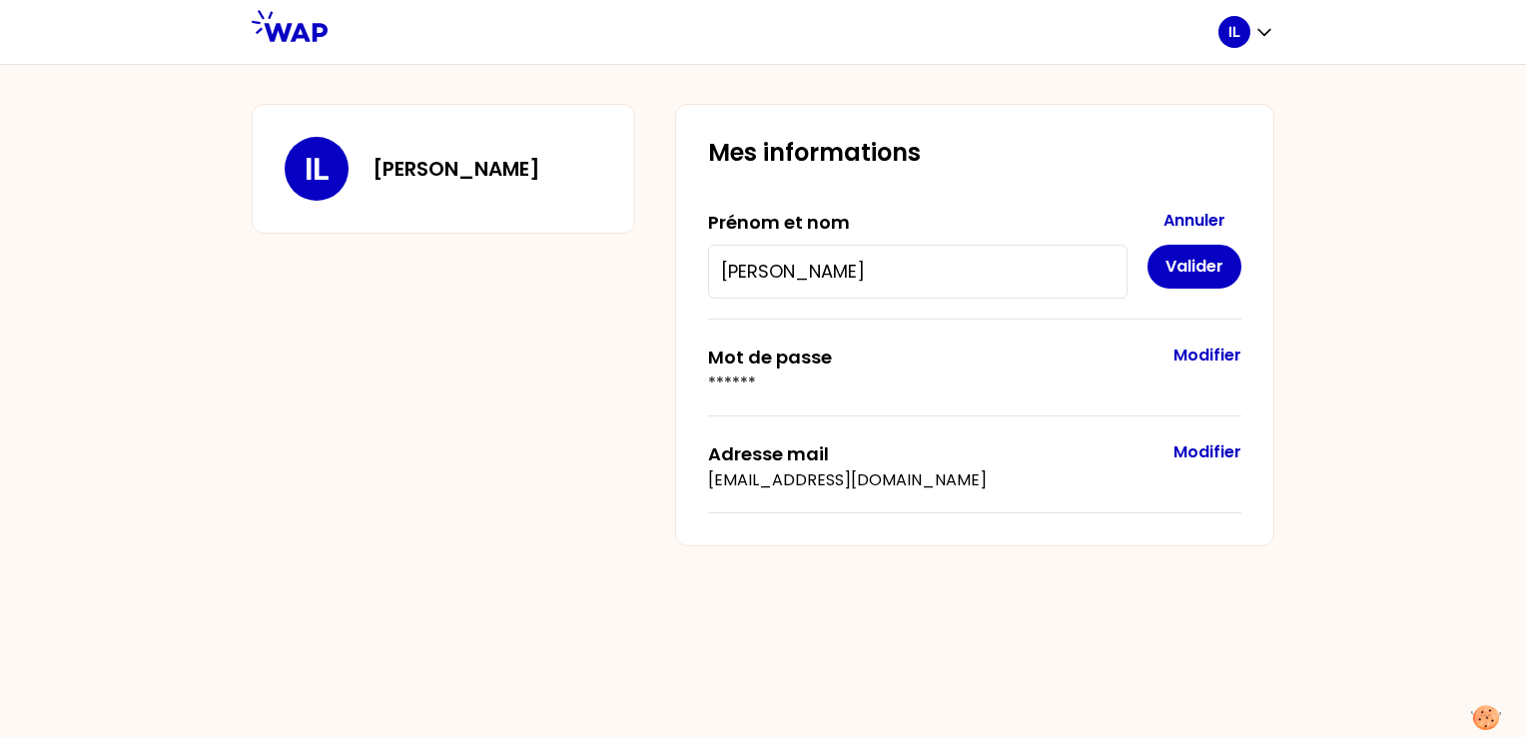
drag, startPoint x: 806, startPoint y: 273, endPoint x: 919, endPoint y: 274, distance: 112.8
click at [919, 274] on input "Ihssane Lhaoud" at bounding box center [917, 272] width 393 height 28
type input "Ihssane L"
click at [1215, 275] on button "Valider" at bounding box center [1194, 267] width 94 height 44
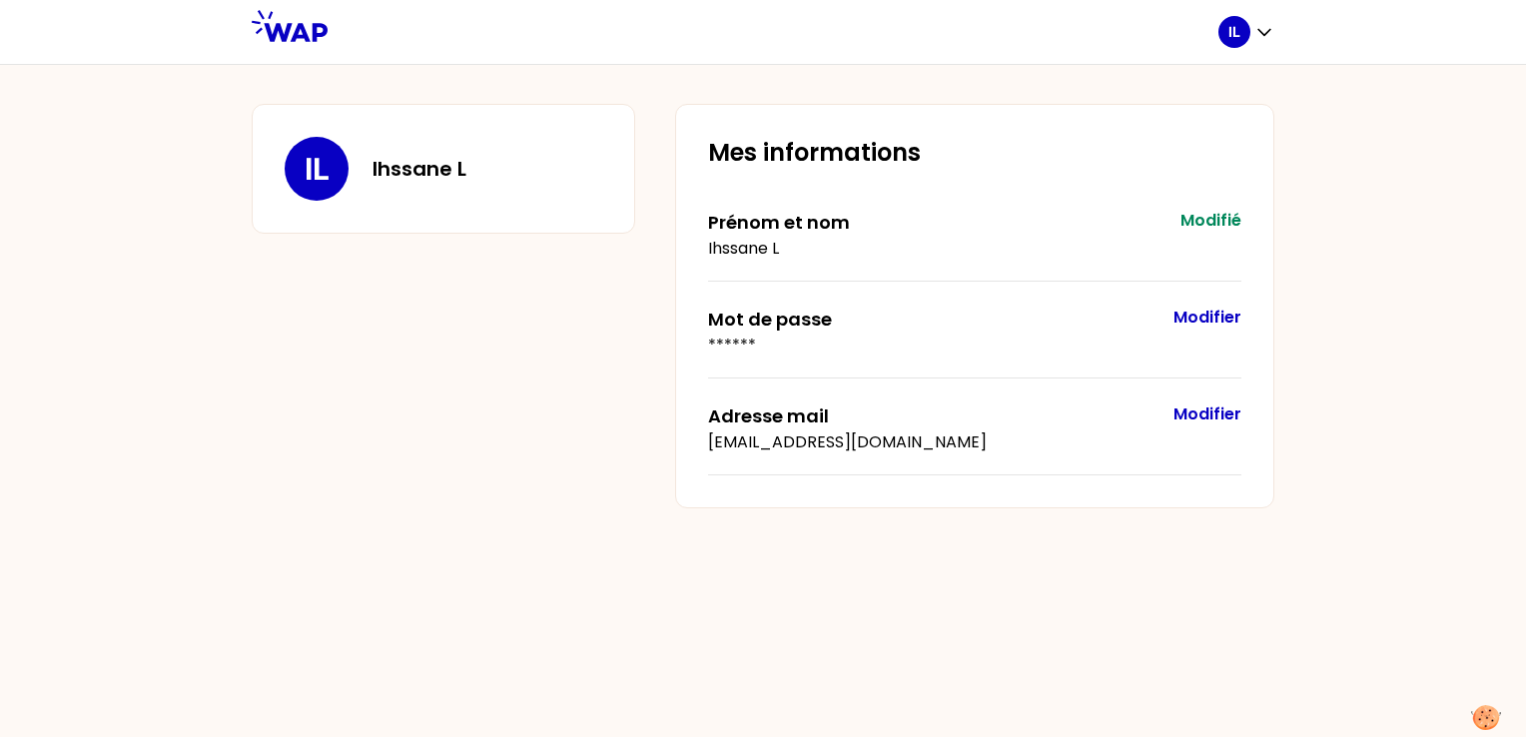
click at [302, 42] on link at bounding box center [290, 32] width 76 height 44
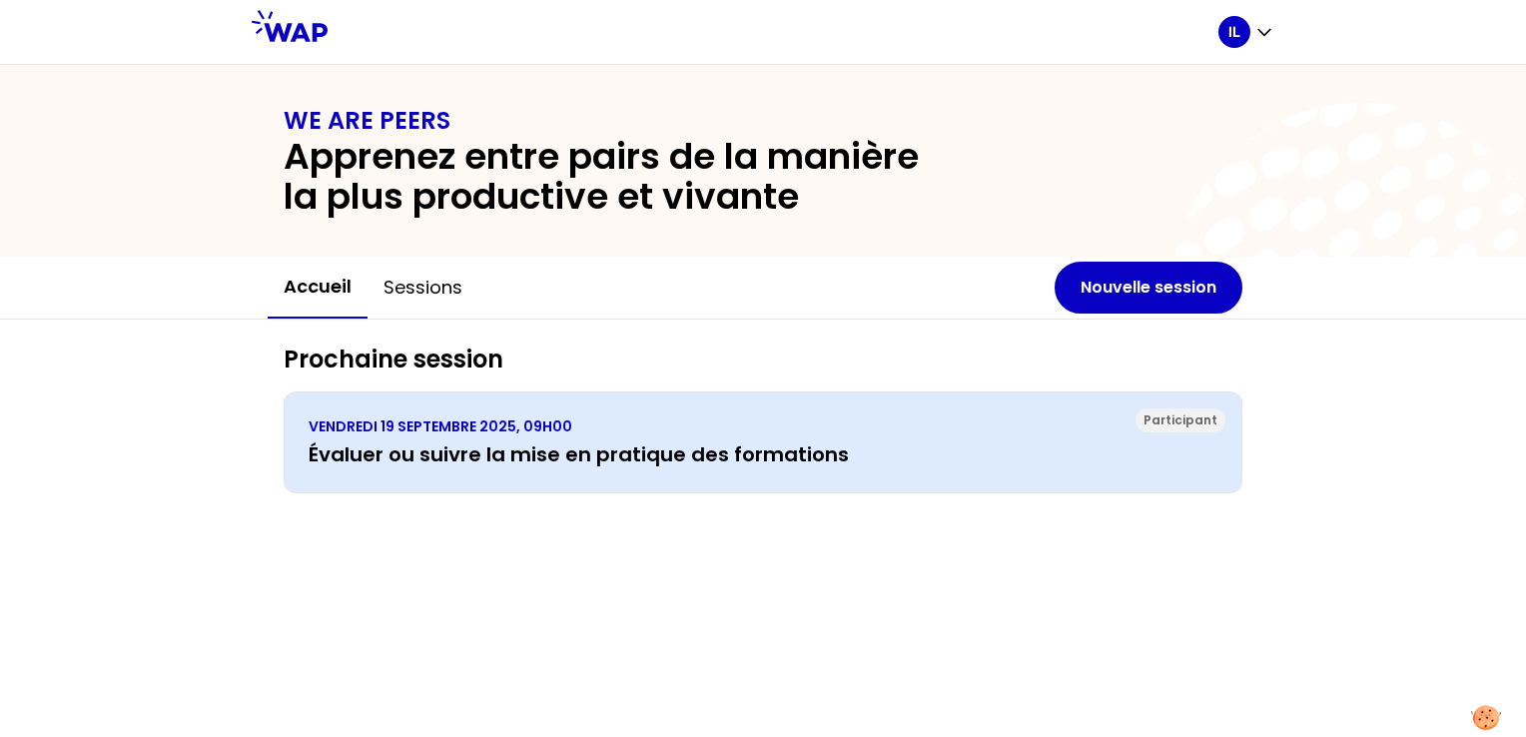
click at [1030, 461] on h3 "Évaluer ou suivre la mise en pratique des formations" at bounding box center [763, 454] width 909 height 28
